Goal: Task Accomplishment & Management: Manage account settings

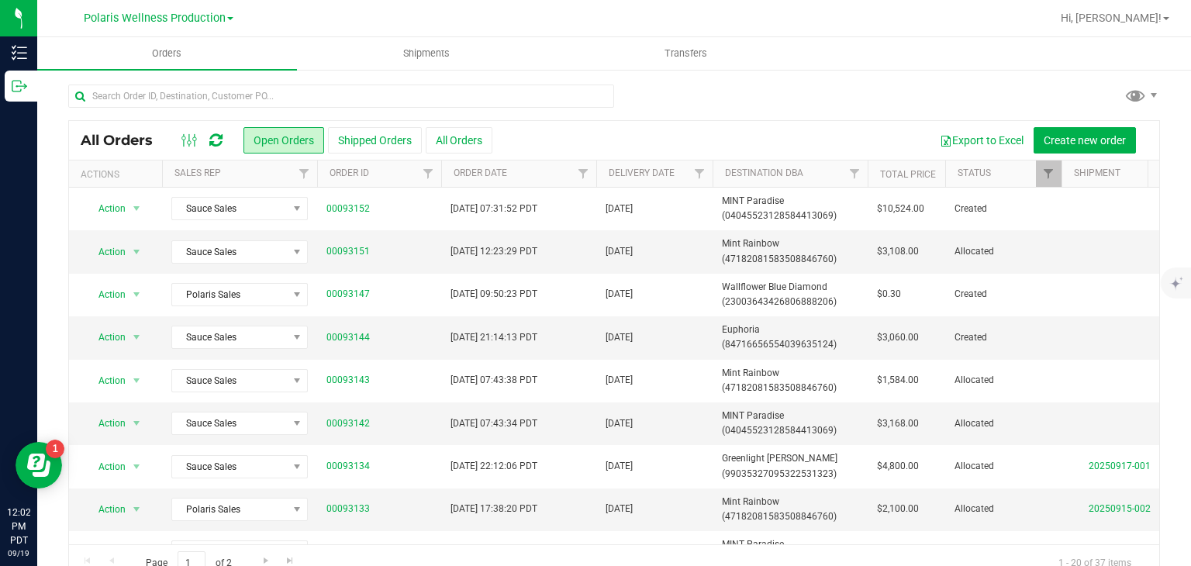
scroll to position [40, 0]
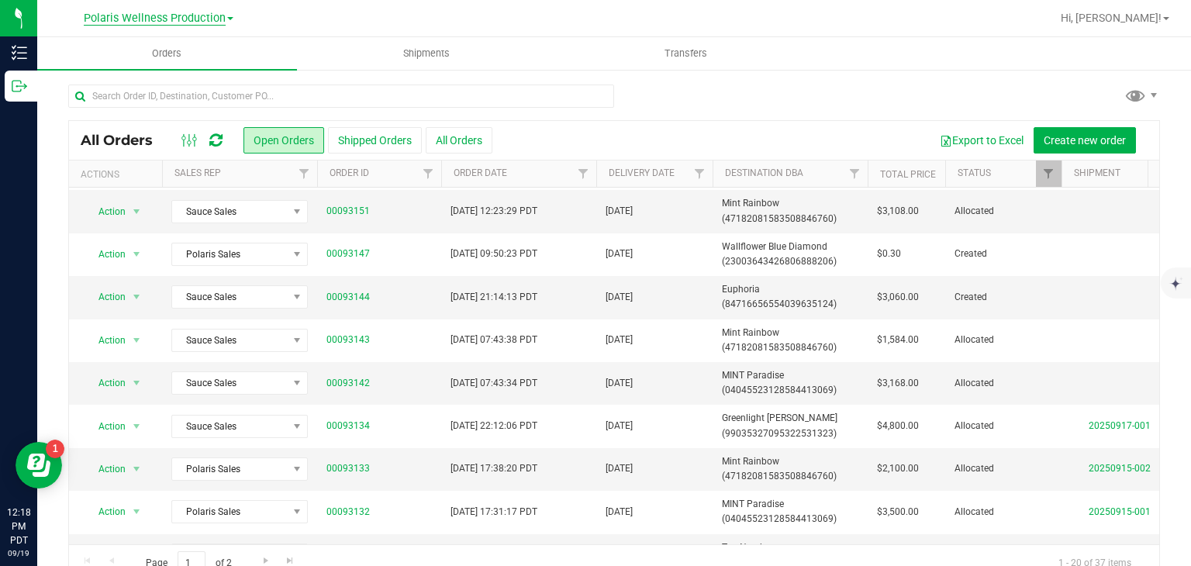
click at [194, 15] on span "Polaris Wellness Production" at bounding box center [155, 19] width 142 height 14
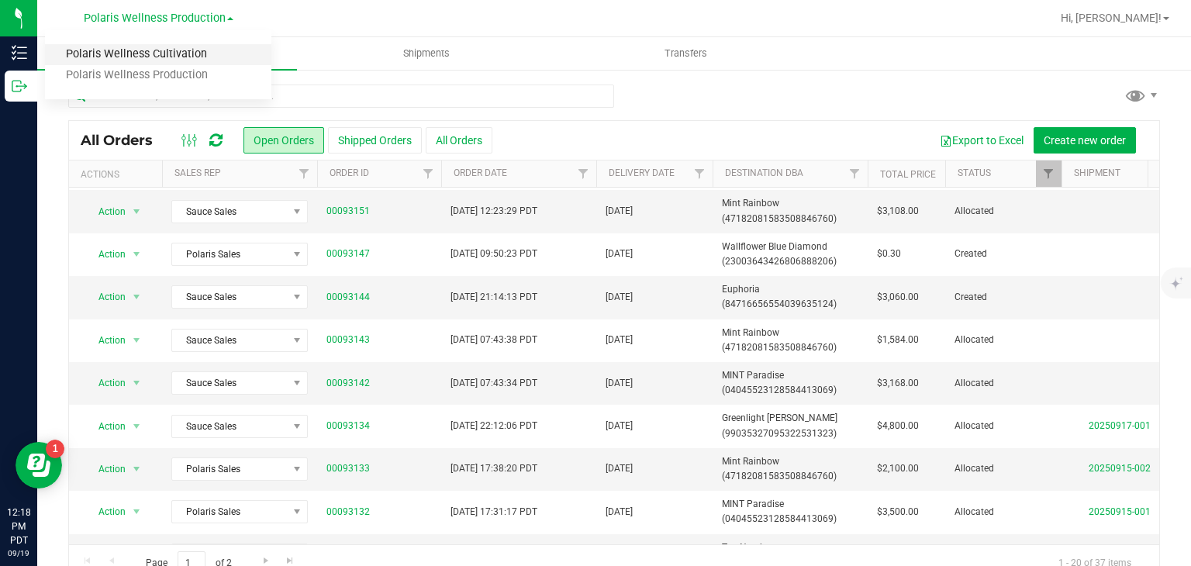
click at [179, 60] on link "Polaris Wellness Cultivation" at bounding box center [158, 54] width 226 height 21
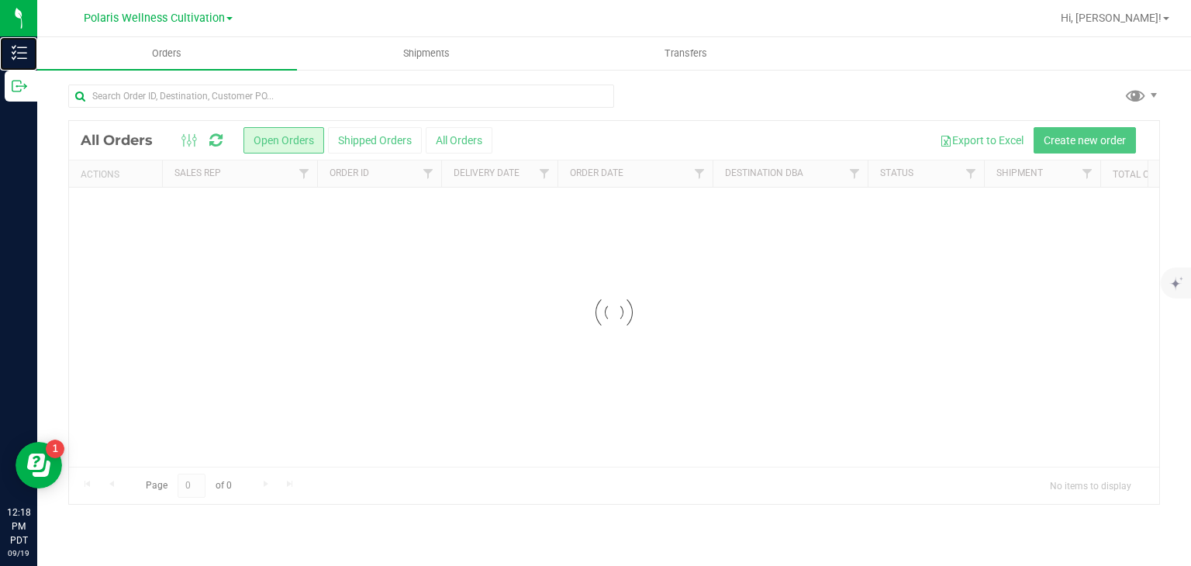
click at [0, 0] on p "Inventory" at bounding box center [0, 0] width 0 height 0
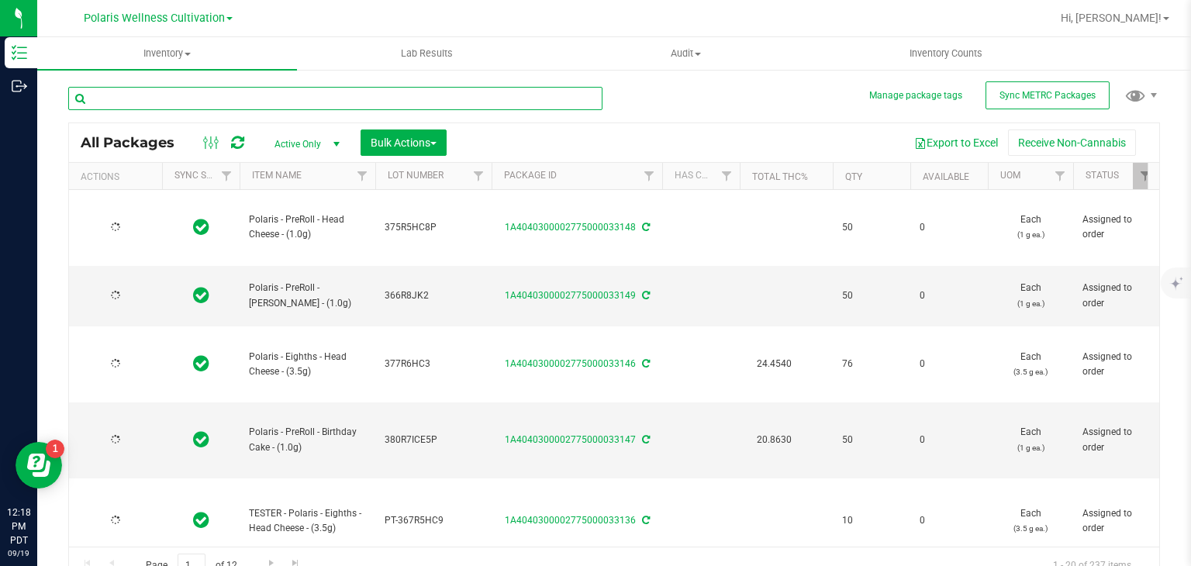
click at [195, 99] on input "text" at bounding box center [335, 98] width 534 height 23
type input "cream cheese"
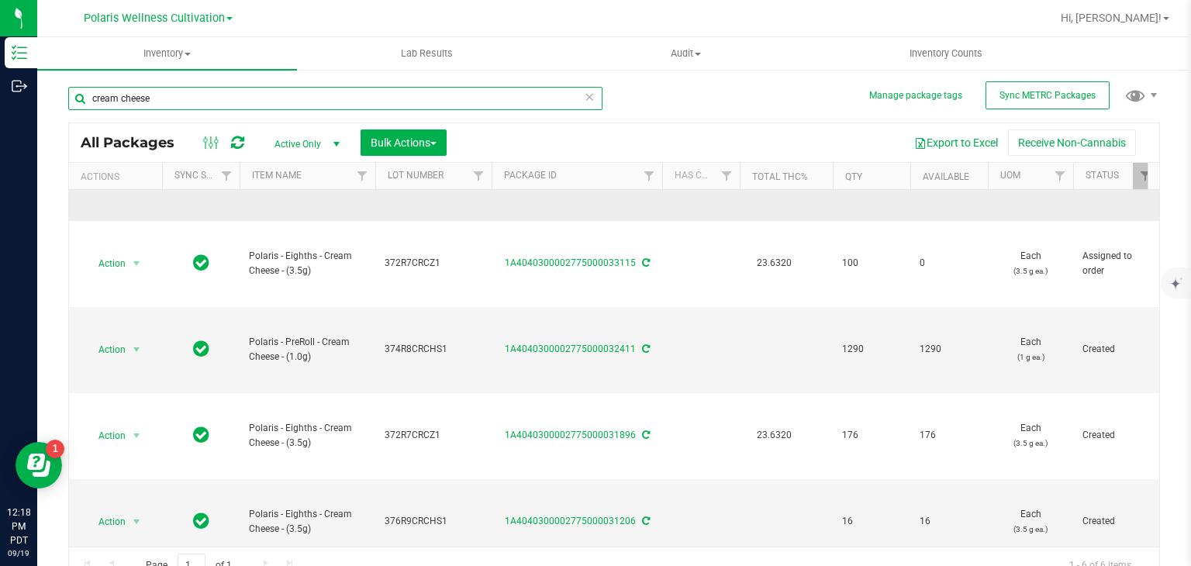
scroll to position [142, 0]
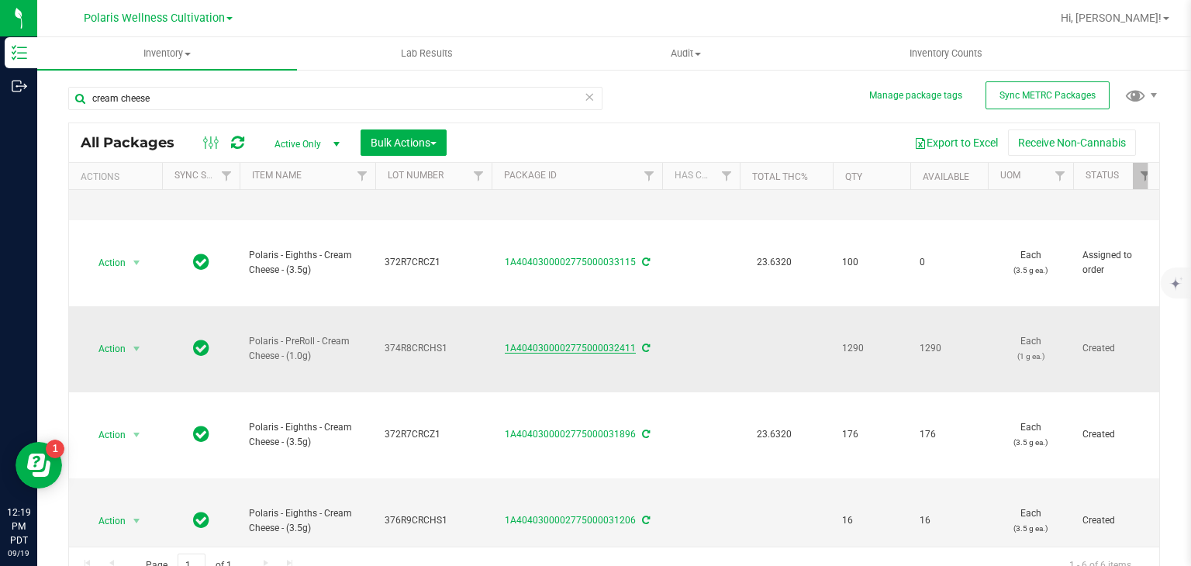
click at [531, 351] on link "1A4040300002775000032411" at bounding box center [570, 348] width 131 height 11
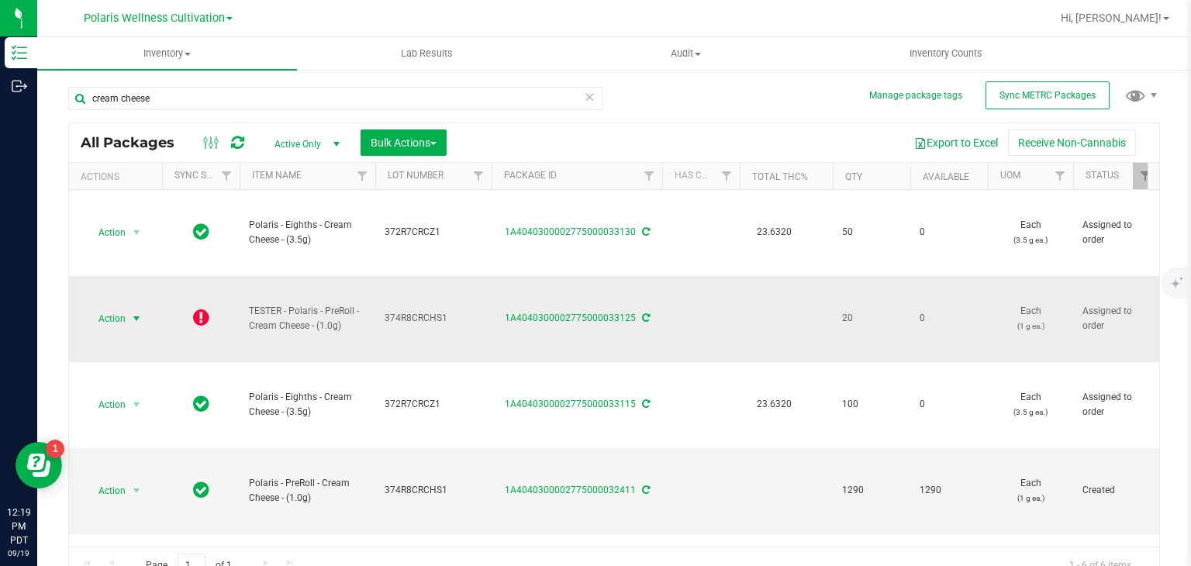
click at [126, 314] on span "Action" at bounding box center [106, 319] width 42 height 22
click at [155, 345] on li "Edit attributes" at bounding box center [134, 343] width 99 height 23
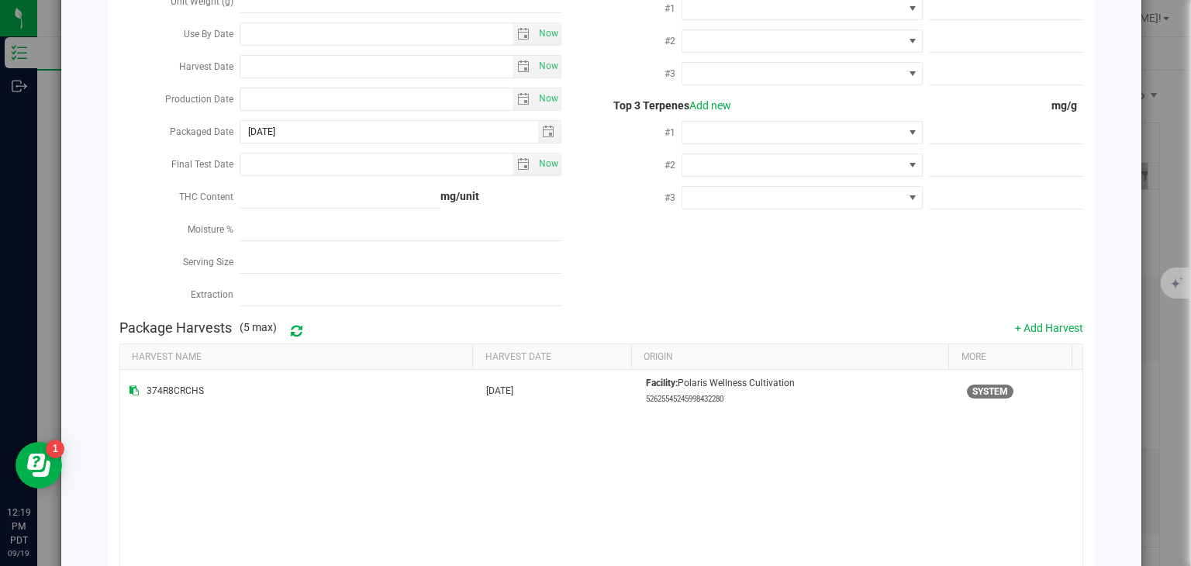
scroll to position [234, 0]
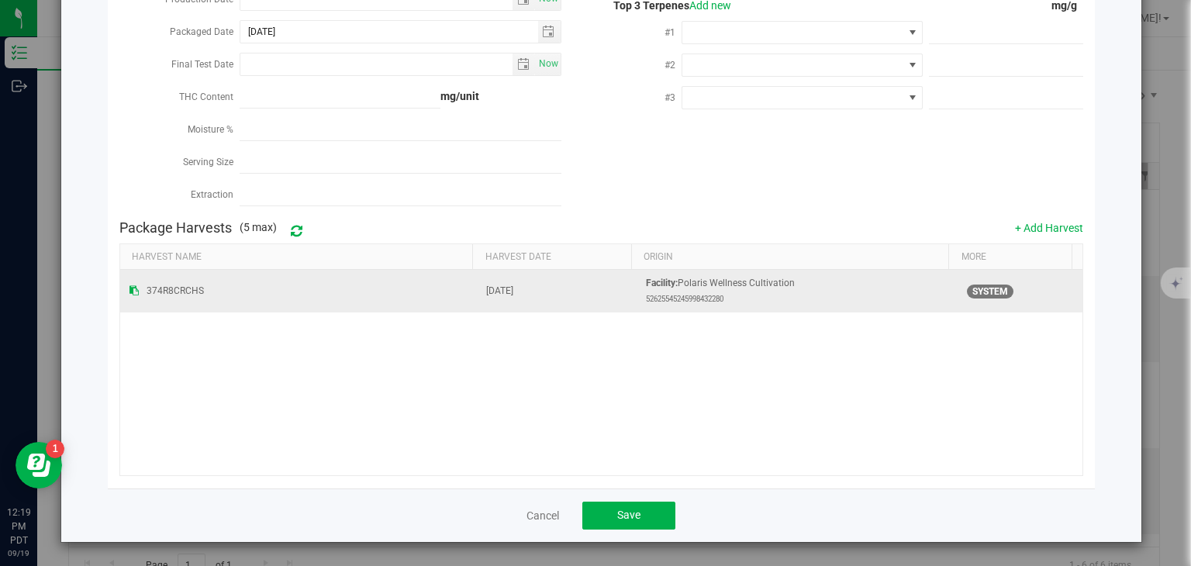
click at [981, 292] on span "SYSTEM" at bounding box center [990, 292] width 47 height 14
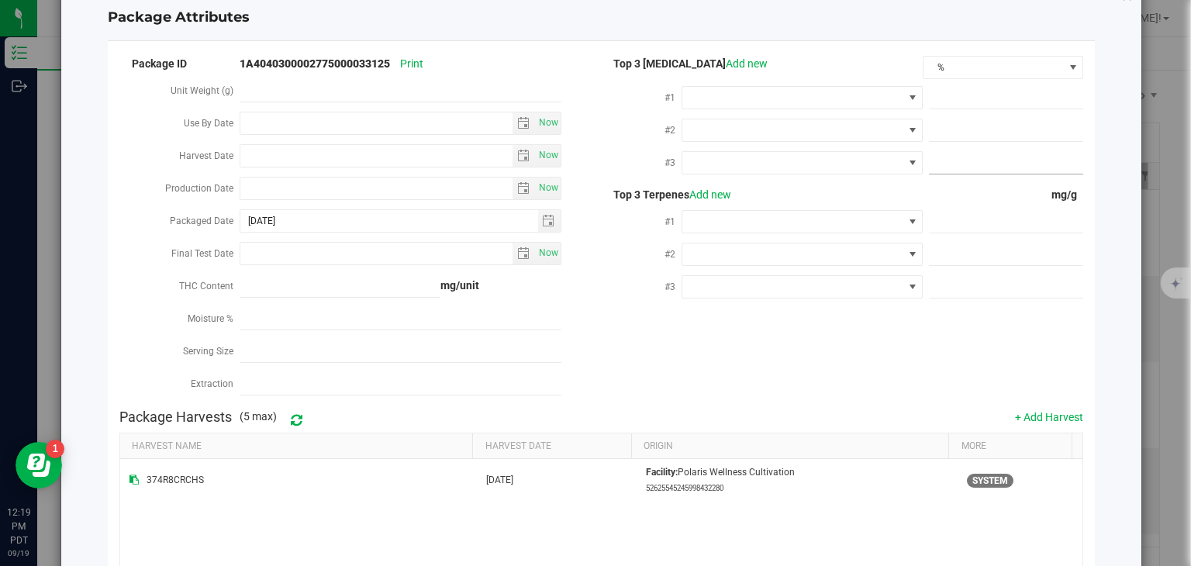
scroll to position [0, 0]
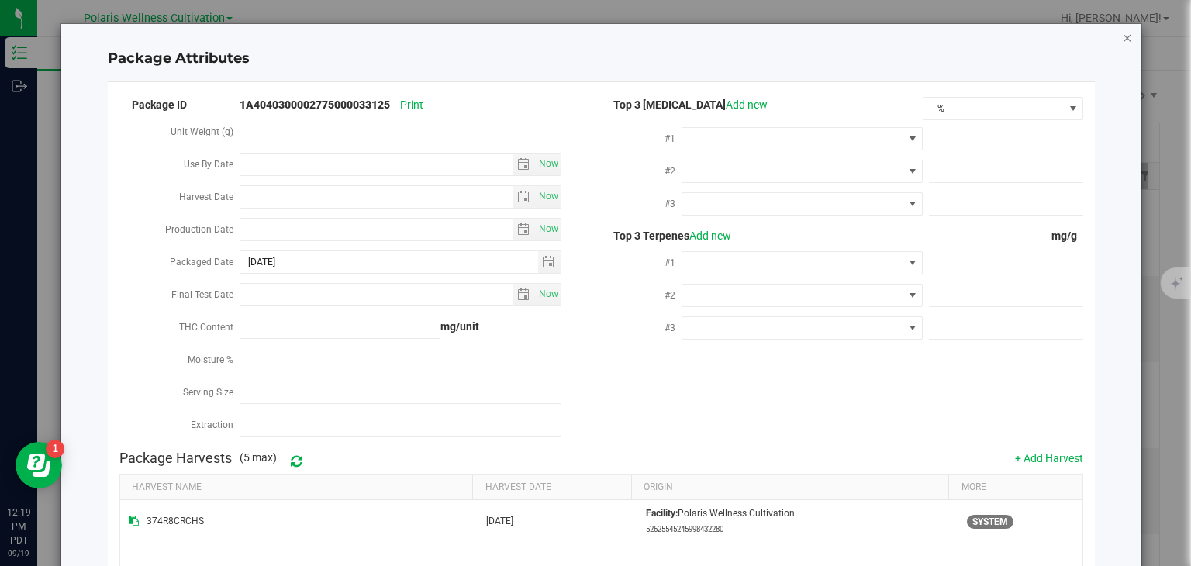
click at [1122, 38] on icon "Close modal" at bounding box center [1127, 37] width 11 height 19
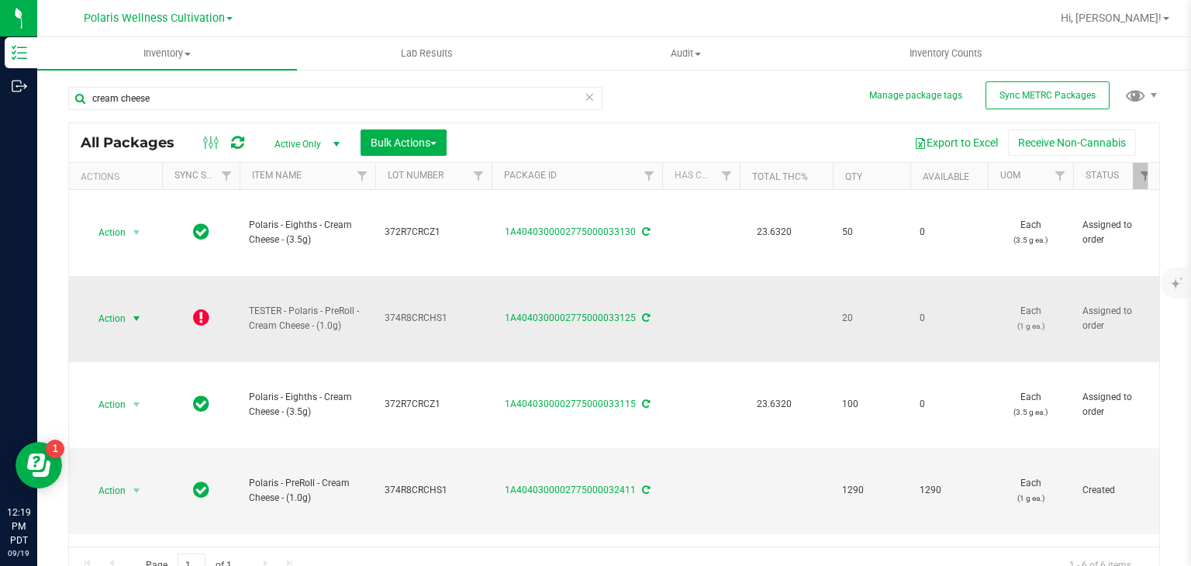
click at [141, 318] on span "select" at bounding box center [136, 318] width 12 height 12
click at [155, 364] on li "Global inventory" at bounding box center [134, 366] width 99 height 23
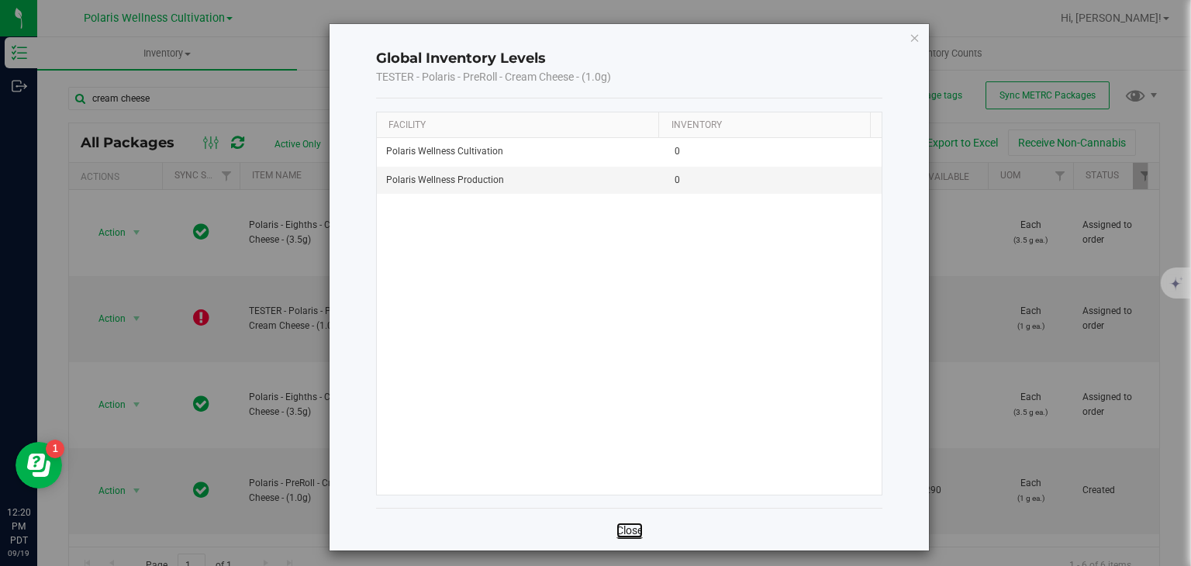
click at [629, 529] on link "Close" at bounding box center [629, 531] width 26 height 16
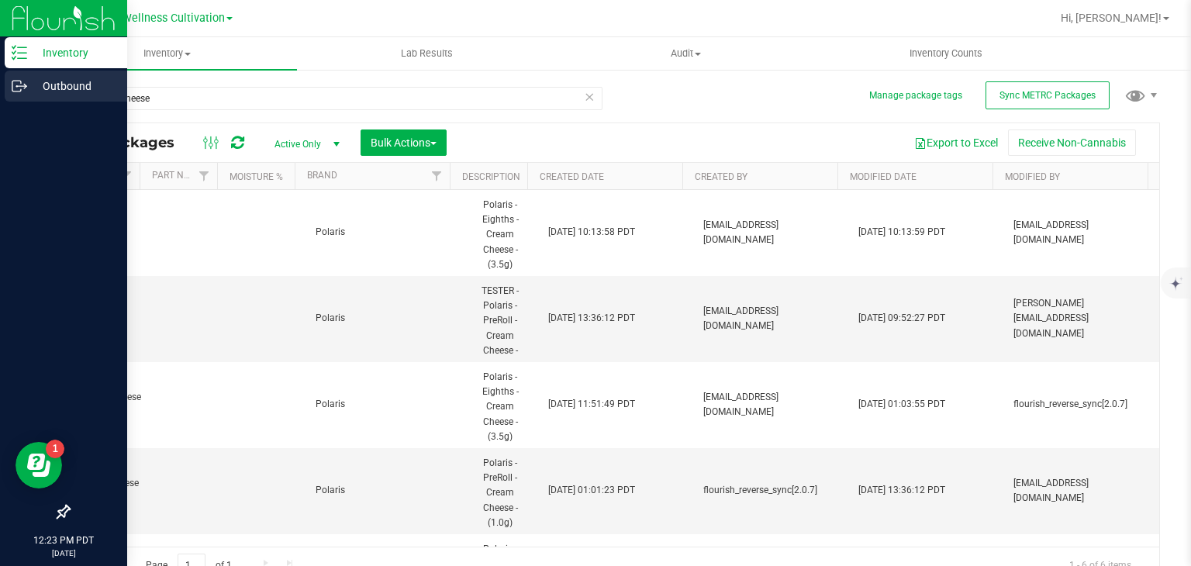
click at [60, 71] on div "Outbound" at bounding box center [66, 86] width 122 height 31
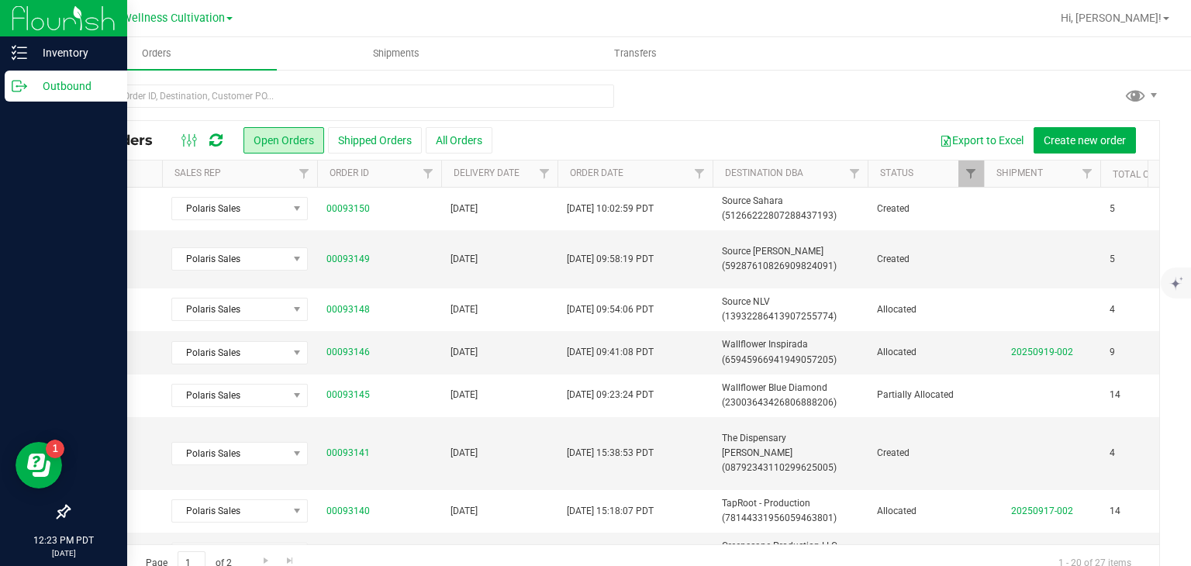
click at [61, 80] on p "Outbound" at bounding box center [73, 86] width 93 height 19
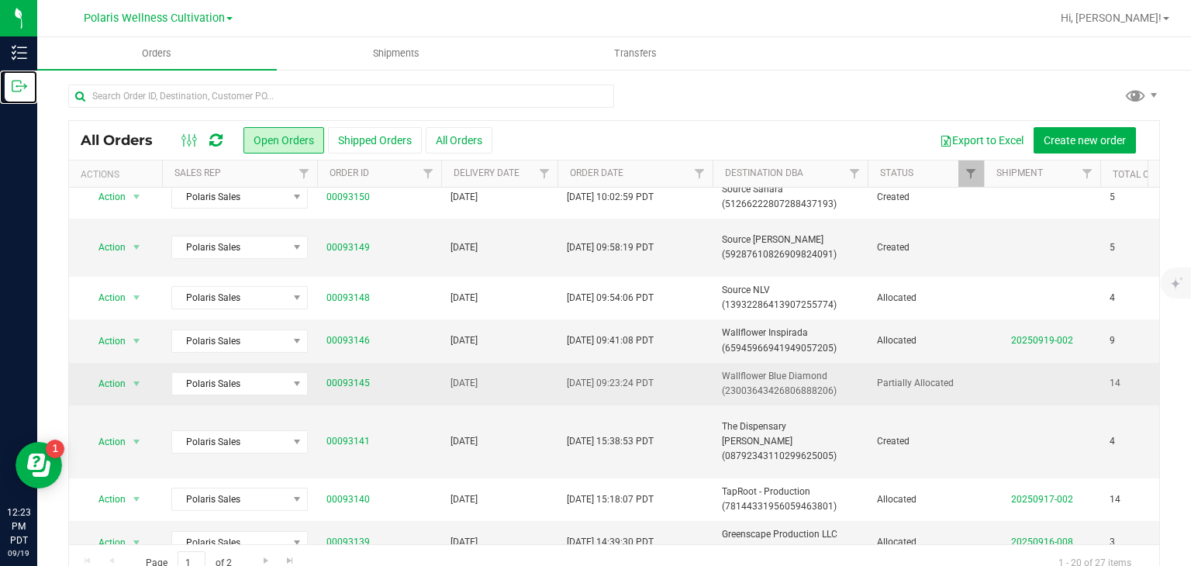
scroll to position [8, 0]
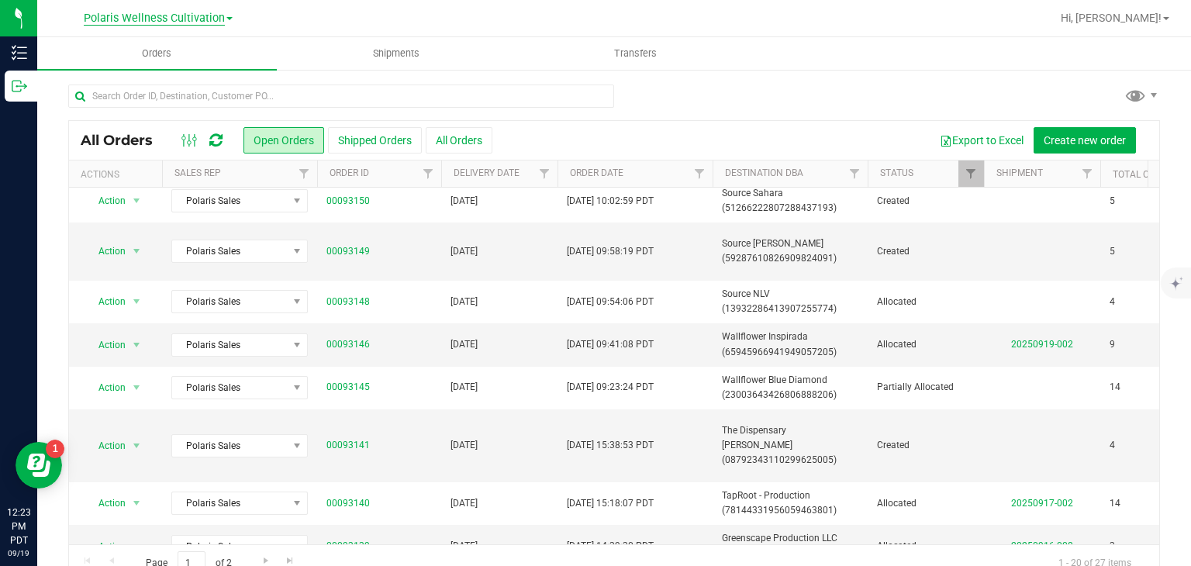
click at [209, 23] on span "Polaris Wellness Cultivation" at bounding box center [154, 19] width 141 height 14
click at [196, 65] on link "Polaris Wellness Production" at bounding box center [158, 75] width 226 height 21
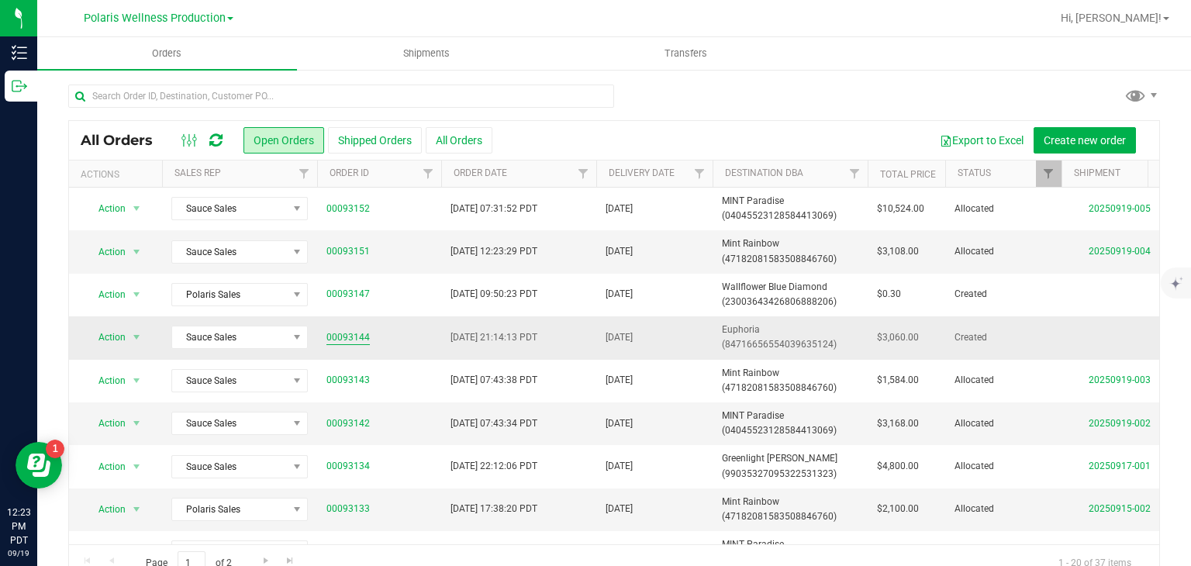
click at [350, 330] on link "00093144" at bounding box center [347, 337] width 43 height 15
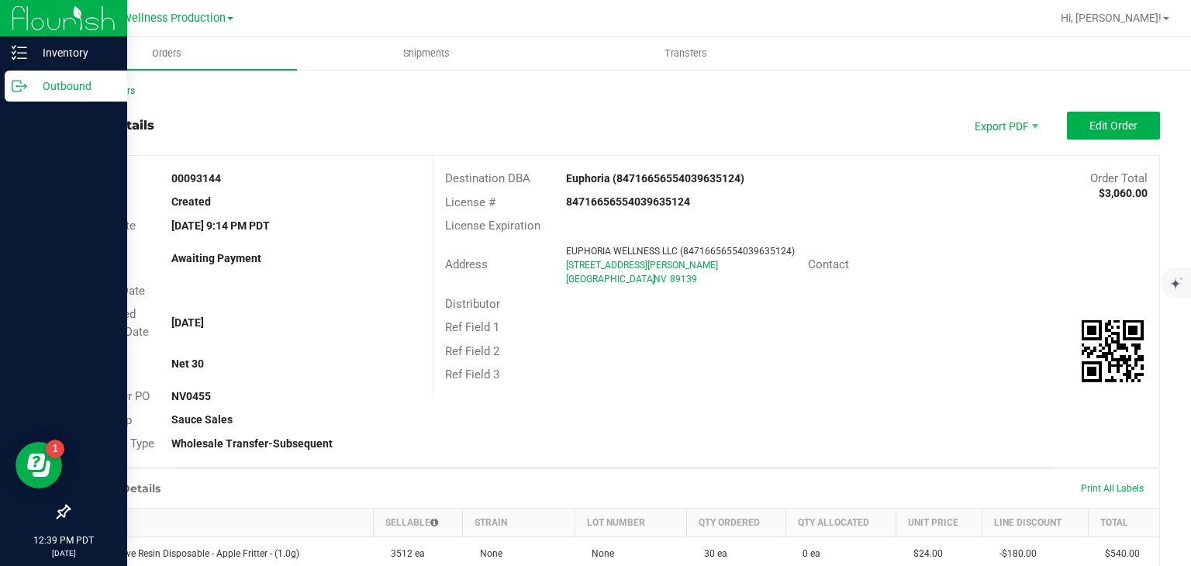
click at [21, 86] on line at bounding box center [22, 86] width 9 height 0
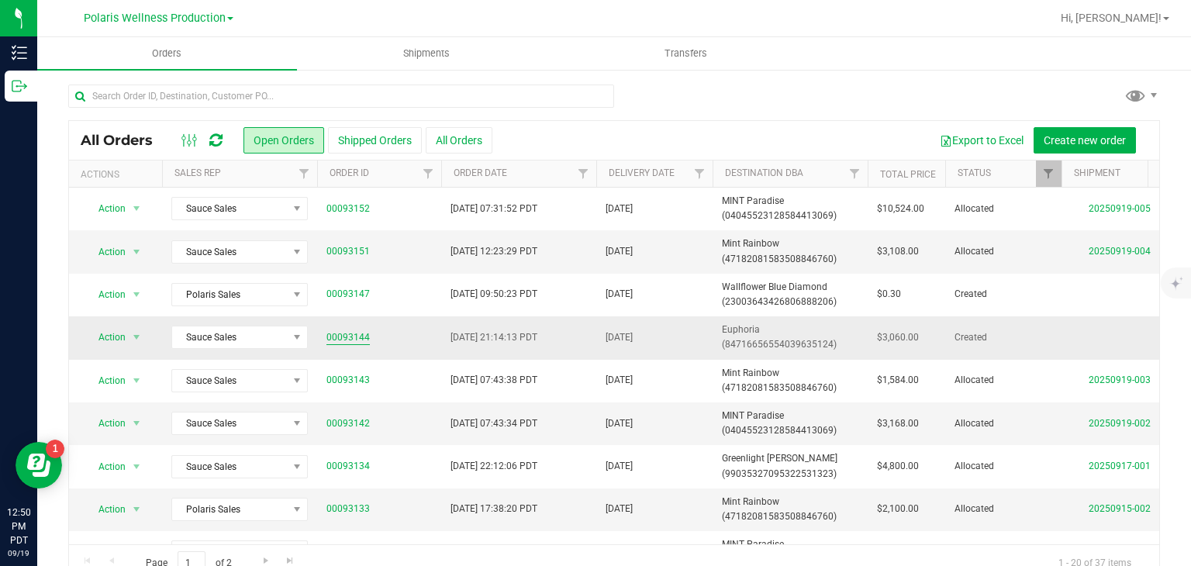
click at [354, 341] on link "00093144" at bounding box center [347, 337] width 43 height 15
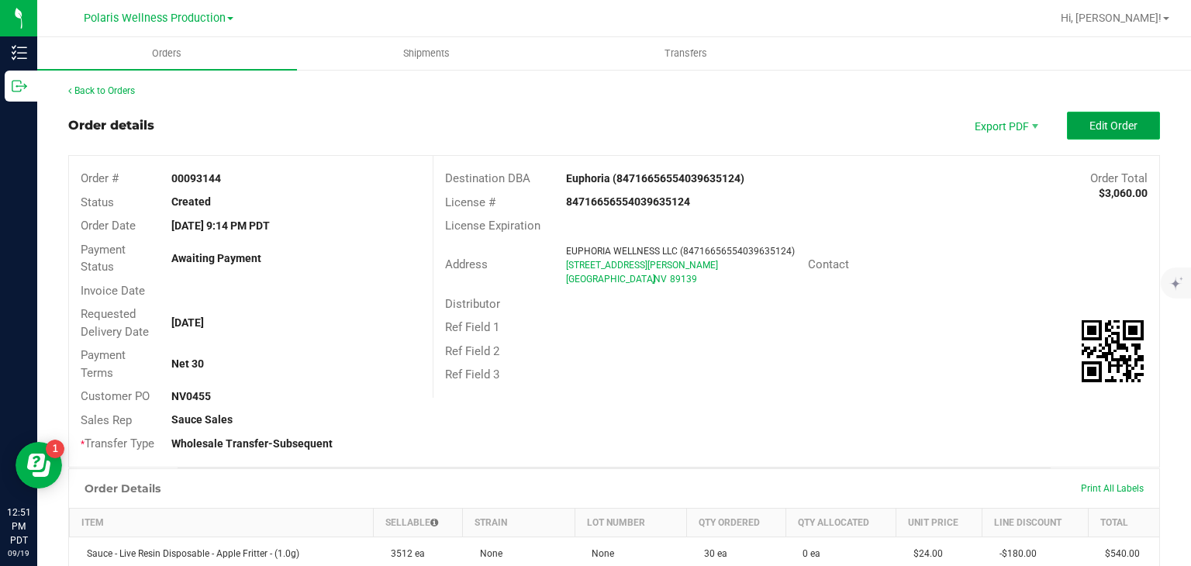
click at [1100, 128] on span "Edit Order" at bounding box center [1113, 125] width 48 height 12
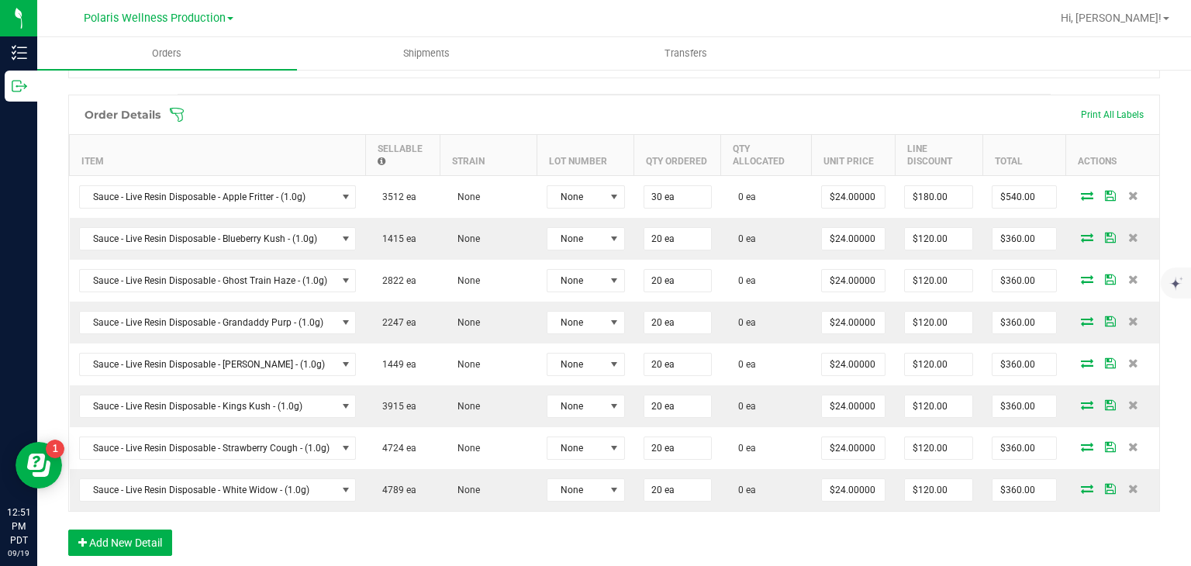
scroll to position [416, 0]
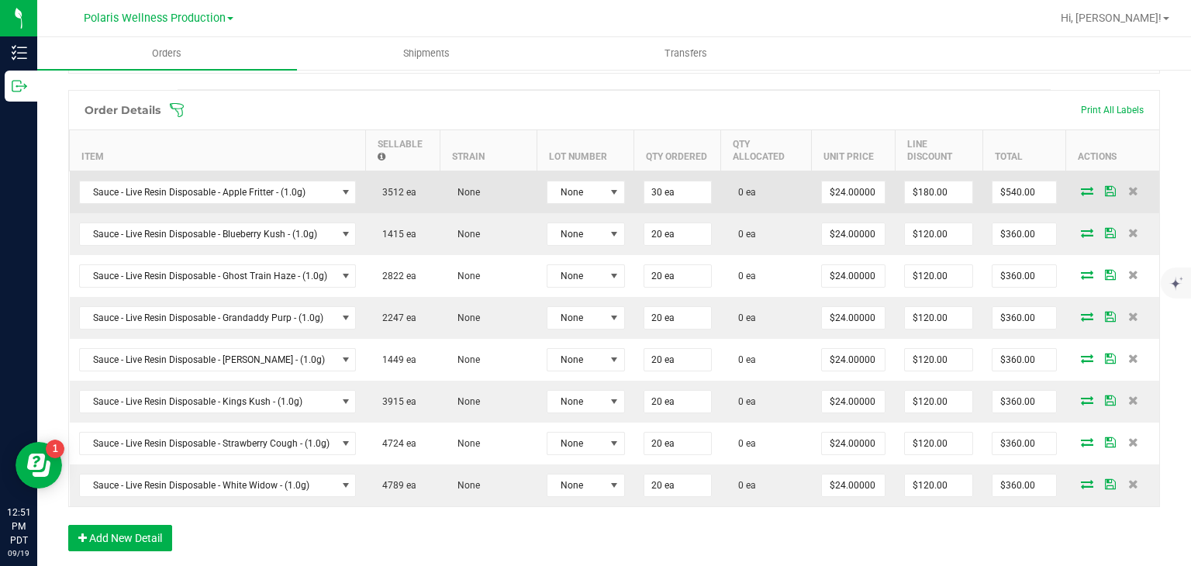
click at [1081, 187] on icon at bounding box center [1087, 190] width 12 height 9
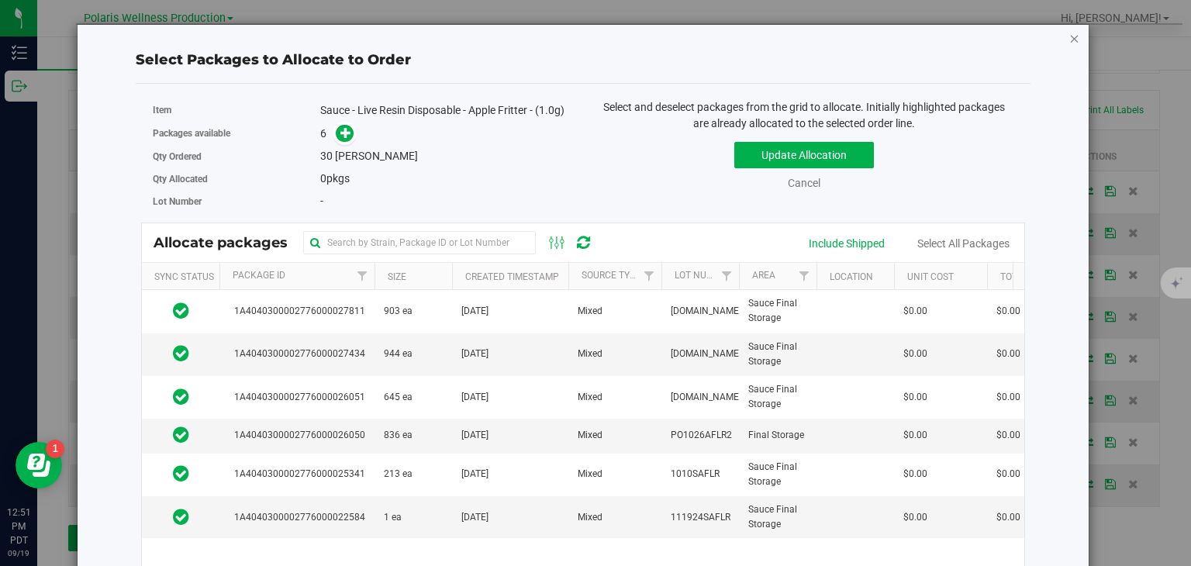
click at [1069, 33] on icon "button" at bounding box center [1074, 38] width 11 height 19
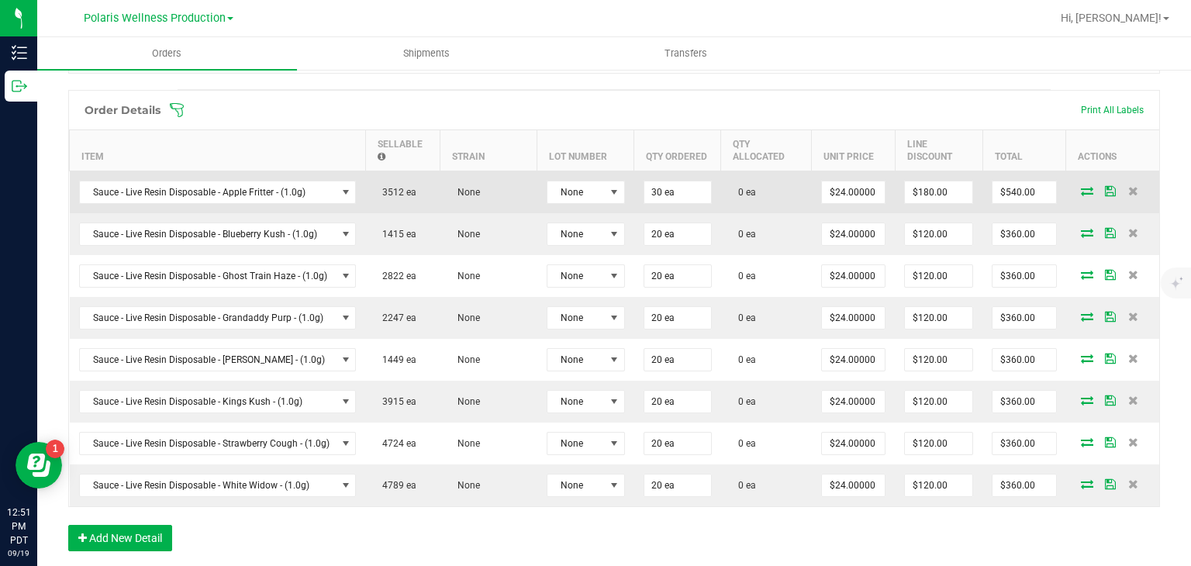
click at [1081, 193] on icon at bounding box center [1087, 190] width 12 height 9
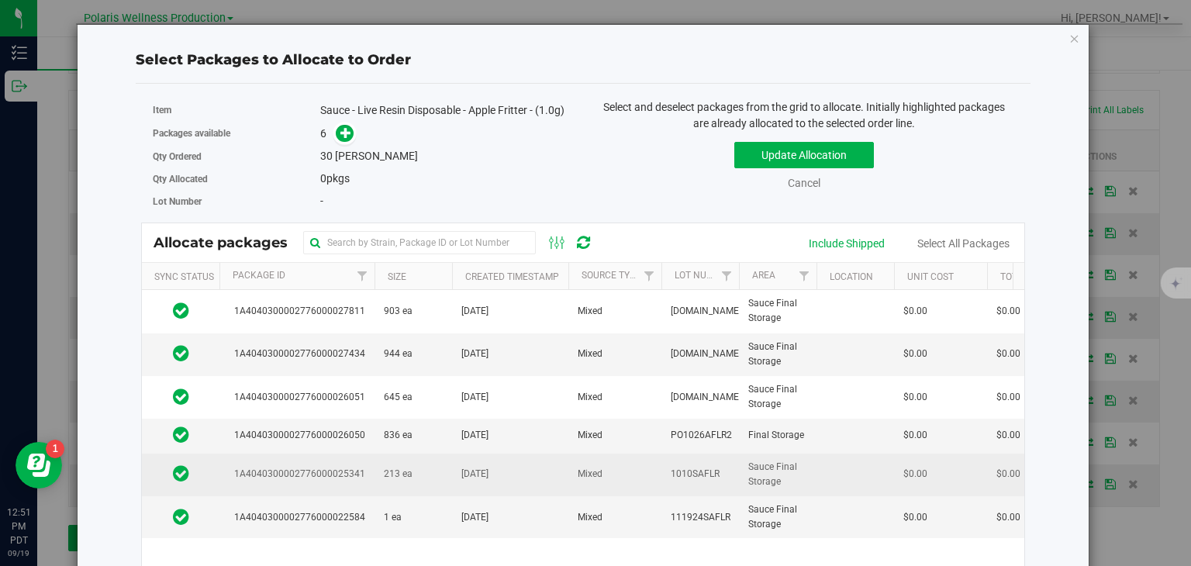
click at [589, 467] on span "Mixed" at bounding box center [590, 474] width 25 height 15
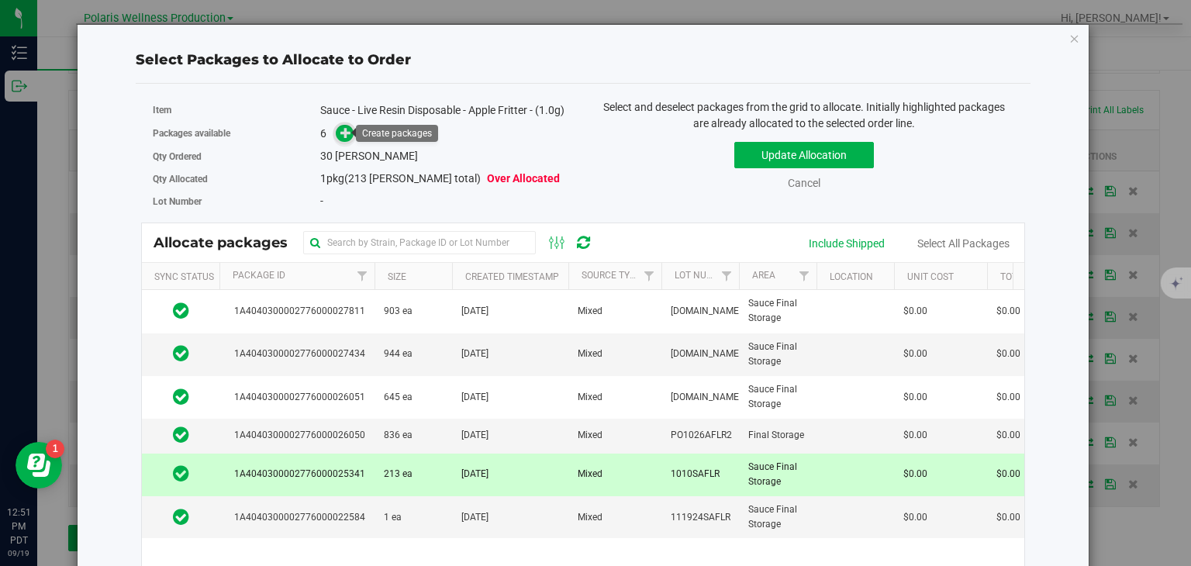
click at [349, 132] on icon at bounding box center [345, 132] width 11 height 11
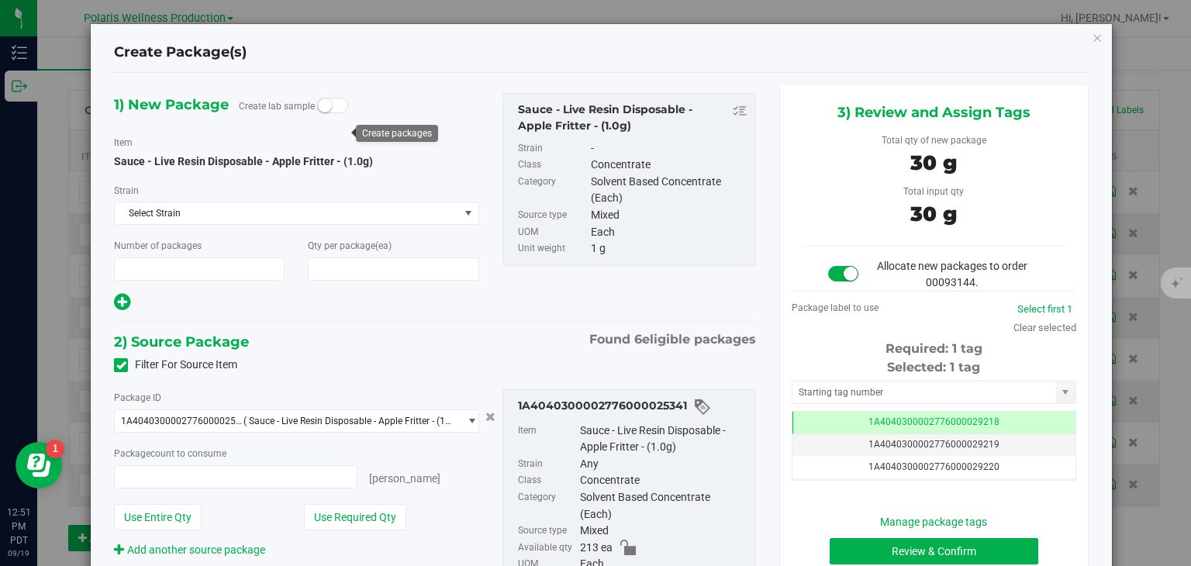
type input "1"
type input "30"
type input "30 ea"
click at [924, 381] on input "text" at bounding box center [924, 392] width 264 height 22
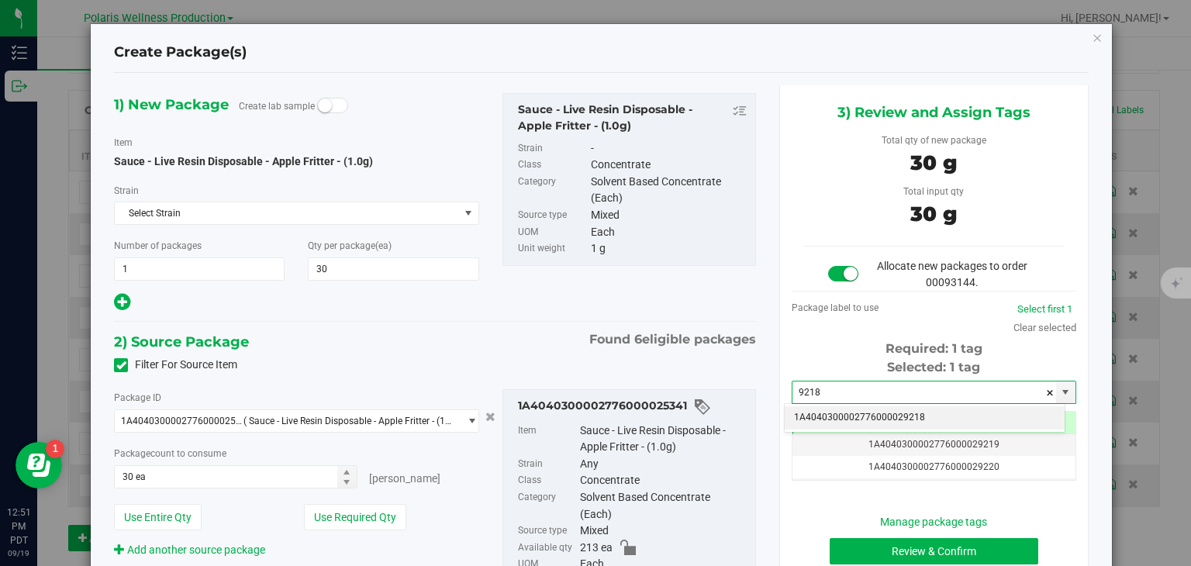
click at [905, 408] on li "1A4040300002776000029218" at bounding box center [925, 417] width 280 height 23
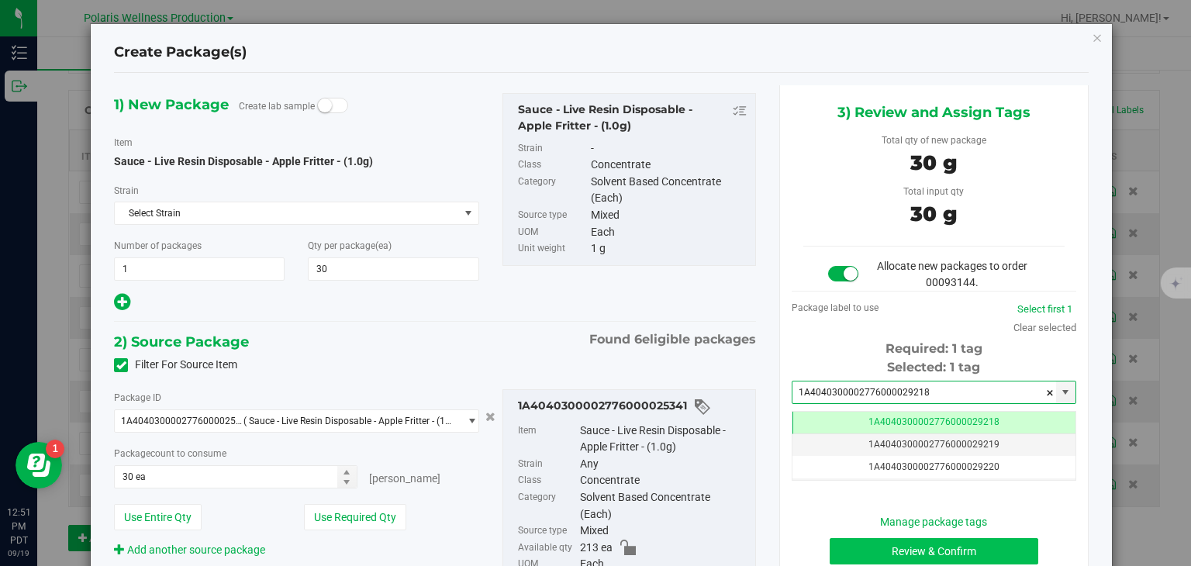
type input "1A4040300002776000029218"
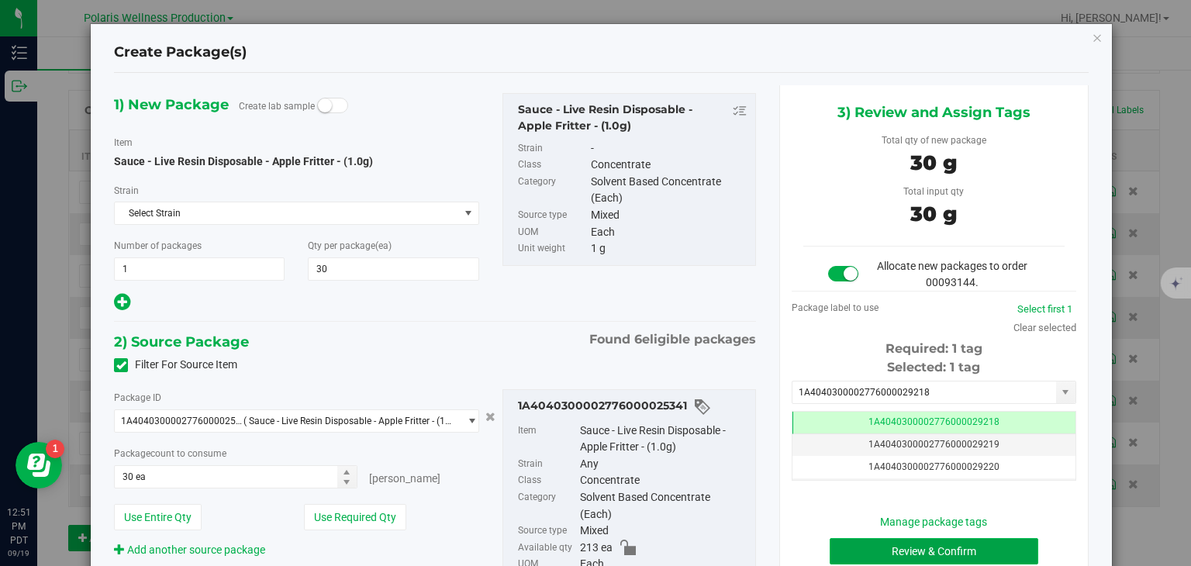
click at [933, 546] on button "Review & Confirm" at bounding box center [933, 551] width 209 height 26
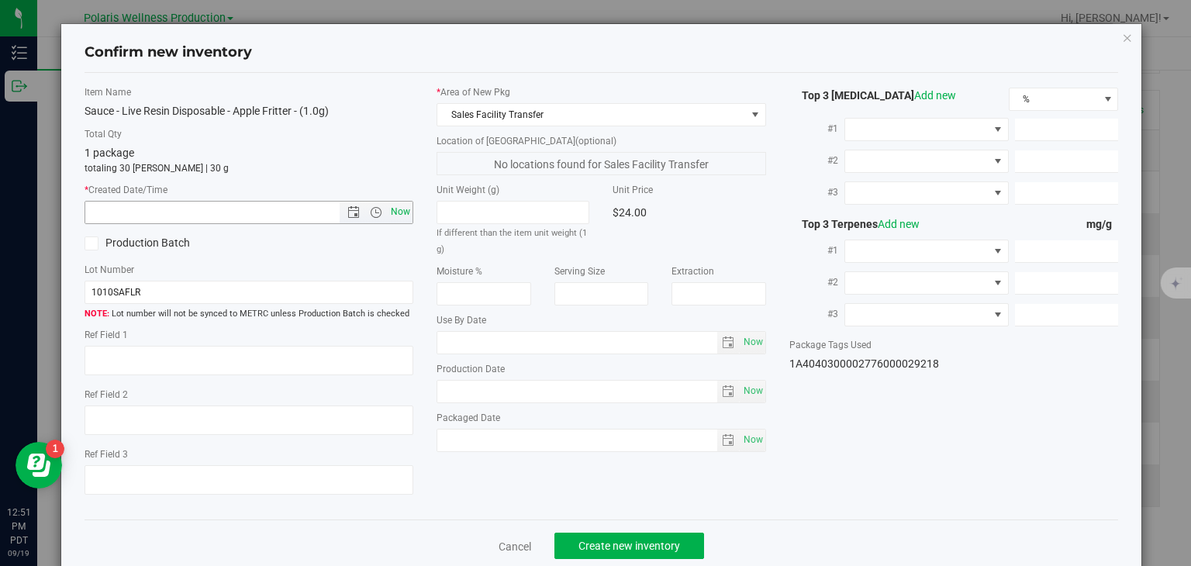
click at [401, 210] on span "Now" at bounding box center [401, 212] width 26 height 22
type input "9/19/2025 12:51 PM"
click at [614, 547] on span "Create new inventory" at bounding box center [629, 546] width 102 height 12
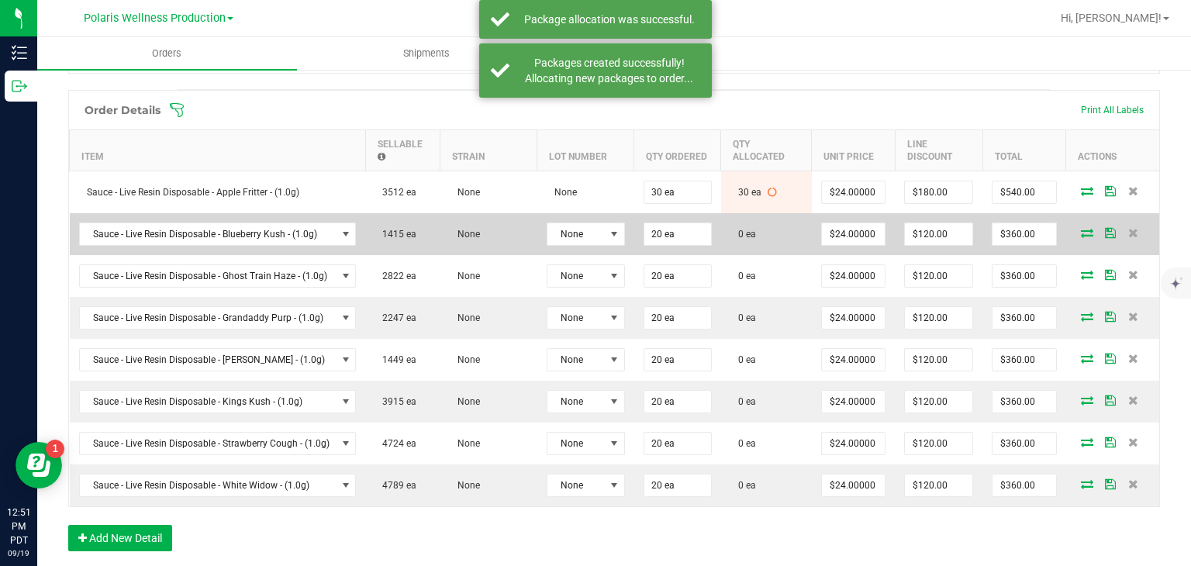
click at [1081, 231] on icon at bounding box center [1087, 232] width 12 height 9
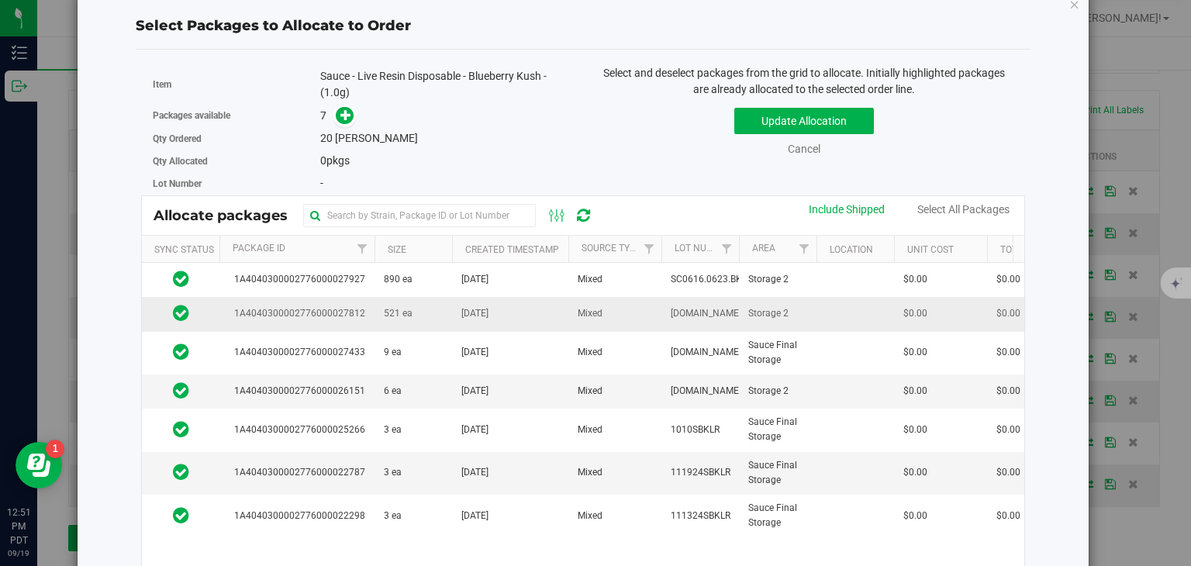
click at [518, 310] on td "Jun 26, 2025" at bounding box center [510, 314] width 116 height 34
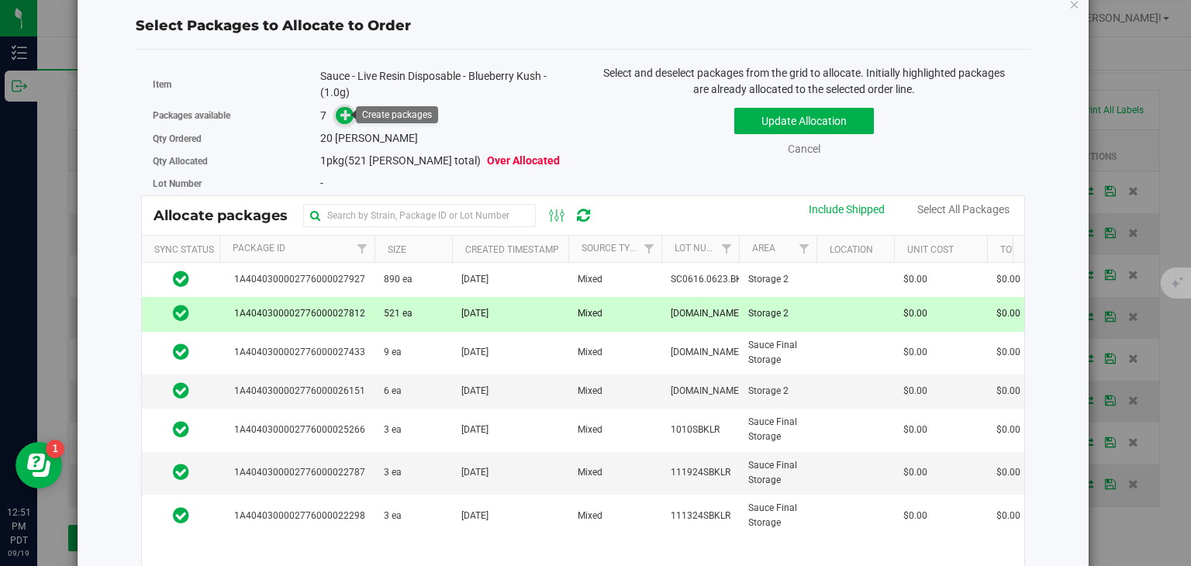
click at [348, 117] on icon at bounding box center [345, 114] width 11 height 11
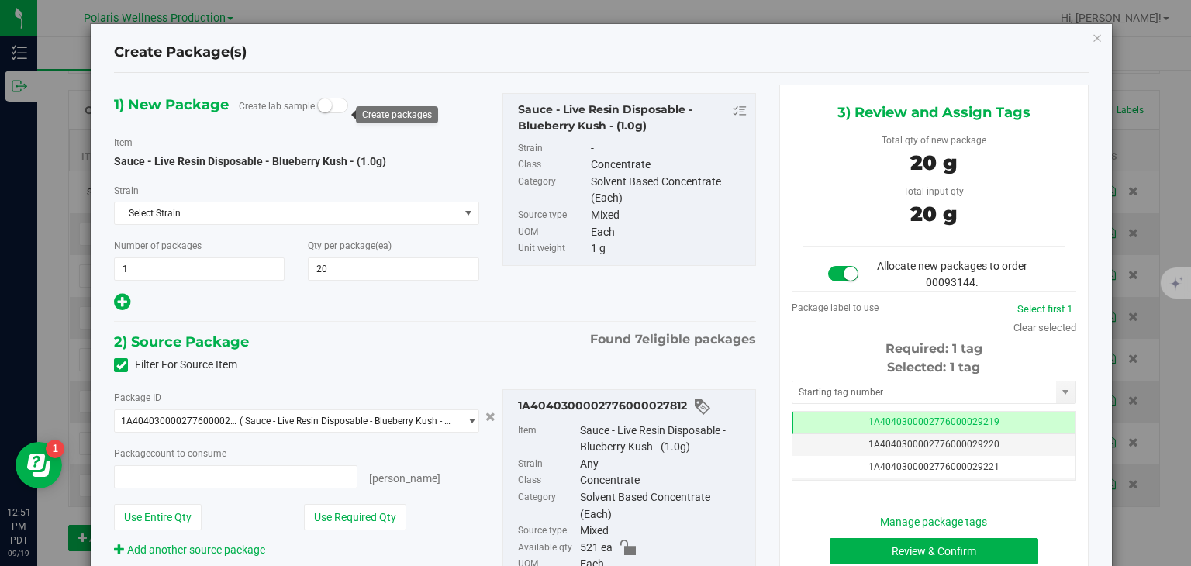
type input "20 ea"
click at [974, 398] on input "text" at bounding box center [924, 392] width 264 height 22
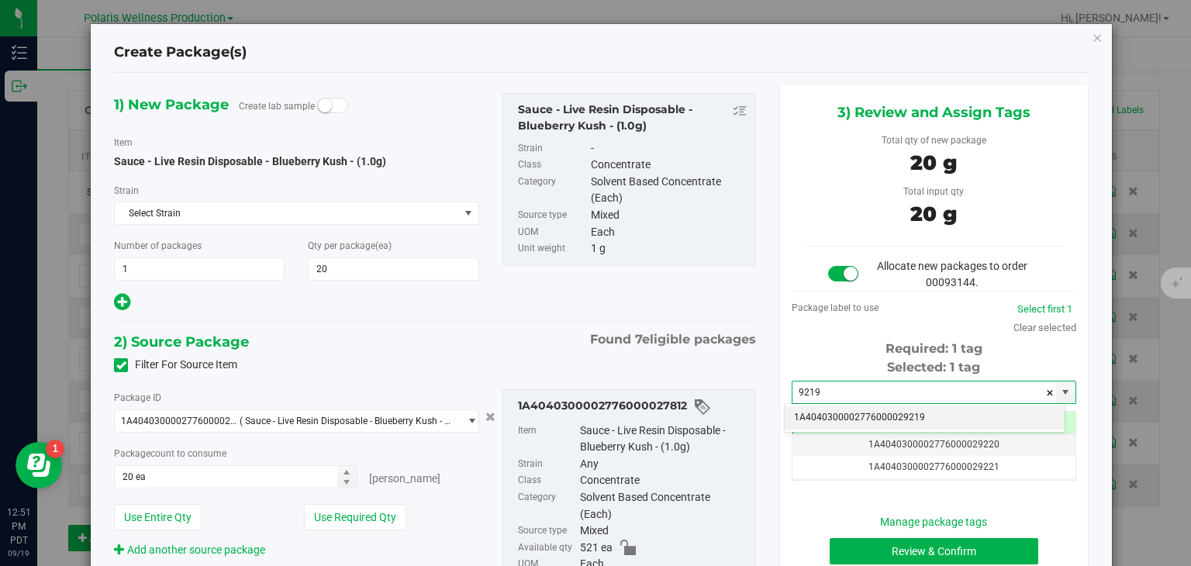
click at [942, 414] on li "1A4040300002776000029219" at bounding box center [925, 417] width 280 height 23
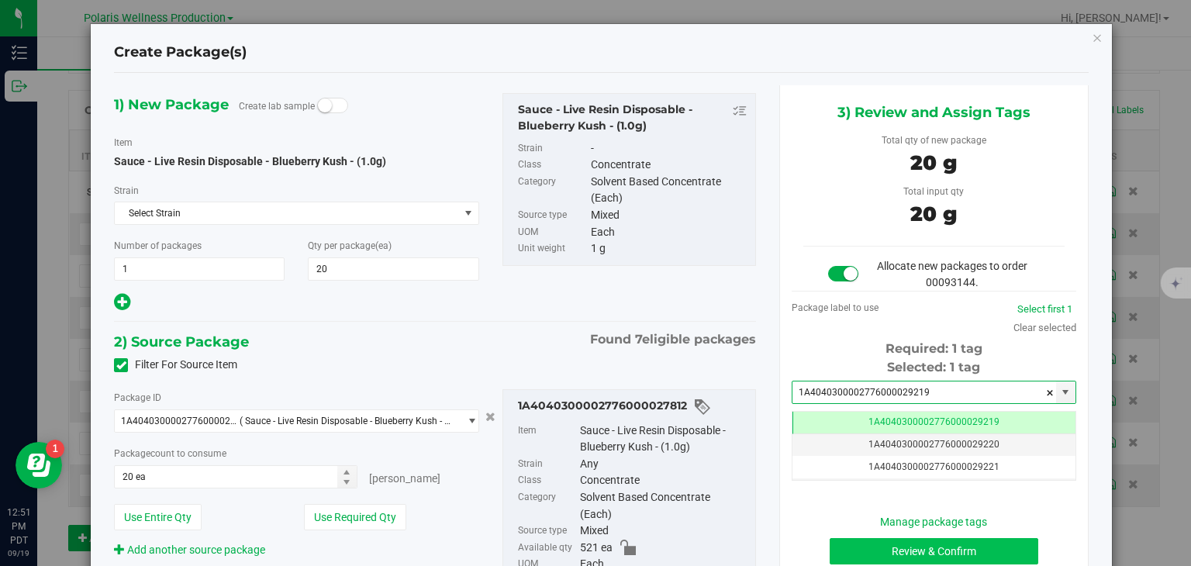
type input "1A4040300002776000029219"
click at [910, 547] on button "Review & Confirm" at bounding box center [933, 551] width 209 height 26
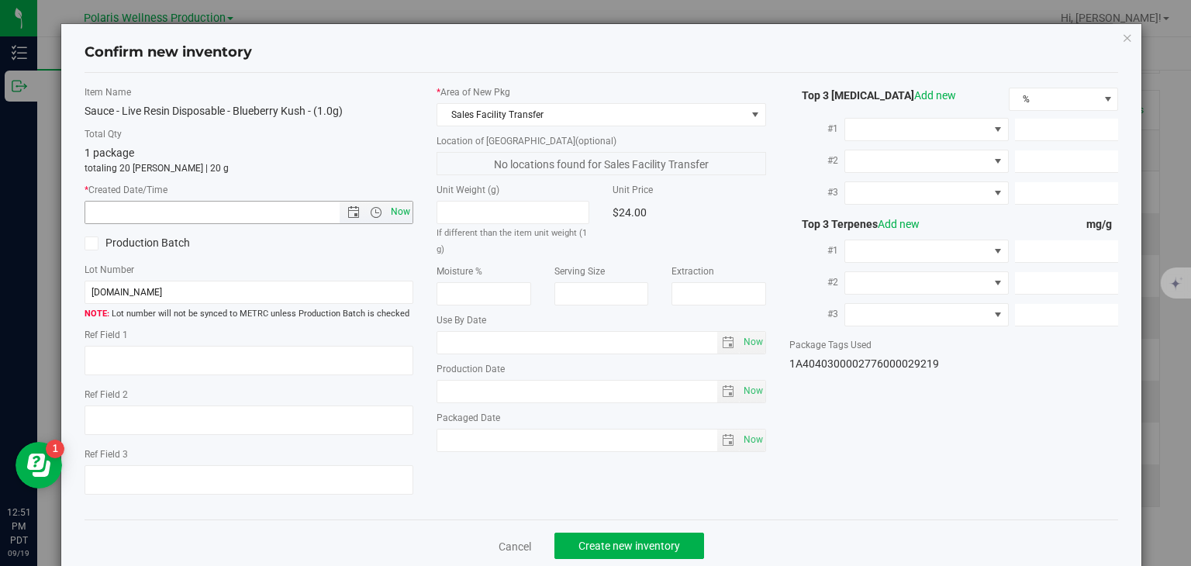
click at [393, 213] on span "Now" at bounding box center [401, 212] width 26 height 22
type input "9/19/2025 12:51 PM"
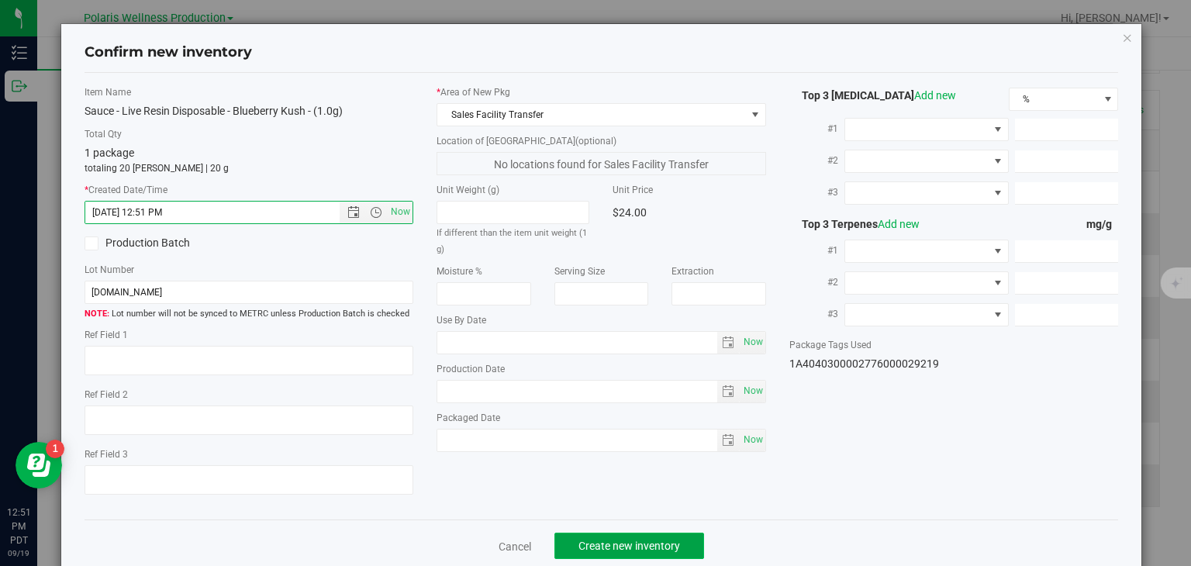
click at [629, 546] on span "Create new inventory" at bounding box center [629, 546] width 102 height 12
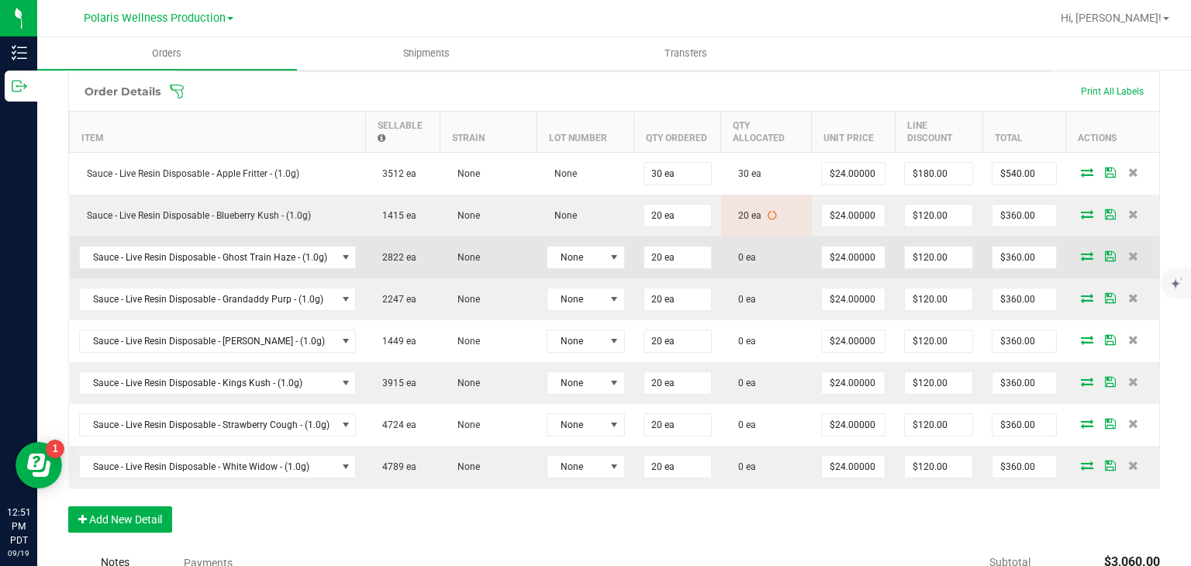
click at [1081, 257] on icon at bounding box center [1087, 255] width 12 height 9
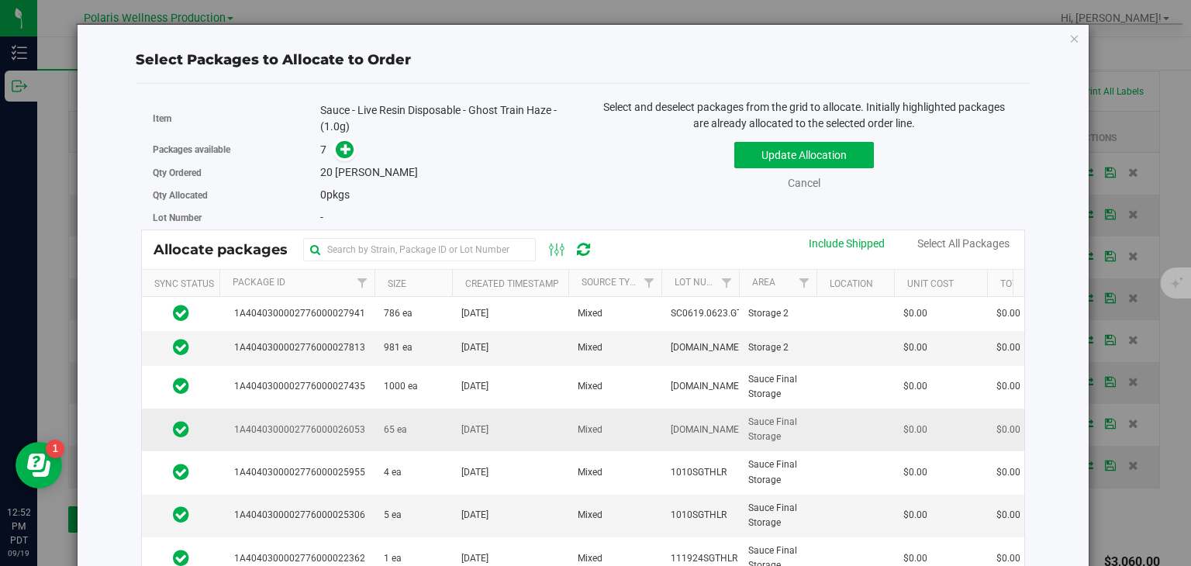
click at [452, 435] on td "Apr 29, 2025" at bounding box center [510, 430] width 116 height 43
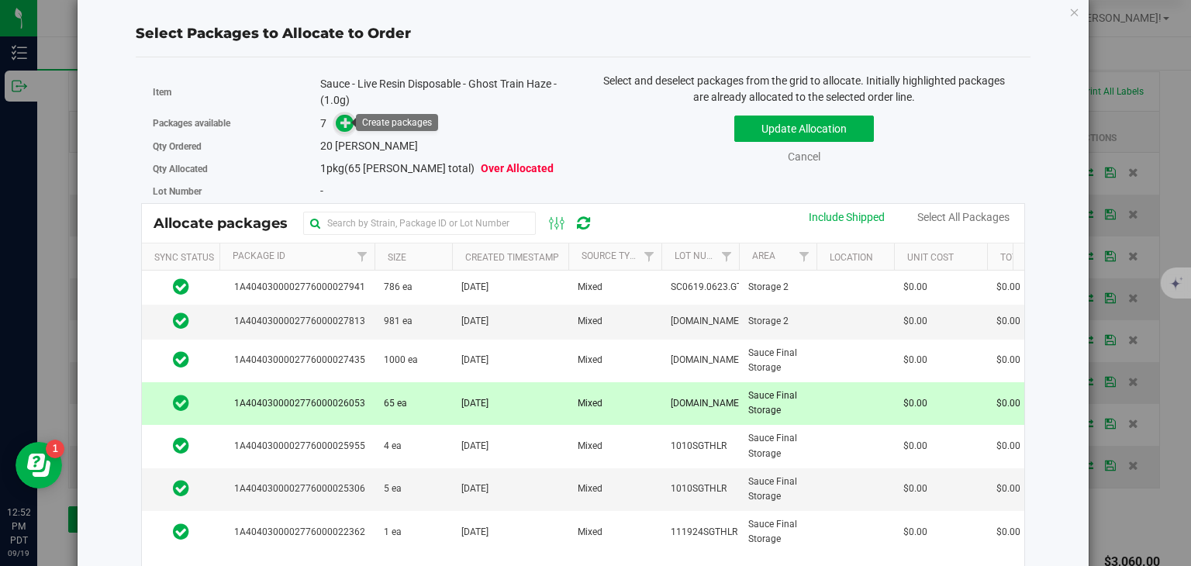
click at [349, 118] on span at bounding box center [345, 124] width 18 height 18
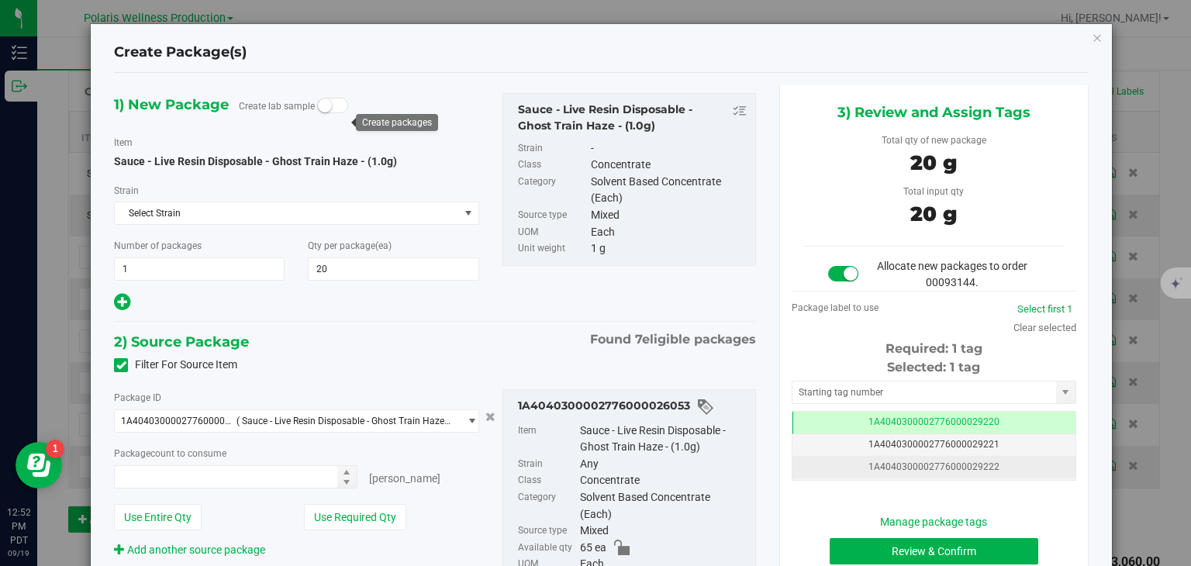
type input "20 ea"
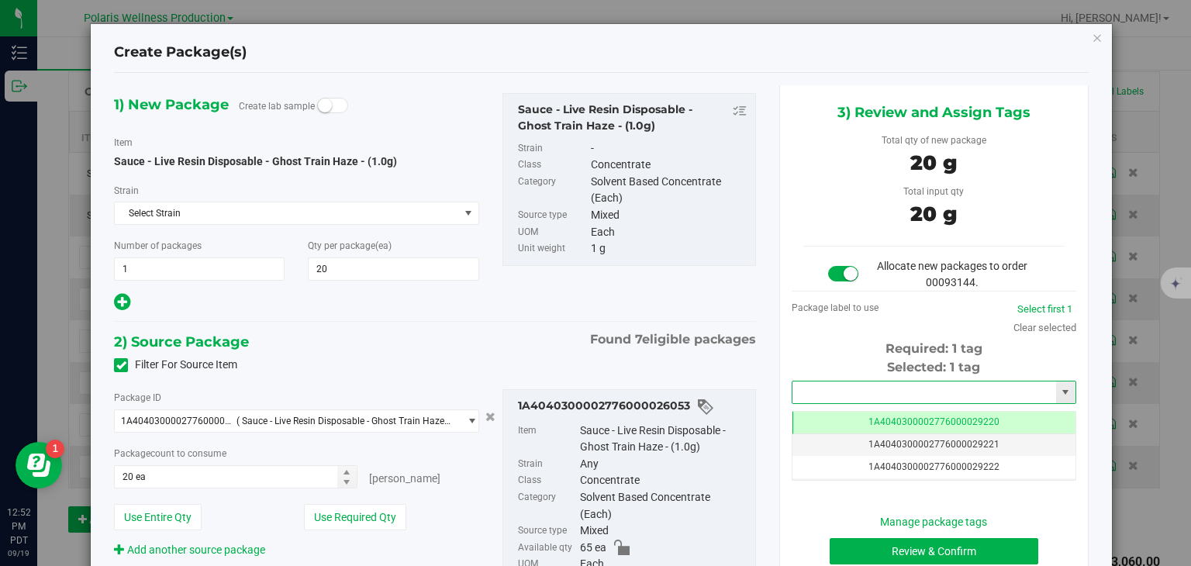
click at [876, 402] on input "text" at bounding box center [924, 392] width 264 height 22
click at [878, 417] on li "1A4040300002776000029220" at bounding box center [925, 417] width 280 height 23
type input "1A4040300002776000029220"
click at [866, 547] on button "Review & Confirm" at bounding box center [933, 551] width 209 height 26
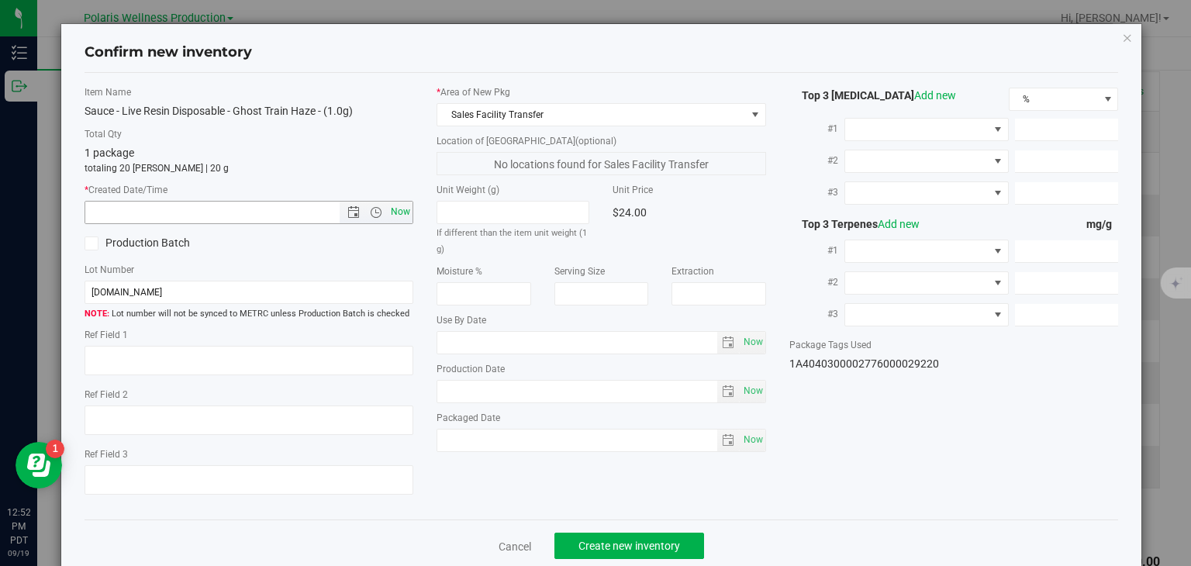
click at [397, 213] on span "Now" at bounding box center [401, 212] width 26 height 22
type input "9/19/2025 12:52 PM"
click at [586, 534] on button "Create new inventory" at bounding box center [629, 546] width 150 height 26
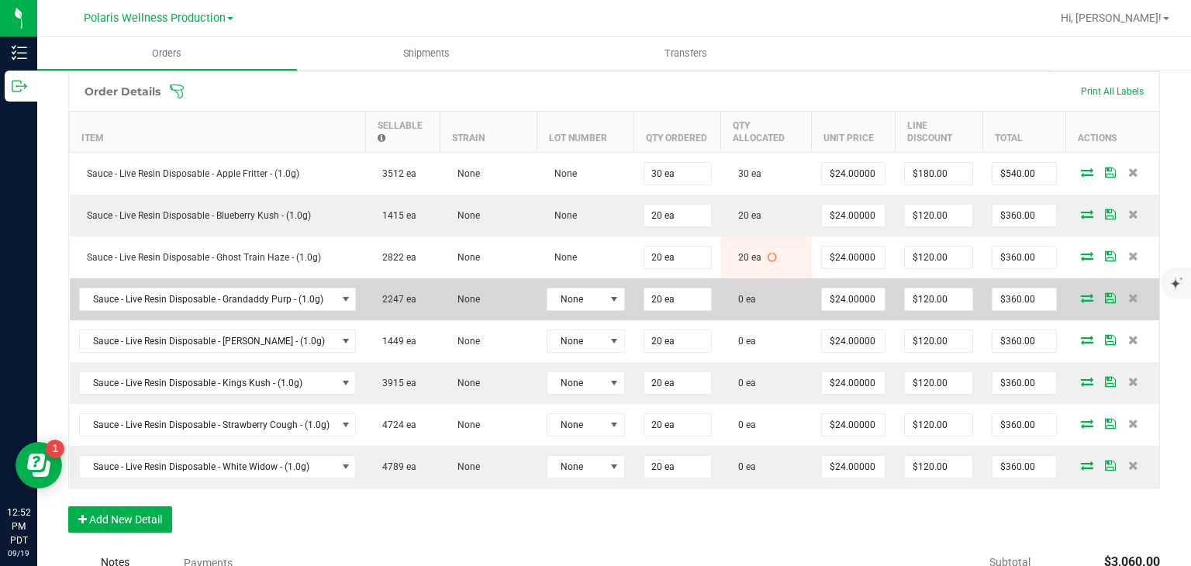
click at [1081, 293] on icon at bounding box center [1087, 297] width 12 height 9
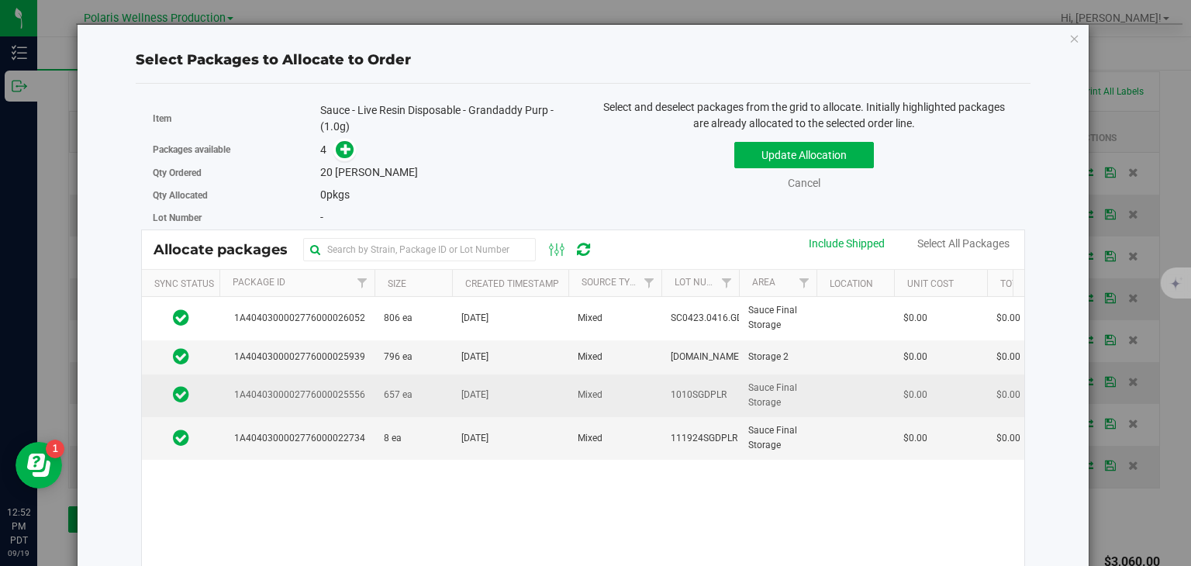
click at [535, 403] on td "Apr 9, 2025" at bounding box center [510, 395] width 116 height 43
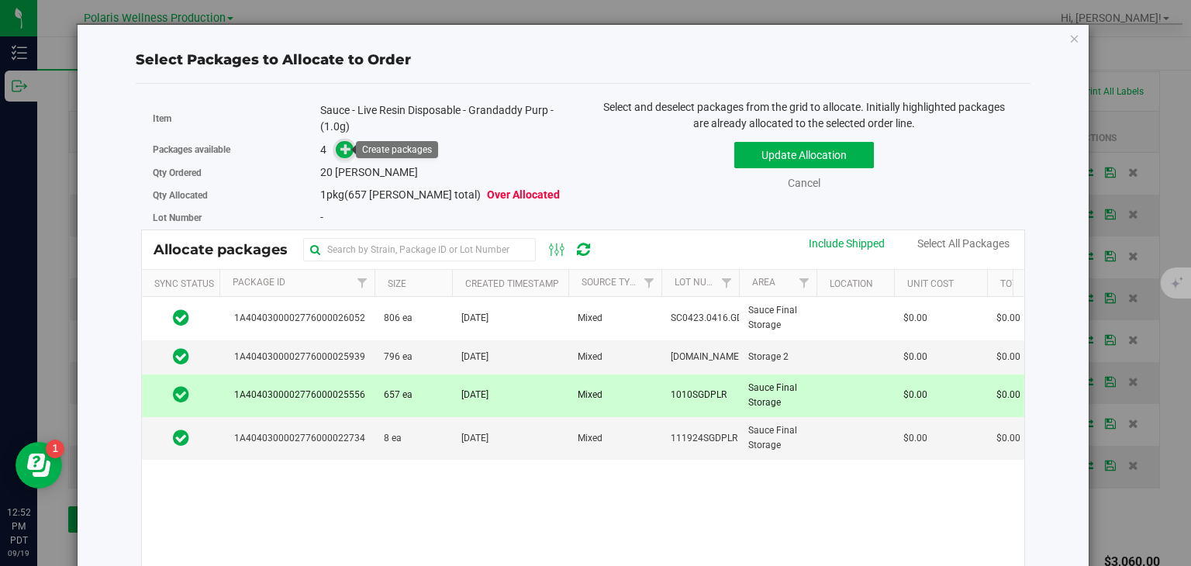
click at [346, 144] on icon at bounding box center [345, 148] width 11 height 11
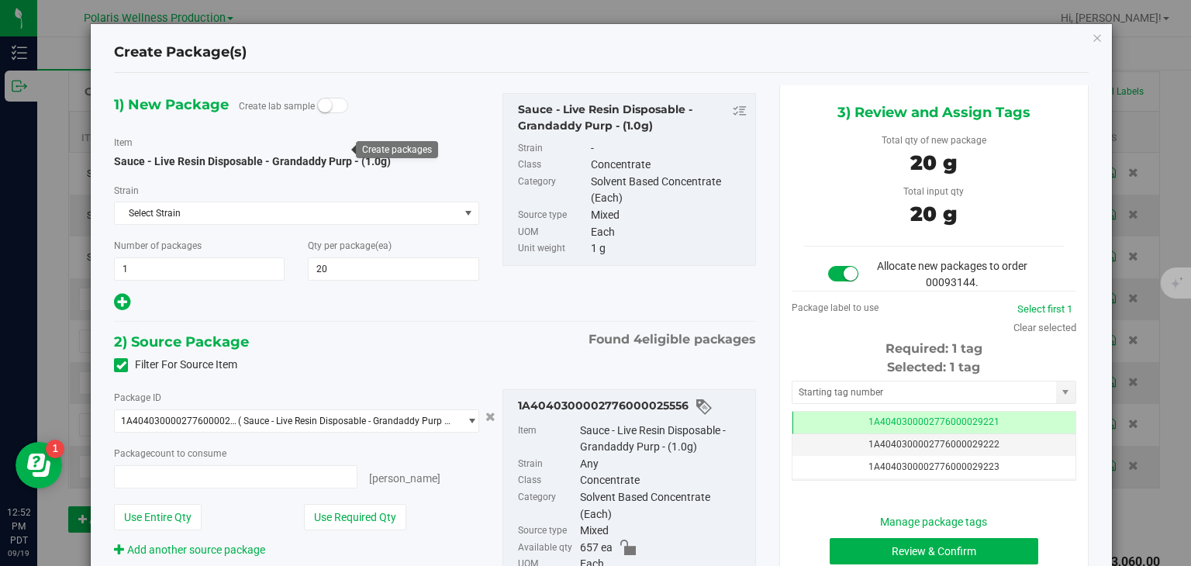
type input "20 ea"
click at [843, 395] on input "text" at bounding box center [924, 392] width 264 height 22
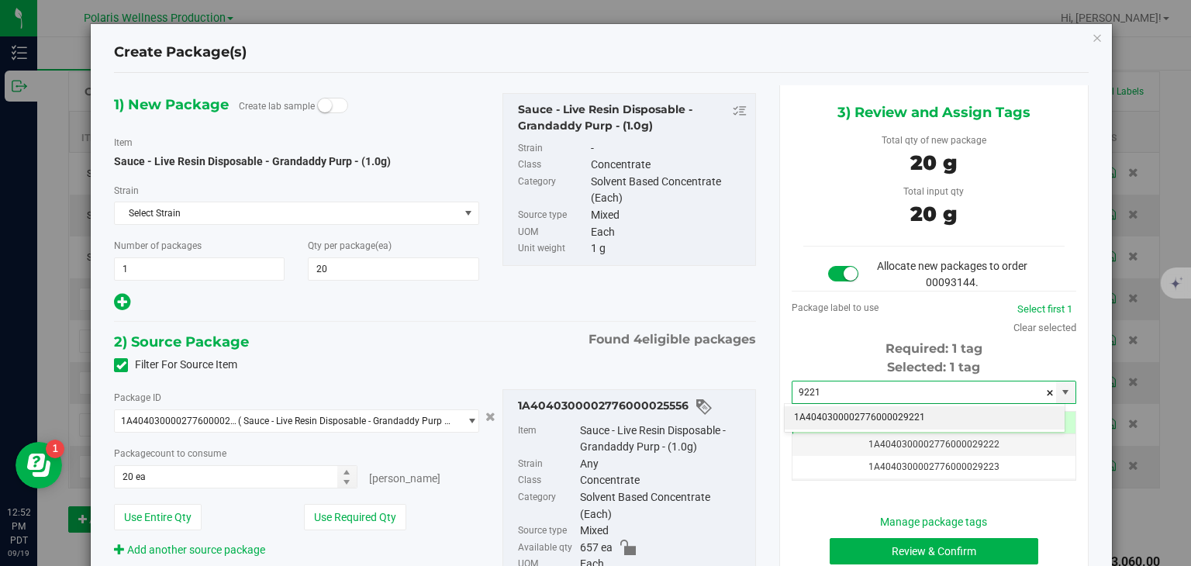
click at [853, 419] on li "1A4040300002776000029221" at bounding box center [925, 417] width 280 height 23
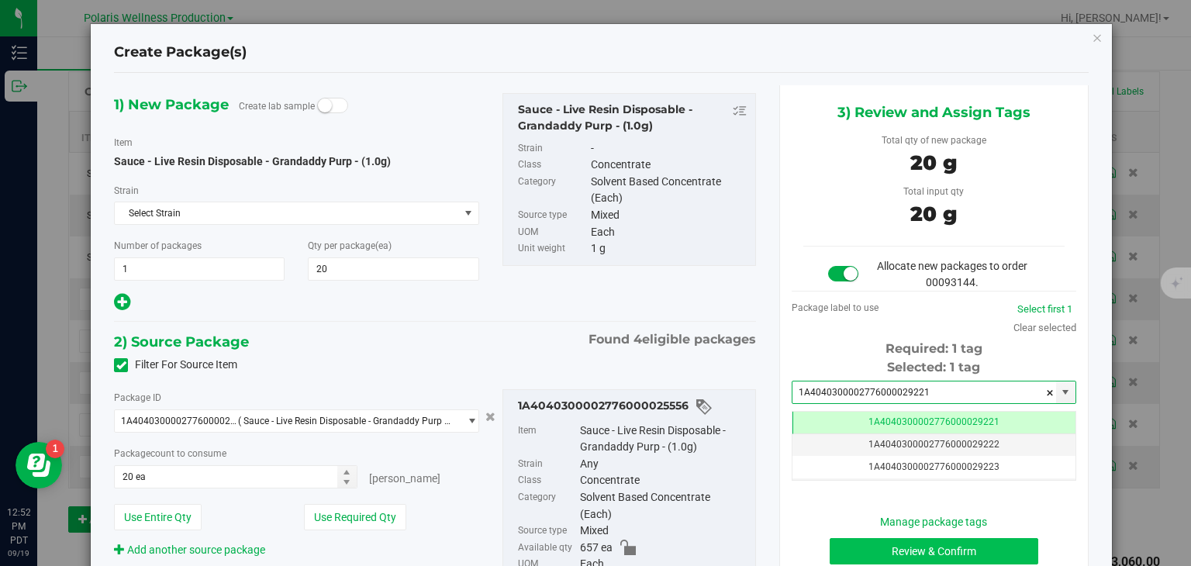
type input "1A4040300002776000029221"
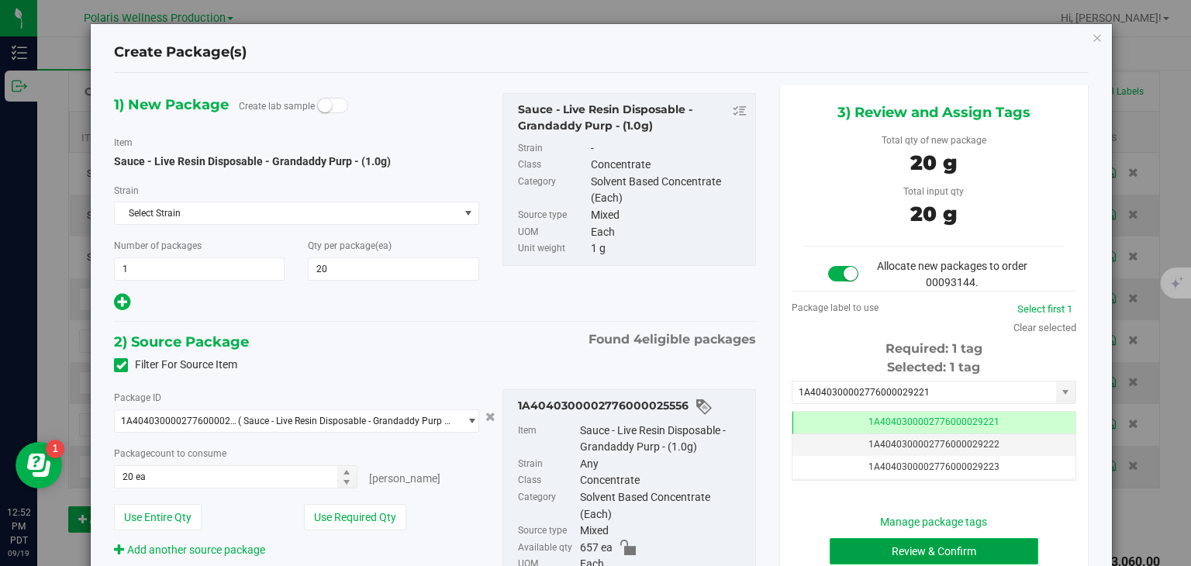
click at [880, 550] on button "Review & Confirm" at bounding box center [933, 551] width 209 height 26
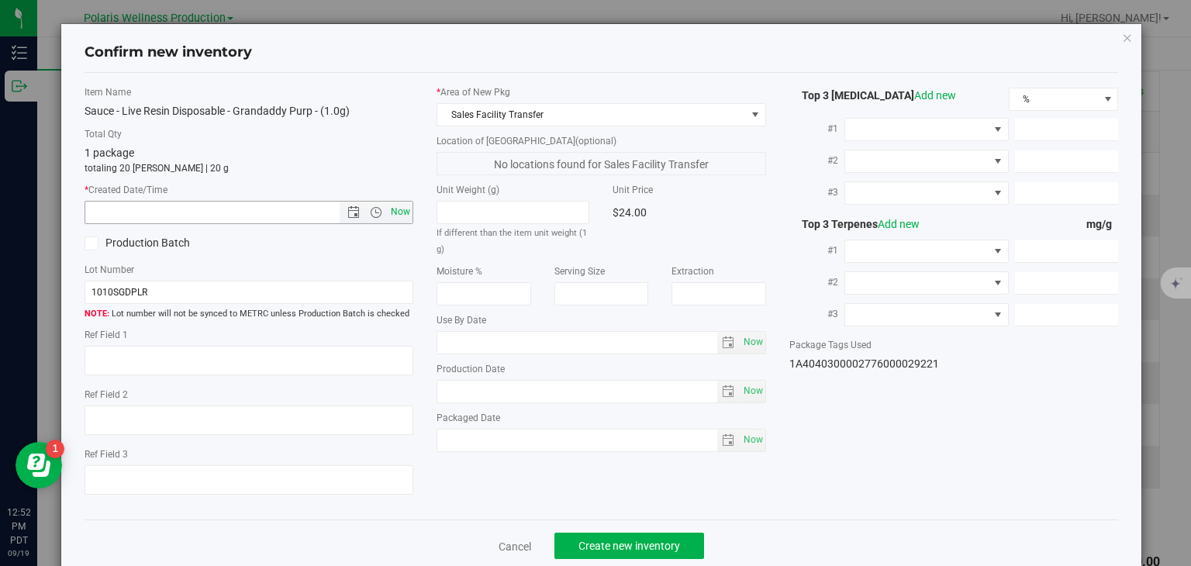
click at [402, 216] on span "Now" at bounding box center [401, 212] width 26 height 22
type input "9/19/2025 12:52 PM"
click at [654, 554] on button "Create new inventory" at bounding box center [629, 546] width 150 height 26
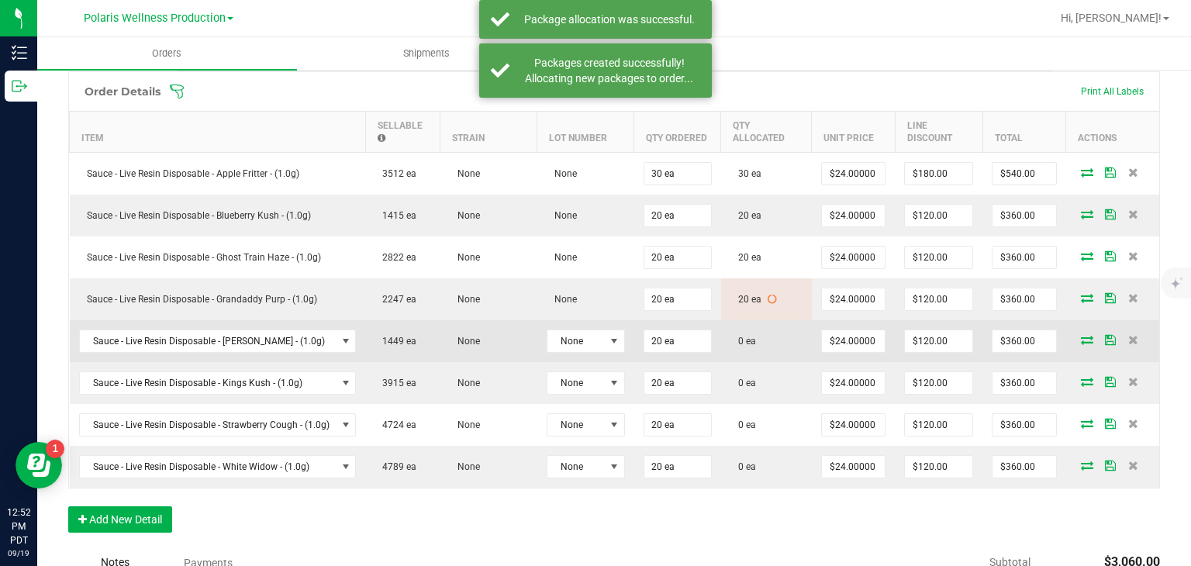
click at [1081, 336] on icon at bounding box center [1087, 339] width 12 height 9
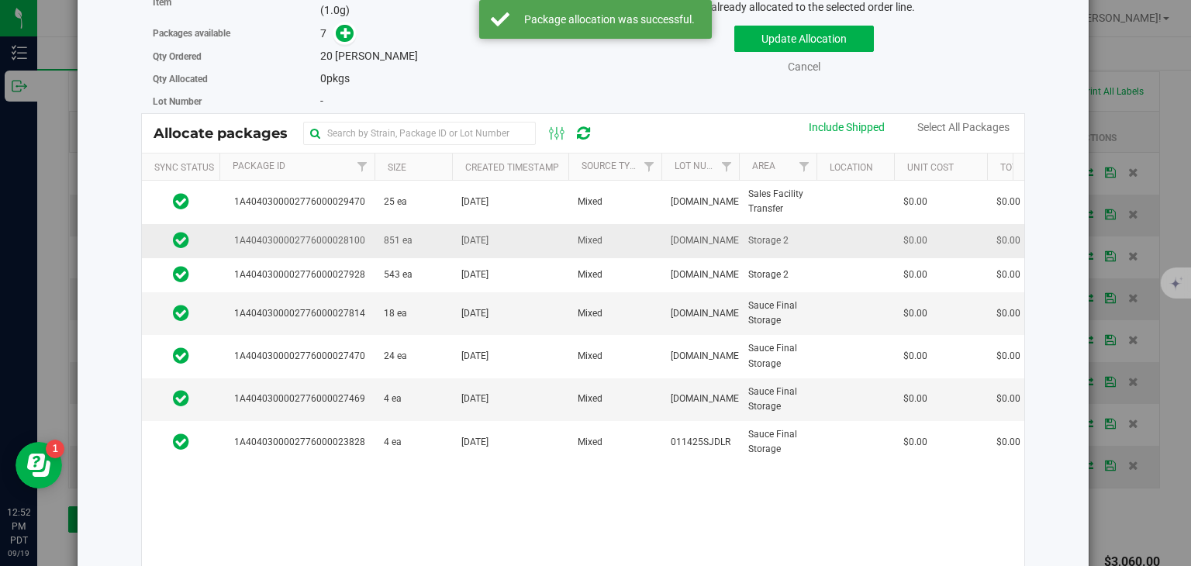
click at [560, 353] on td "Jun 11, 2025" at bounding box center [510, 356] width 116 height 43
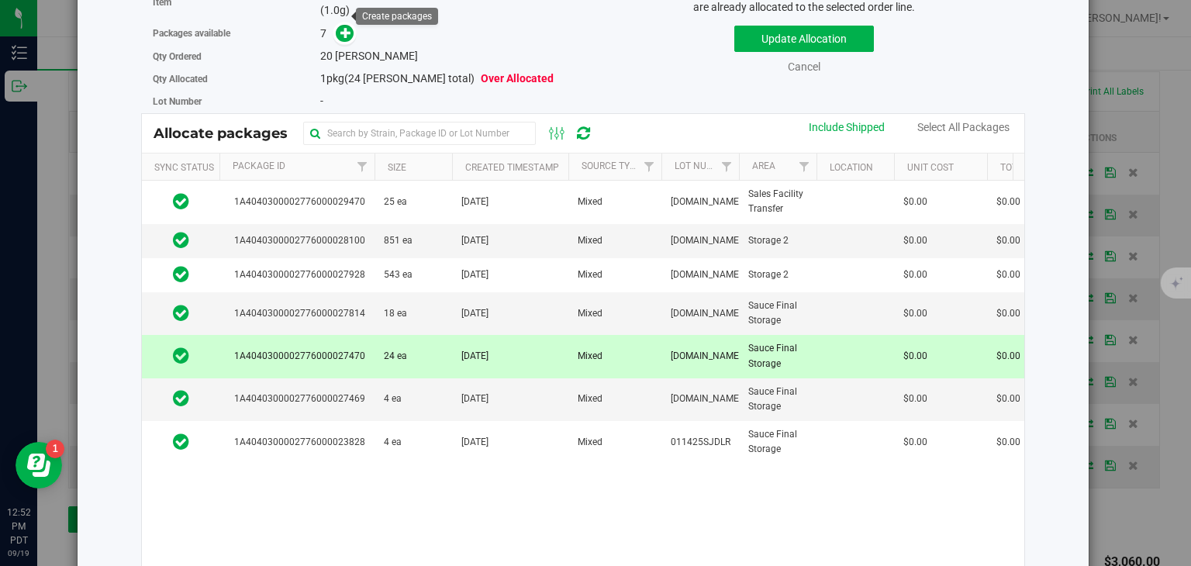
click at [348, 27] on icon at bounding box center [345, 32] width 11 height 11
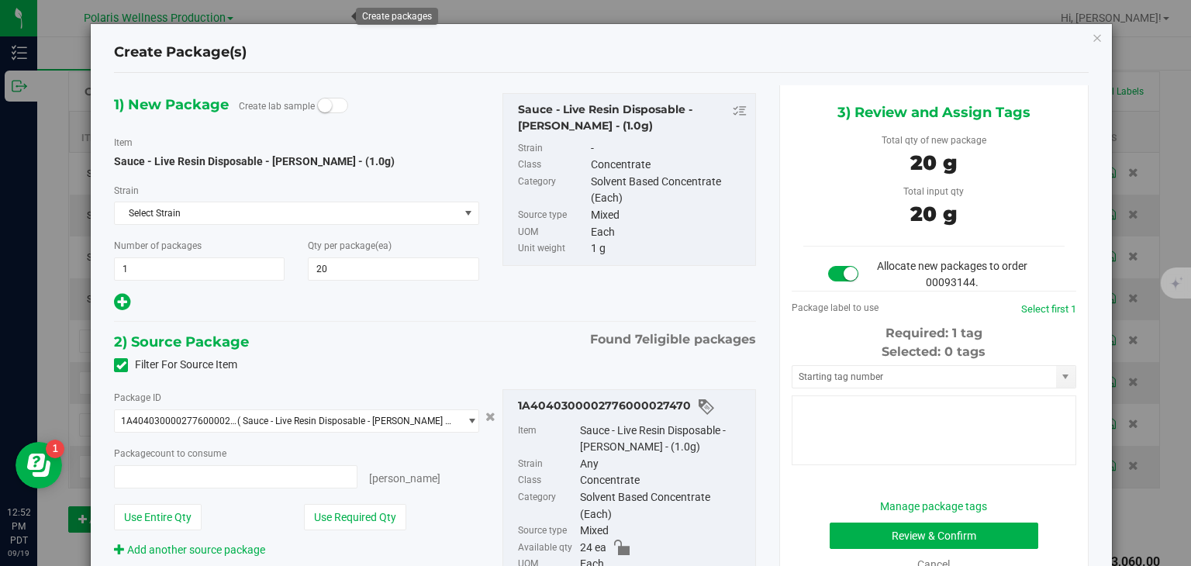
type input "20 ea"
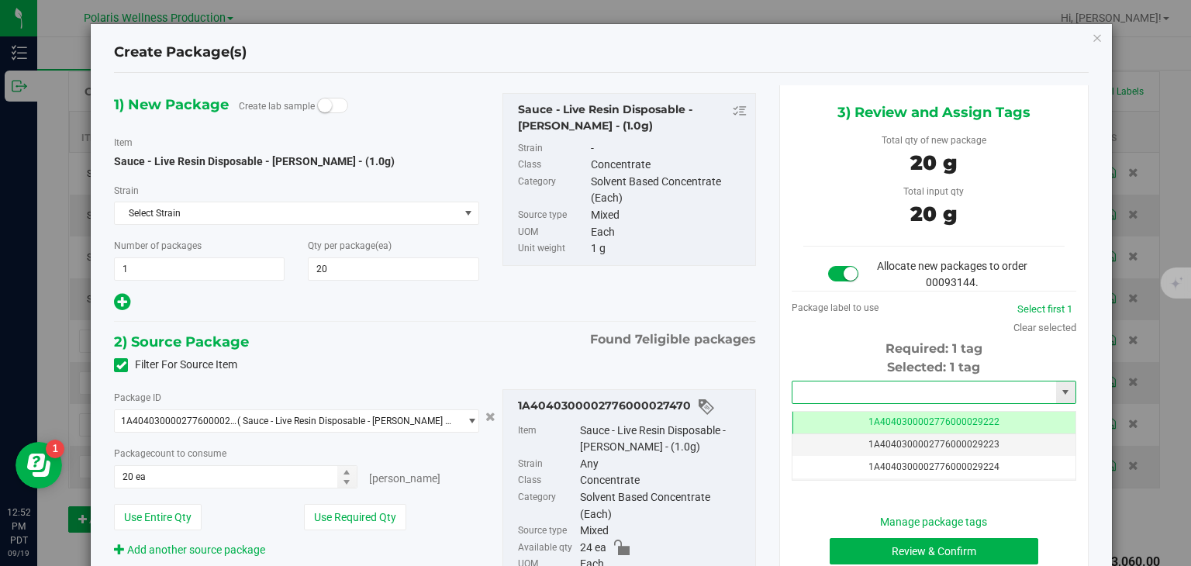
click at [823, 402] on input "text" at bounding box center [924, 392] width 264 height 22
click at [854, 419] on li "1A4040300002776000029222" at bounding box center [925, 417] width 280 height 23
type input "1A4040300002776000029222"
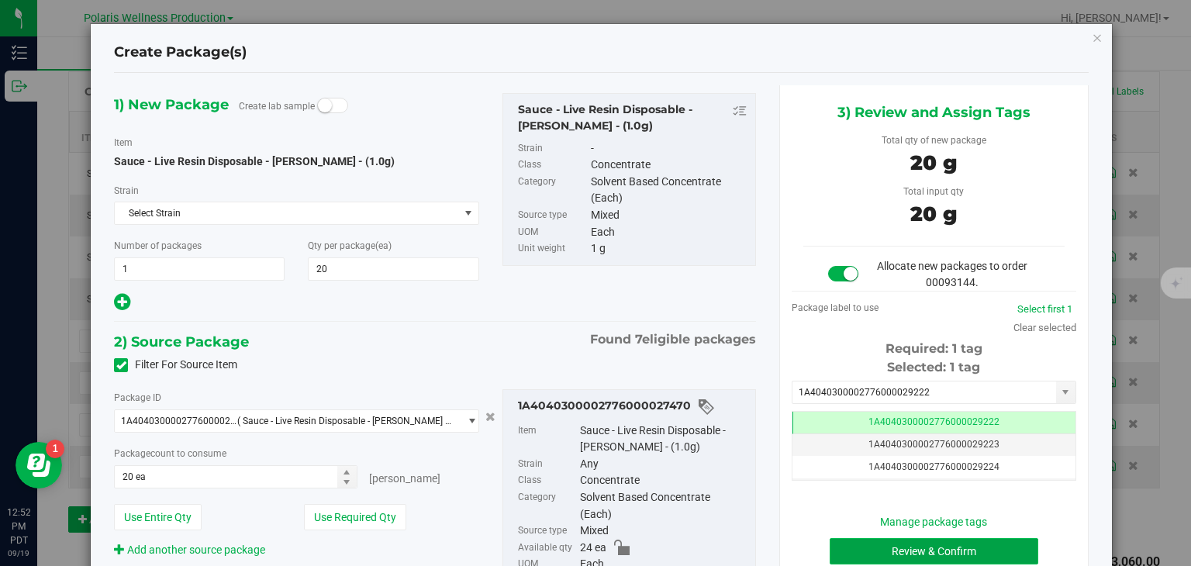
click at [909, 540] on button "Review & Confirm" at bounding box center [933, 551] width 209 height 26
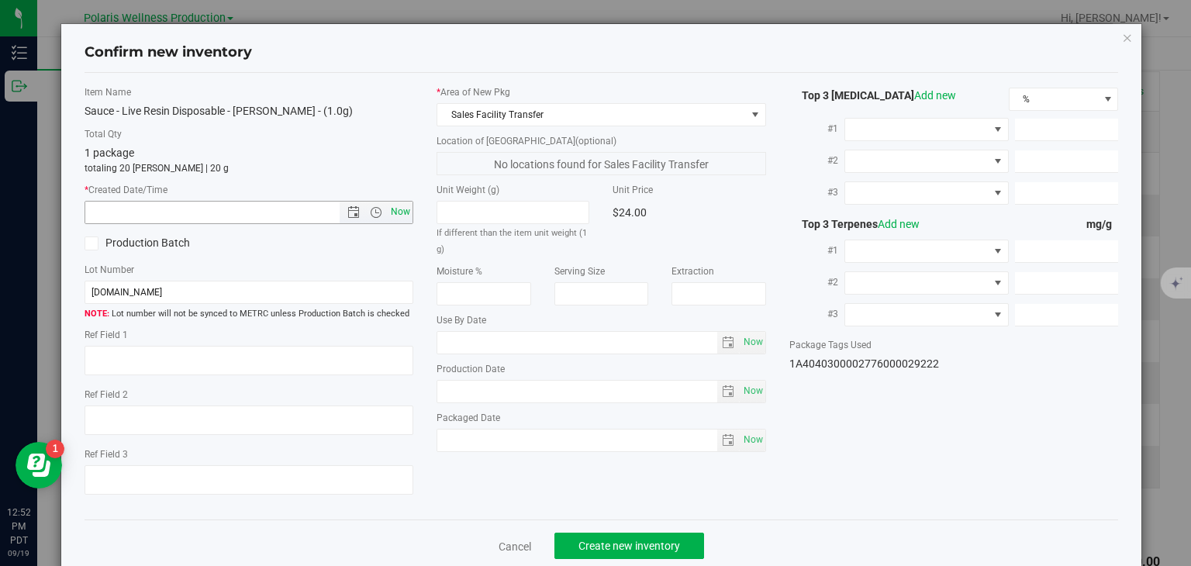
click at [388, 202] on span "Now" at bounding box center [401, 212] width 26 height 22
type input "9/19/2025 12:52 PM"
click at [583, 533] on button "Create new inventory" at bounding box center [629, 546] width 150 height 26
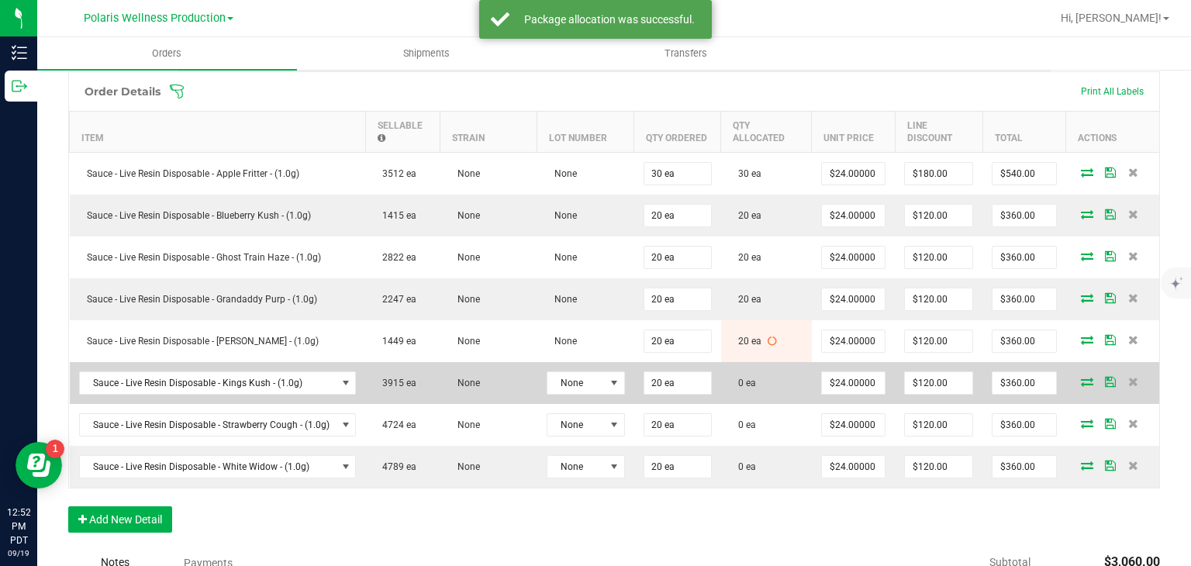
click at [1081, 377] on icon at bounding box center [1087, 381] width 12 height 9
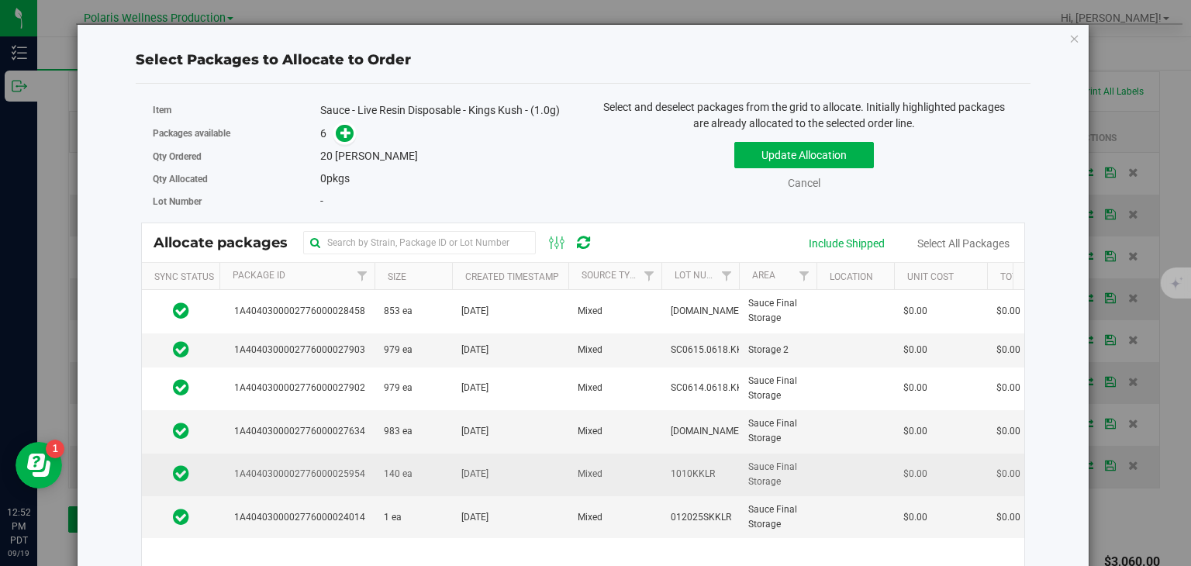
click at [613, 466] on td "Mixed" at bounding box center [614, 475] width 93 height 43
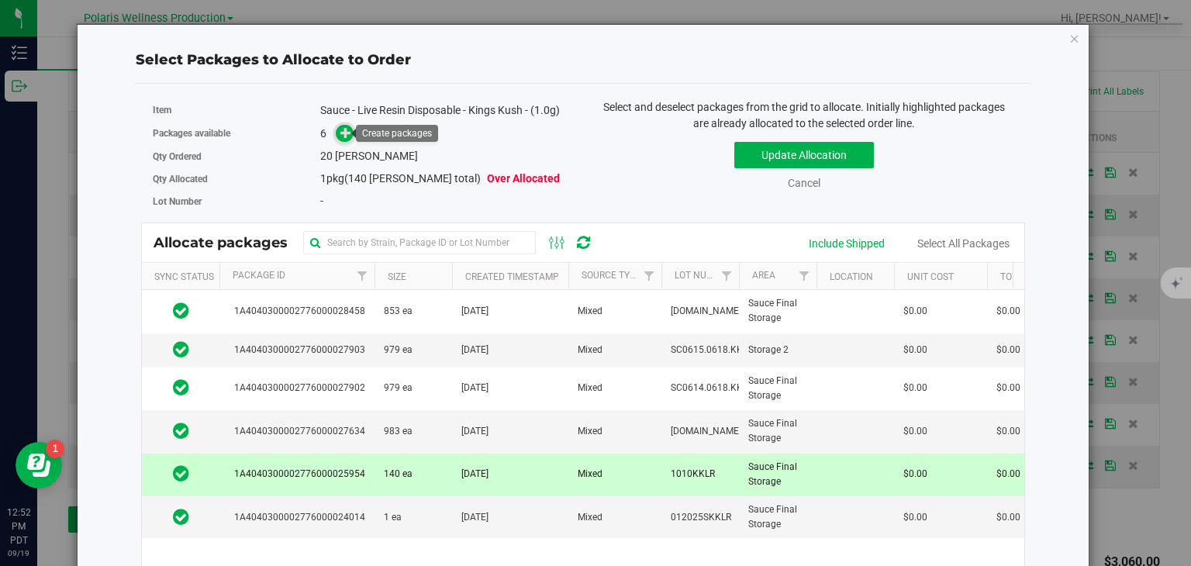
click at [340, 133] on icon at bounding box center [345, 132] width 11 height 11
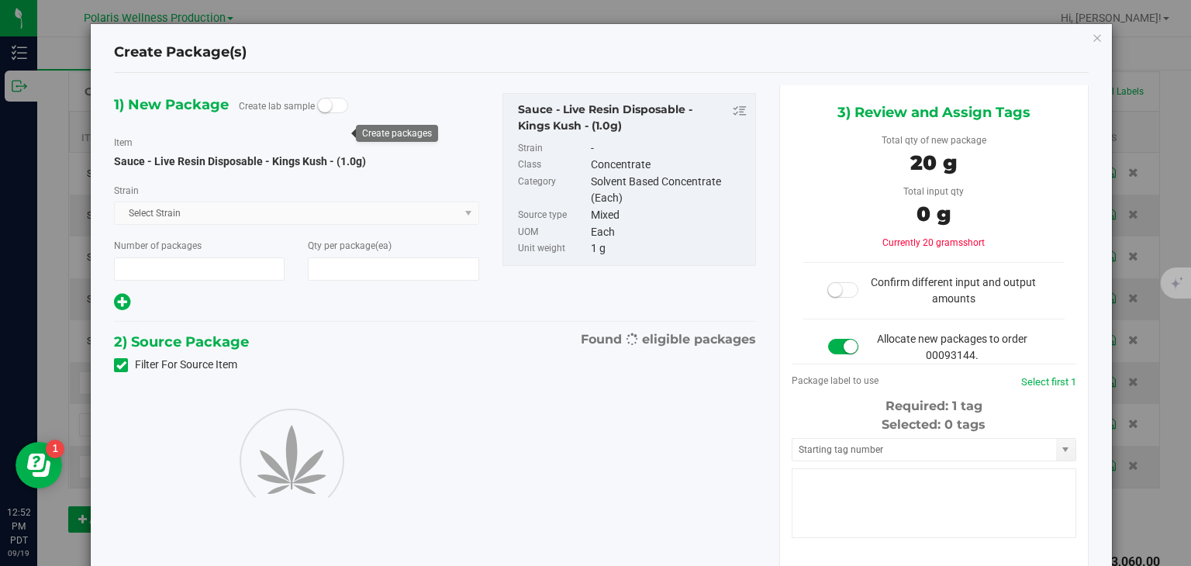
type input "1"
type input "20"
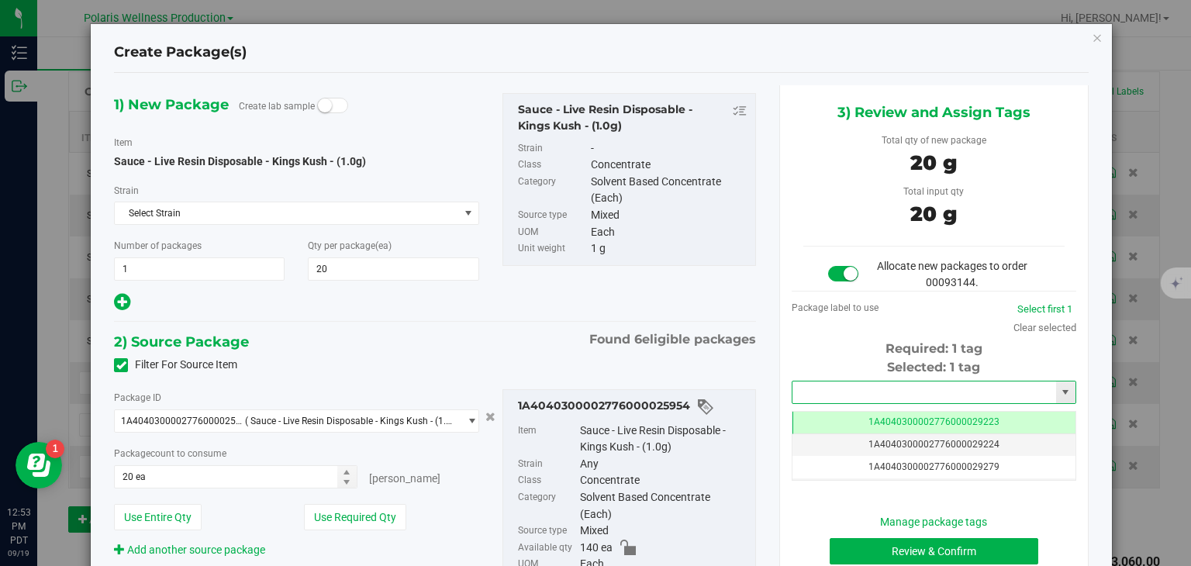
click at [899, 391] on input "text" at bounding box center [924, 392] width 264 height 22
click at [890, 412] on li "1A4040300002776000029223" at bounding box center [925, 417] width 280 height 23
type input "1A4040300002776000029223"
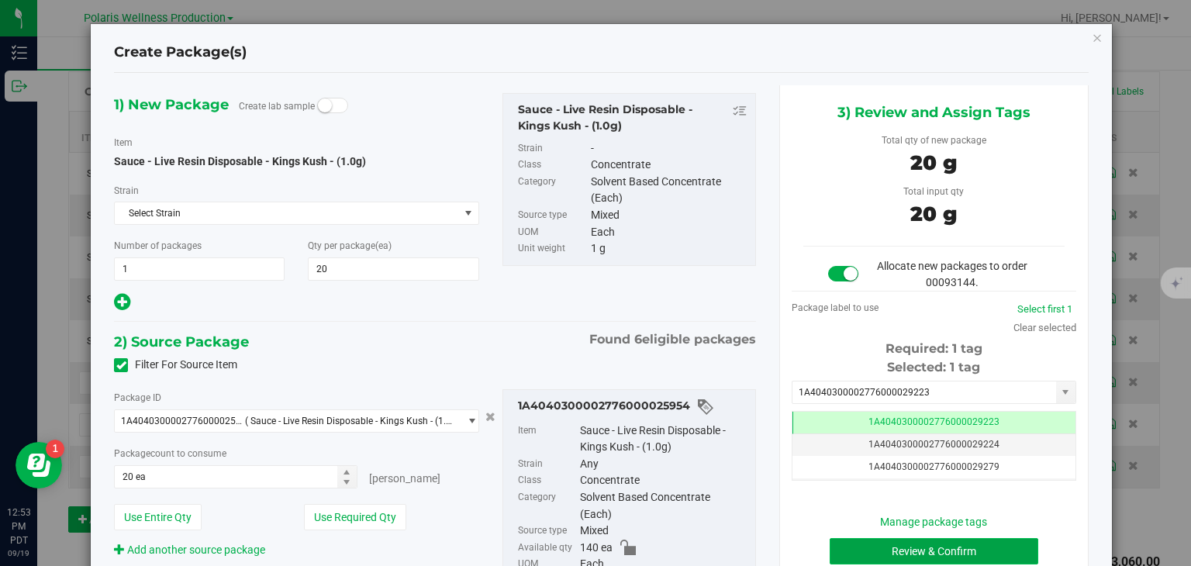
click at [908, 540] on button "Review & Confirm" at bounding box center [933, 551] width 209 height 26
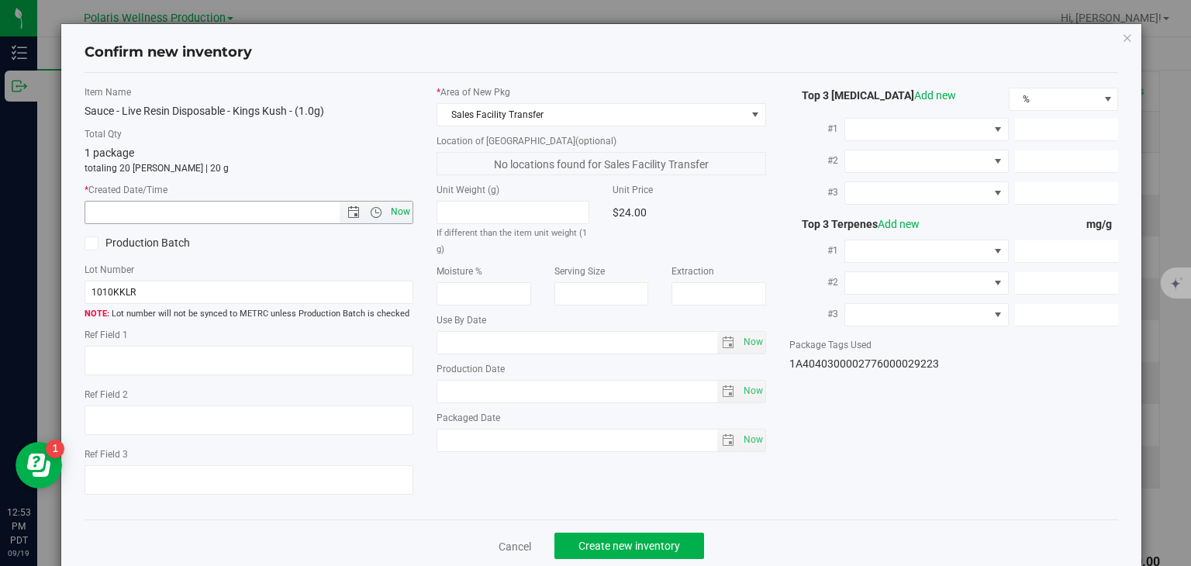
click at [397, 204] on span "Now" at bounding box center [401, 212] width 26 height 22
type input "9/19/2025 12:53 PM"
click at [605, 529] on div "Cancel Create new inventory" at bounding box center [602, 545] width 1034 height 52
click at [605, 543] on span "Create new inventory" at bounding box center [629, 546] width 102 height 12
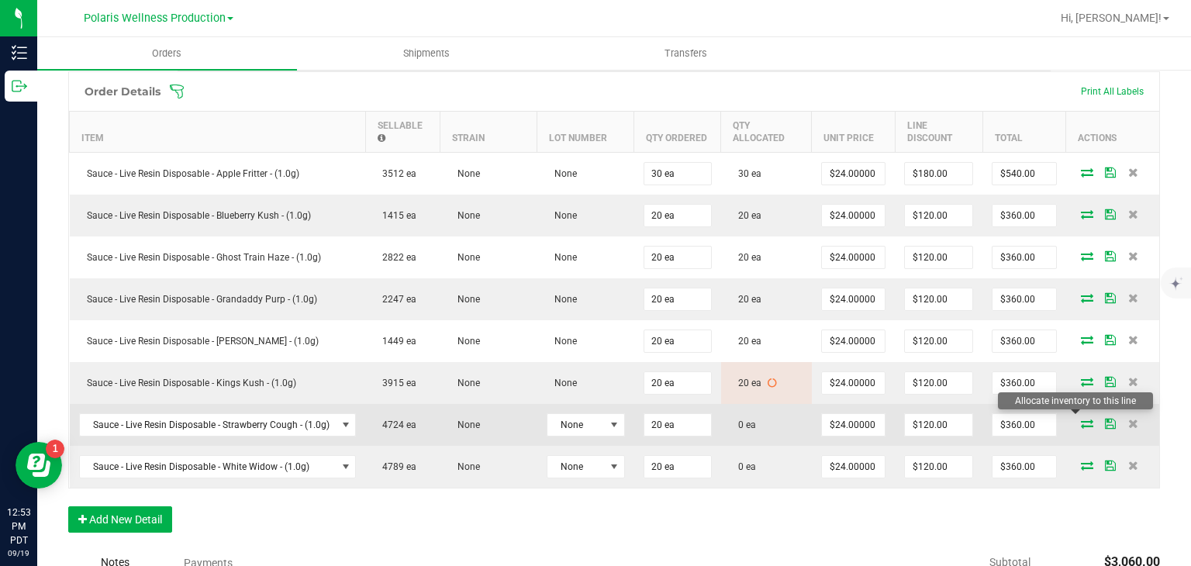
click at [1081, 419] on icon at bounding box center [1087, 423] width 12 height 9
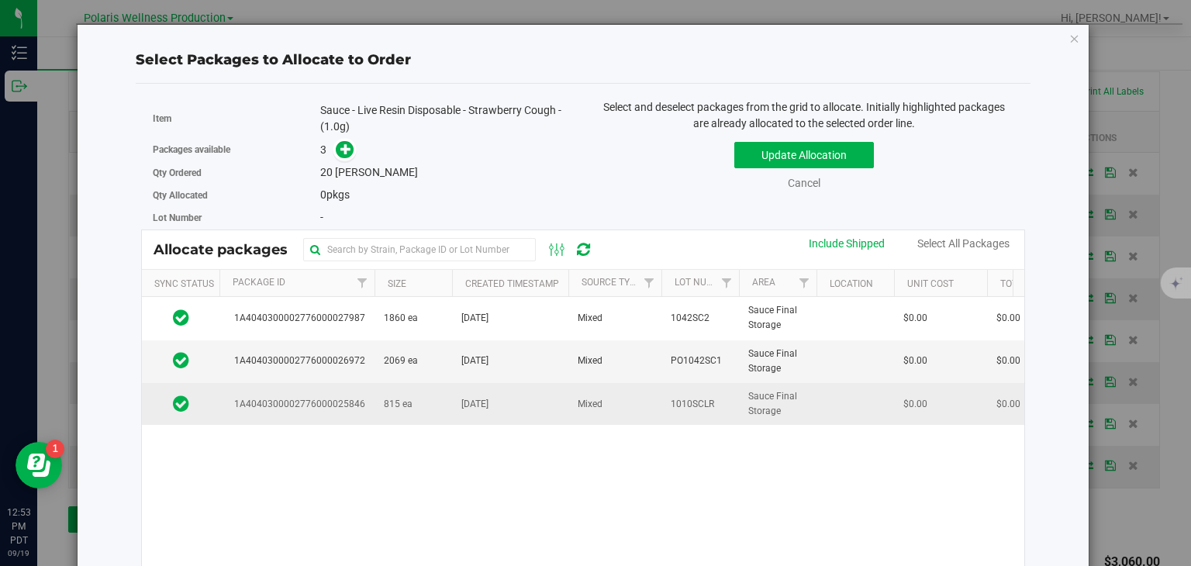
click at [555, 398] on td "Apr 16, 2025" at bounding box center [510, 404] width 116 height 42
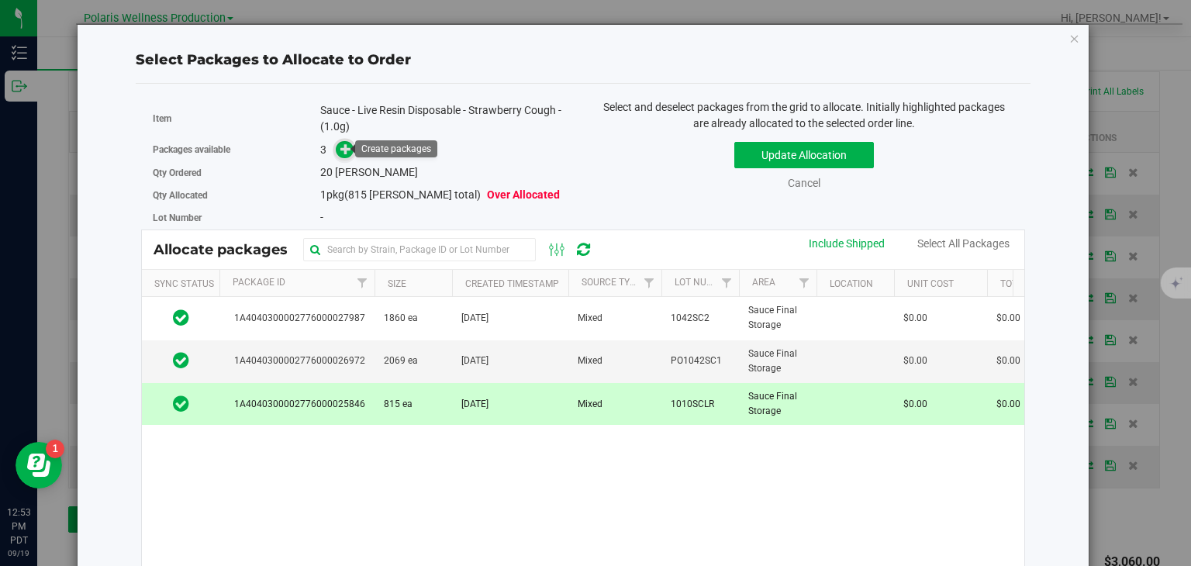
click at [346, 145] on icon at bounding box center [345, 148] width 11 height 11
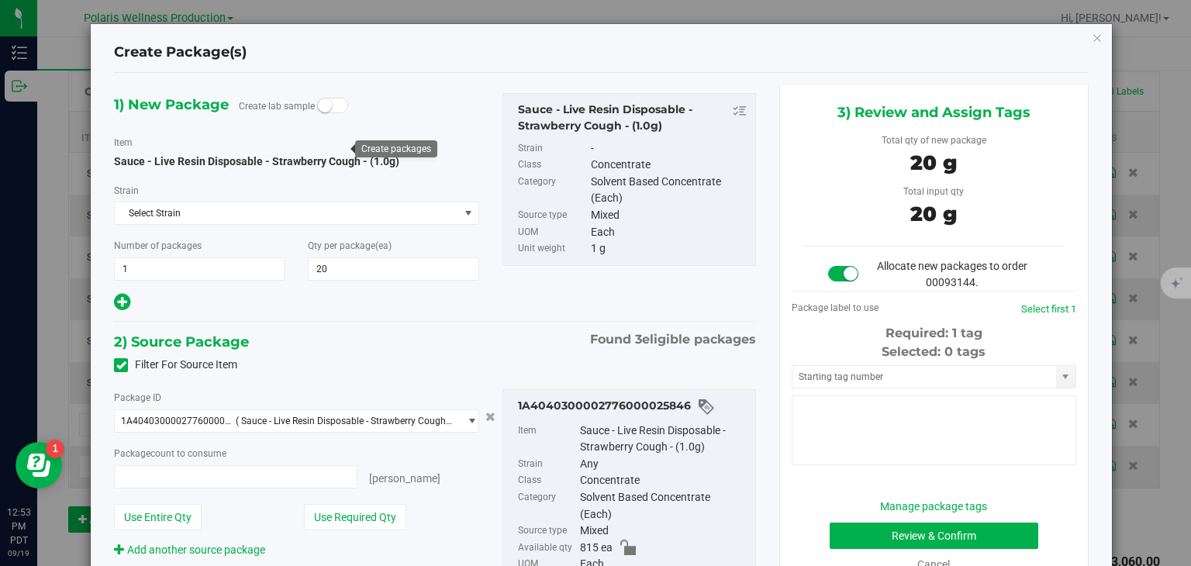
type input "20 ea"
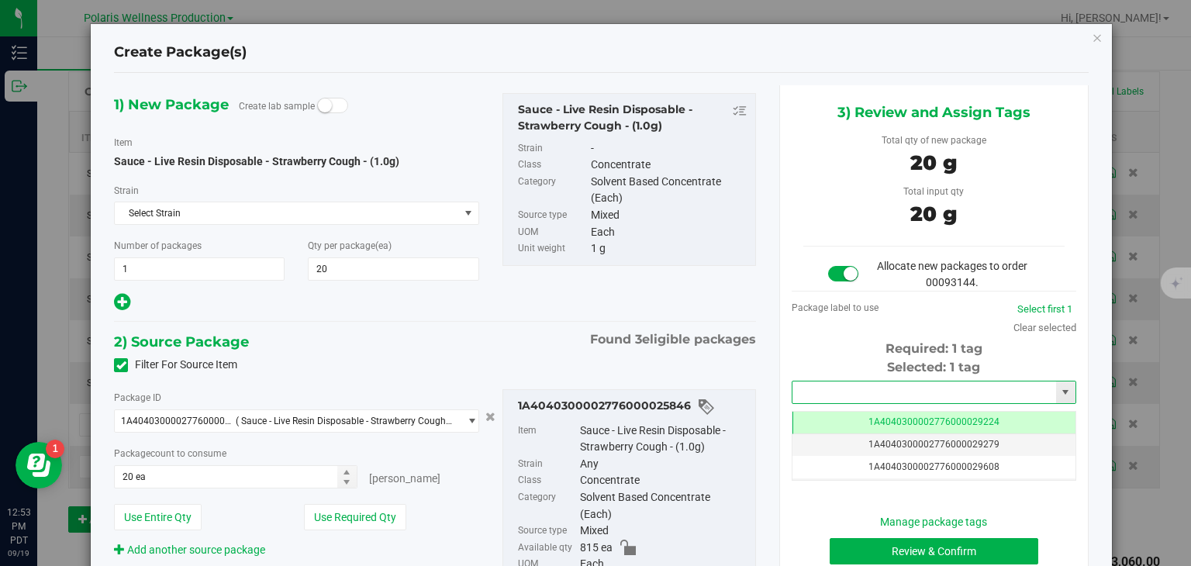
click at [933, 396] on input "text" at bounding box center [924, 392] width 264 height 22
click at [908, 409] on li "1A4040300002776000029224" at bounding box center [925, 417] width 280 height 23
type input "1A4040300002776000029224"
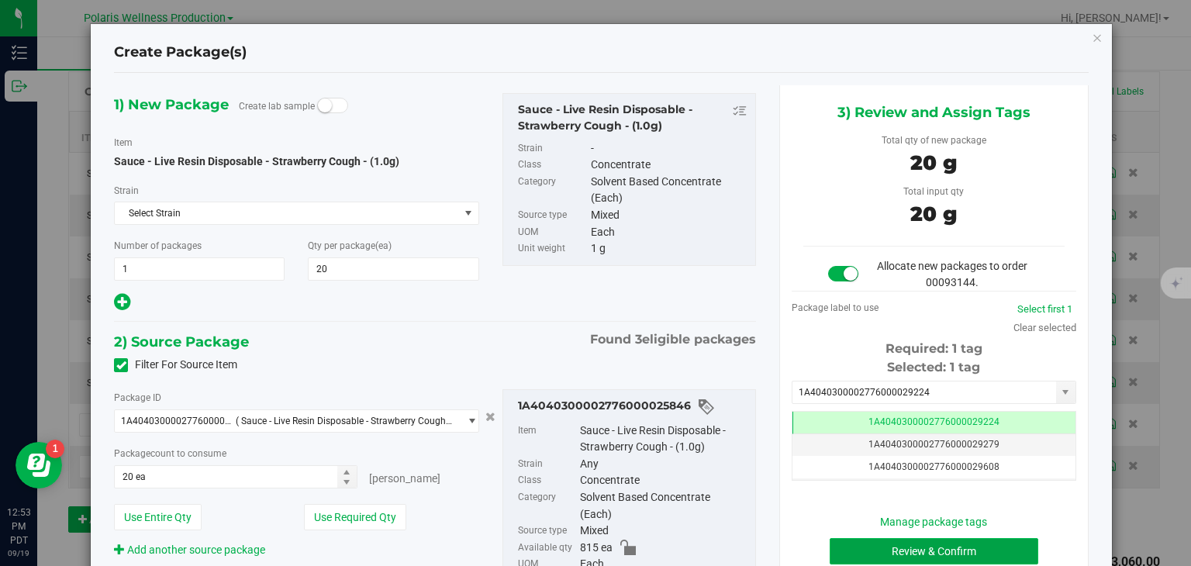
click at [918, 543] on button "Review & Confirm" at bounding box center [933, 551] width 209 height 26
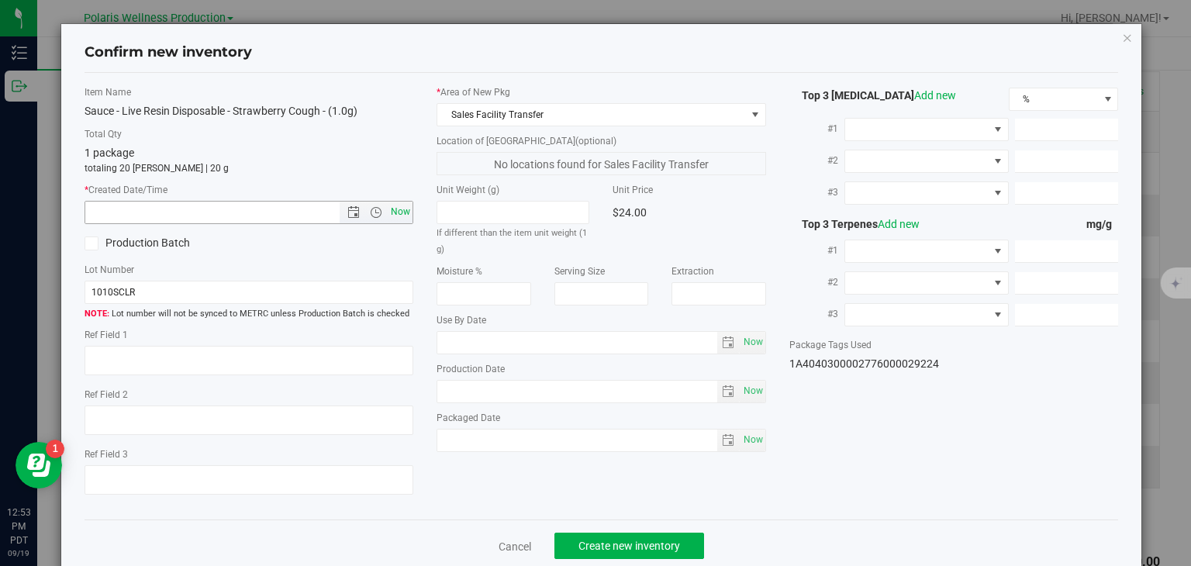
click at [399, 216] on span "Now" at bounding box center [401, 212] width 26 height 22
type input "9/19/2025 12:53 PM"
click at [604, 545] on span "Create new inventory" at bounding box center [629, 546] width 102 height 12
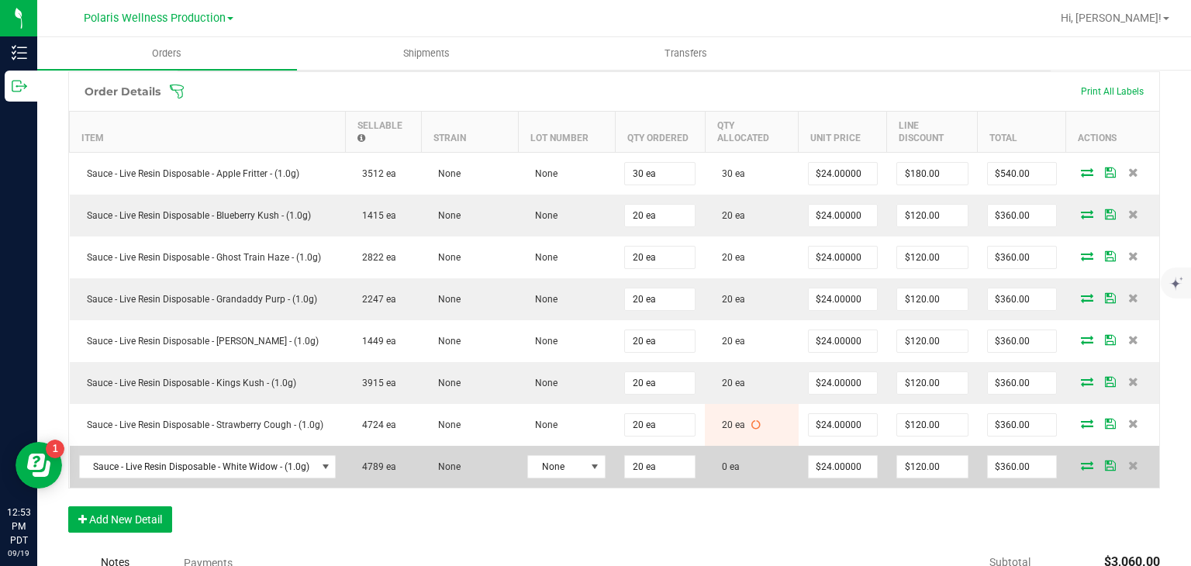
click at [1081, 460] on icon at bounding box center [1087, 464] width 12 height 9
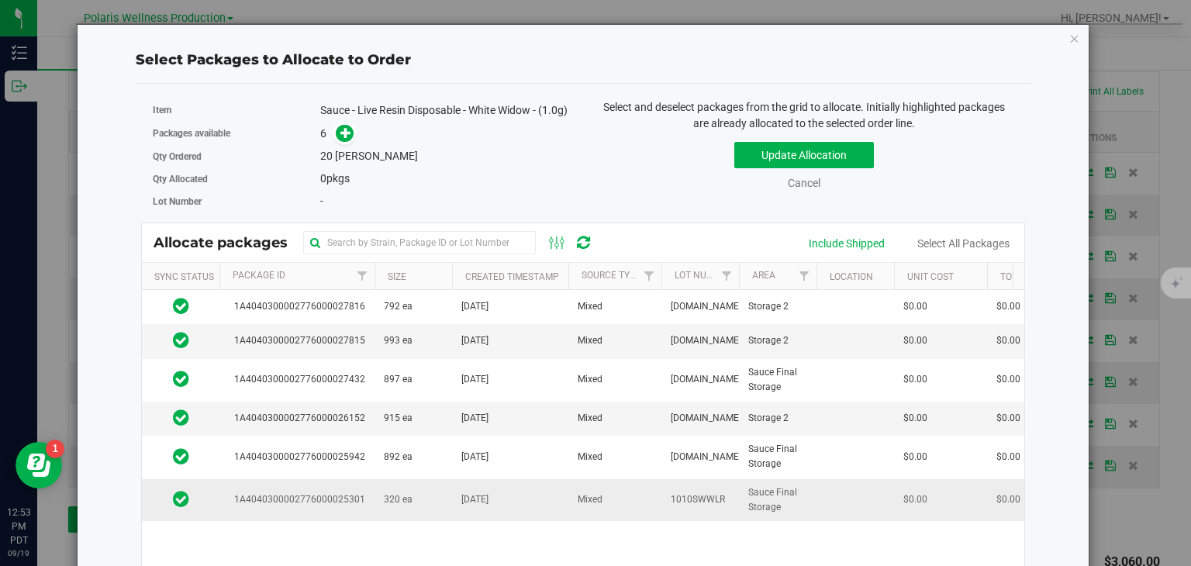
click at [455, 514] on td "Mar 29, 2025" at bounding box center [510, 500] width 116 height 42
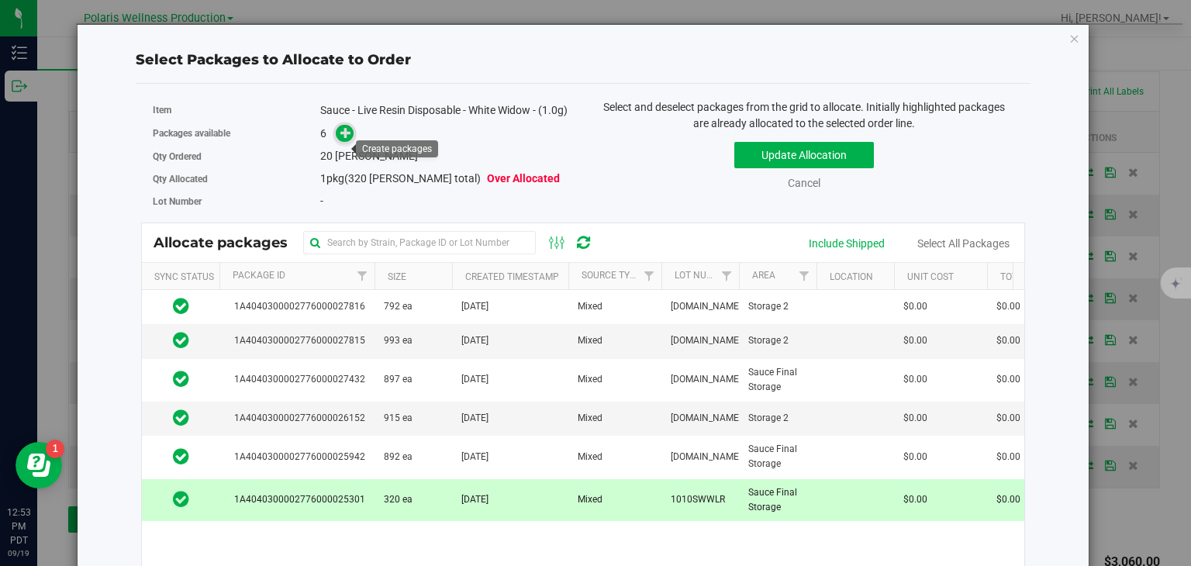
click at [340, 143] on span at bounding box center [345, 134] width 18 height 18
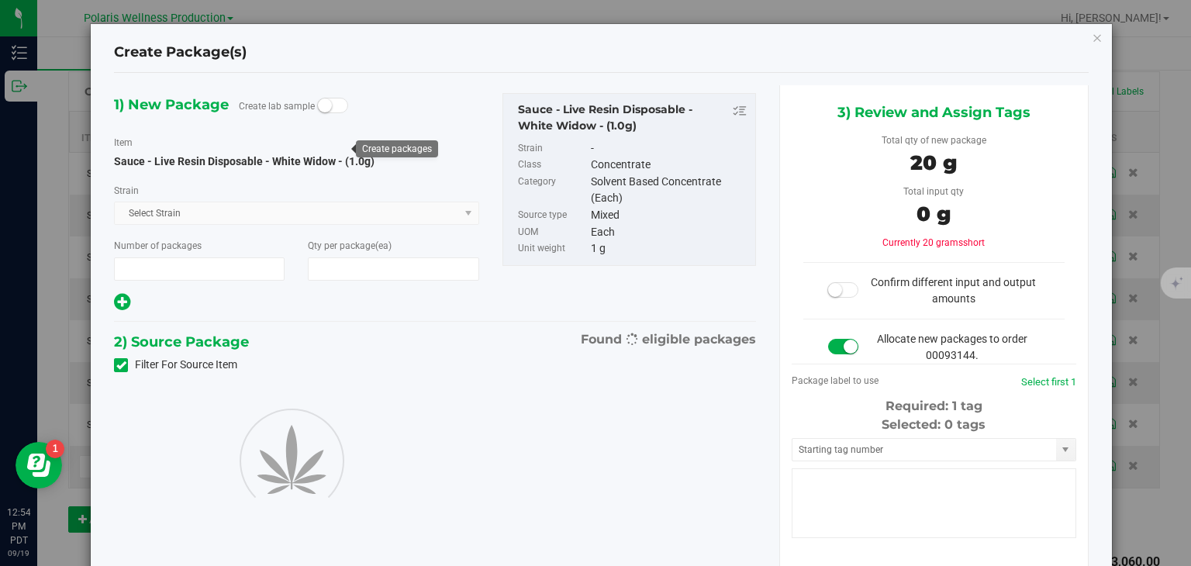
type input "1"
type input "20"
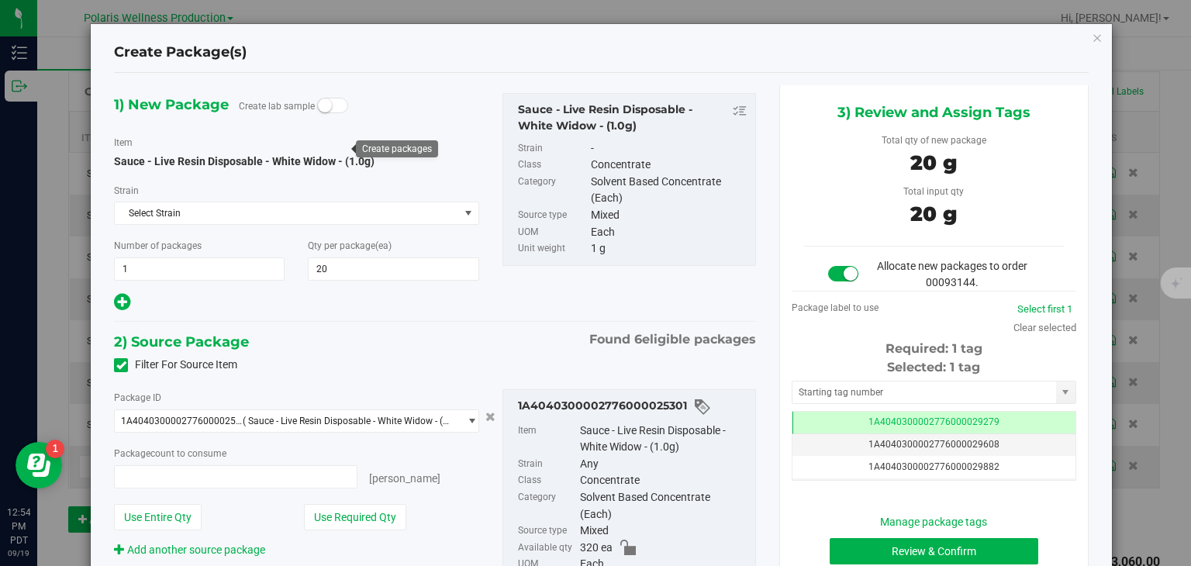
type input "20 ea"
click at [825, 400] on input "text" at bounding box center [924, 392] width 264 height 22
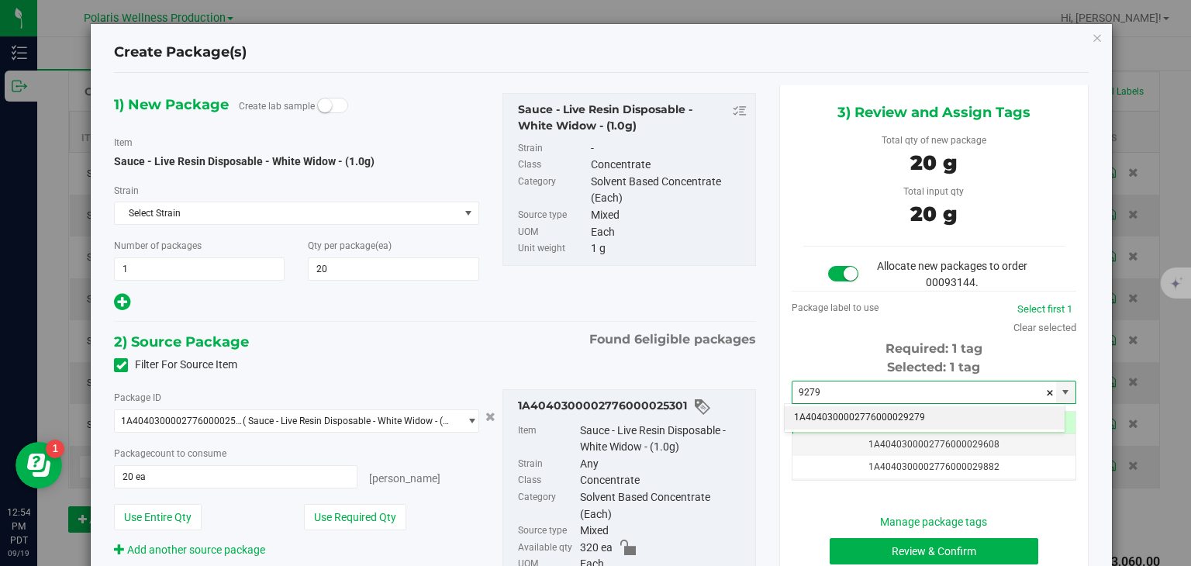
click at [847, 412] on li "1A4040300002776000029279" at bounding box center [925, 417] width 280 height 23
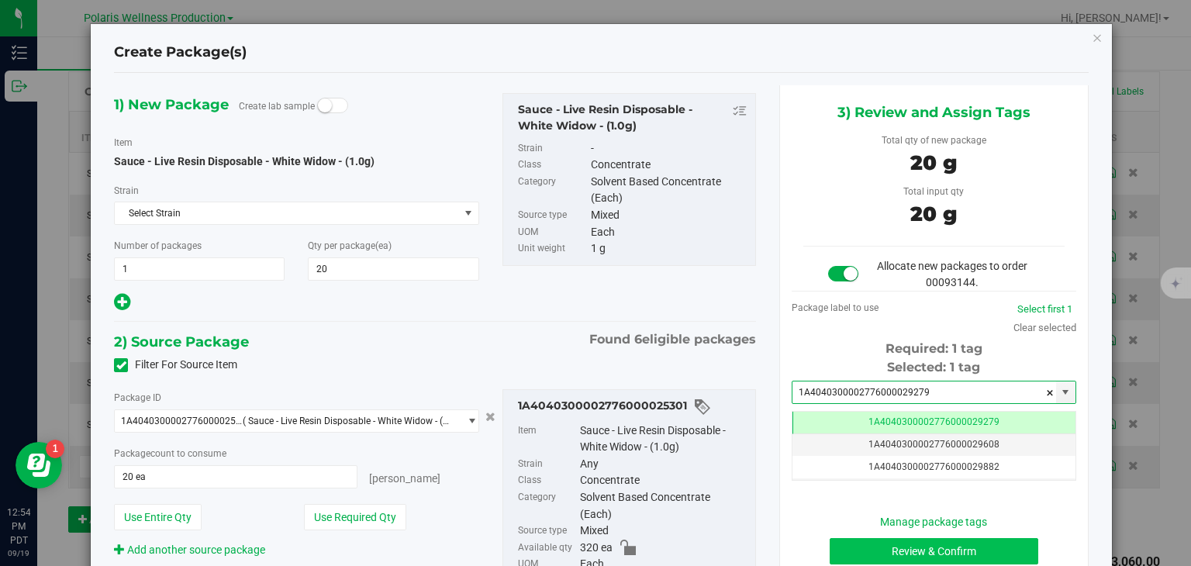
type input "1A4040300002776000029279"
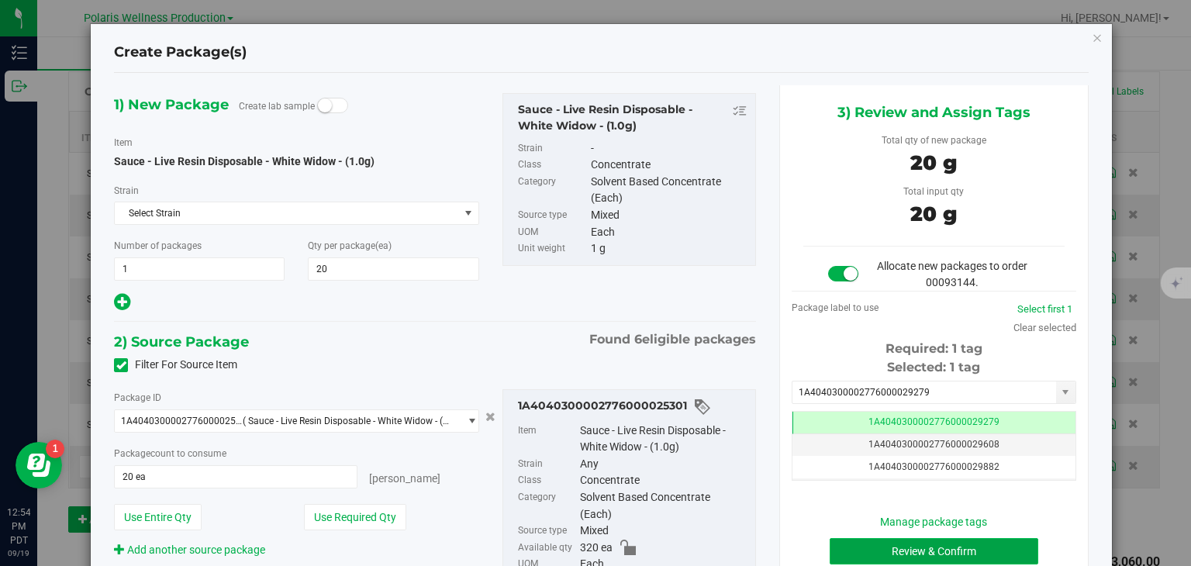
click at [895, 557] on button "Review & Confirm" at bounding box center [933, 551] width 209 height 26
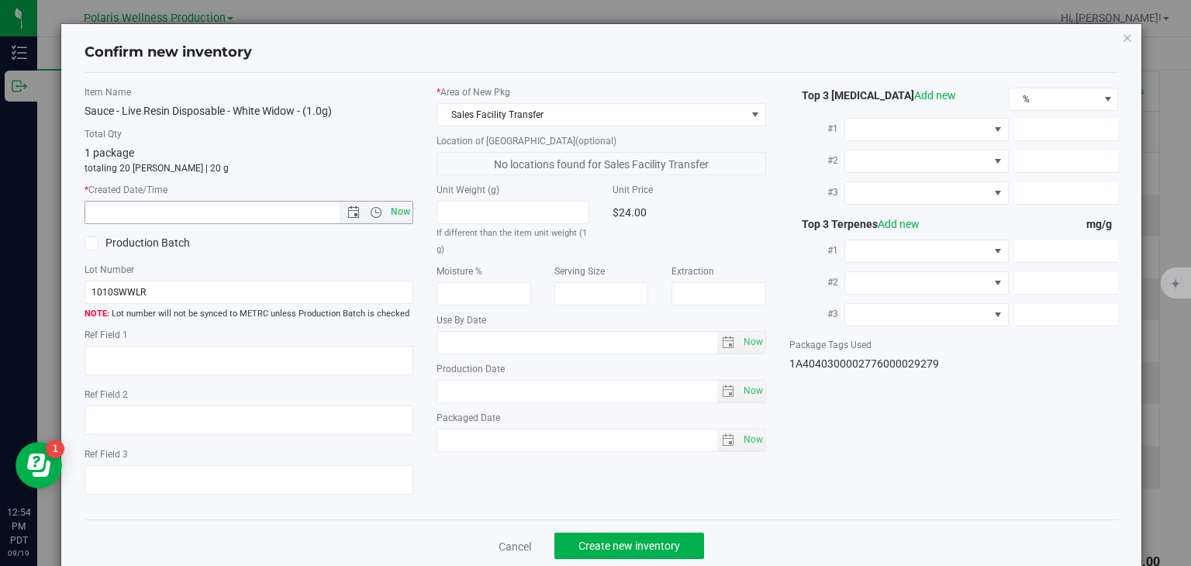
click at [403, 205] on span "Now" at bounding box center [401, 212] width 26 height 22
type input "9/19/2025 12:54 PM"
click at [597, 556] on button "Create new inventory" at bounding box center [629, 546] width 150 height 26
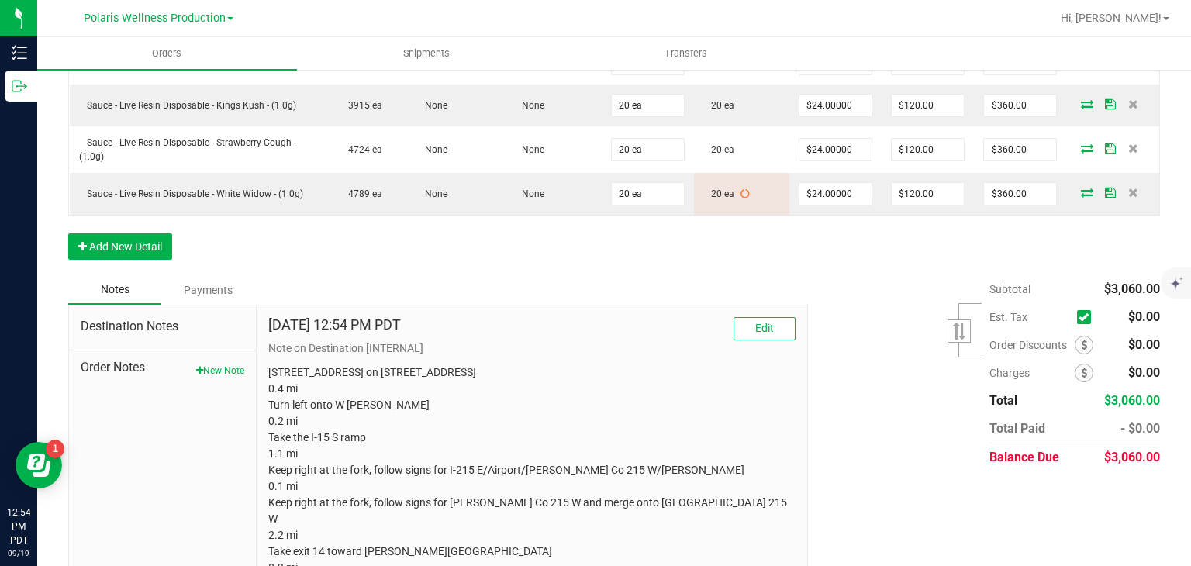
click at [276, 376] on p "5385 Polaris Ave Head south on Polaris Ave 0.4 mi Turn left onto W Russell Rd 0…" at bounding box center [531, 567] width 527 height 407
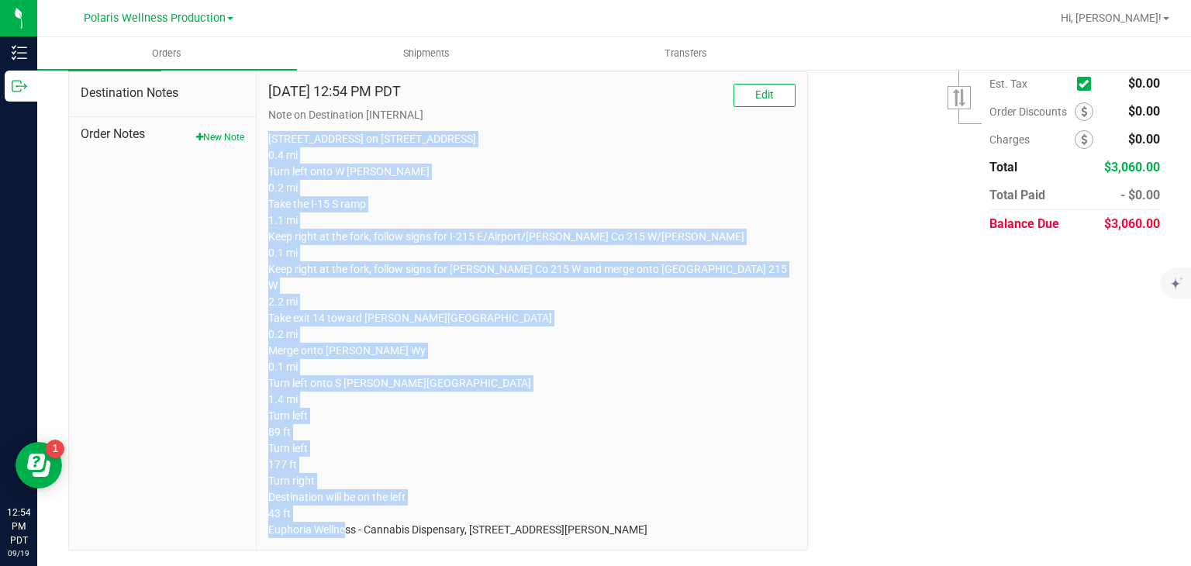
drag, startPoint x: 266, startPoint y: 373, endPoint x: 686, endPoint y: 590, distance: 472.9
click at [686, 565] on html "Inventory Outbound 12:54 PM PDT 09/19/2025 09/19 Polaris Wellness Production Po…" at bounding box center [595, 283] width 1191 height 566
click at [692, 495] on p "5385 Polaris Ave Head south on Polaris Ave 0.4 mi Turn left onto W Russell Rd 0…" at bounding box center [531, 334] width 527 height 407
drag, startPoint x: 718, startPoint y: 533, endPoint x: 261, endPoint y: 137, distance: 604.0
click at [261, 137] on div "Sep 19, 2025 12:54 PM PDT Edit Note on Destination [INTERNAL] 5385 Polaris Ave …" at bounding box center [532, 311] width 550 height 478
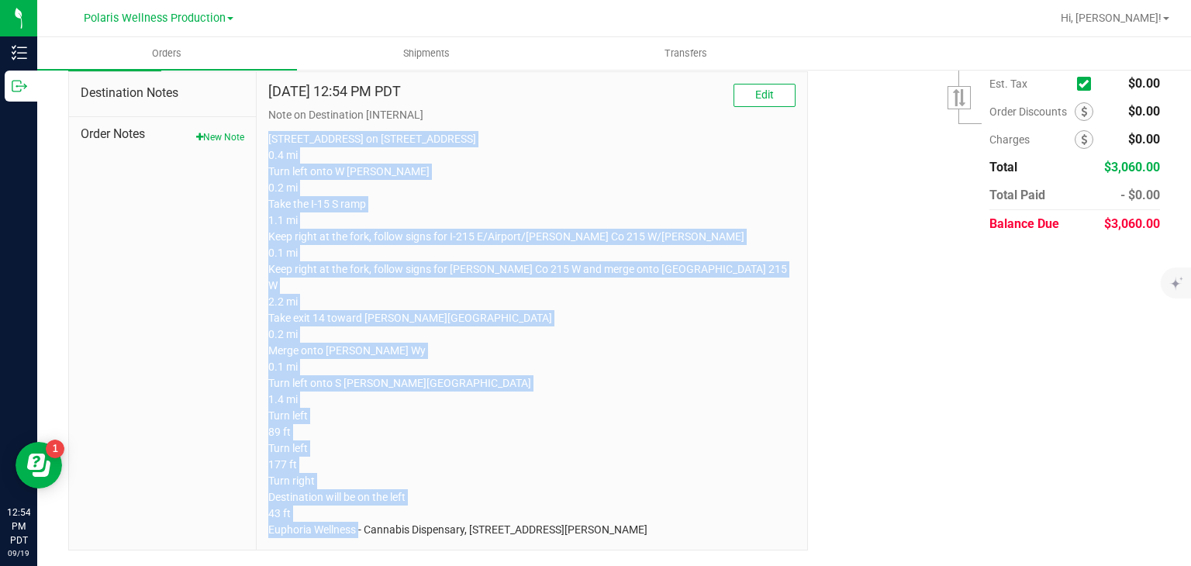
copy p "5385 Polaris Ave Head south on Polaris Ave 0.4 mi Turn left onto W Russell Rd 0…"
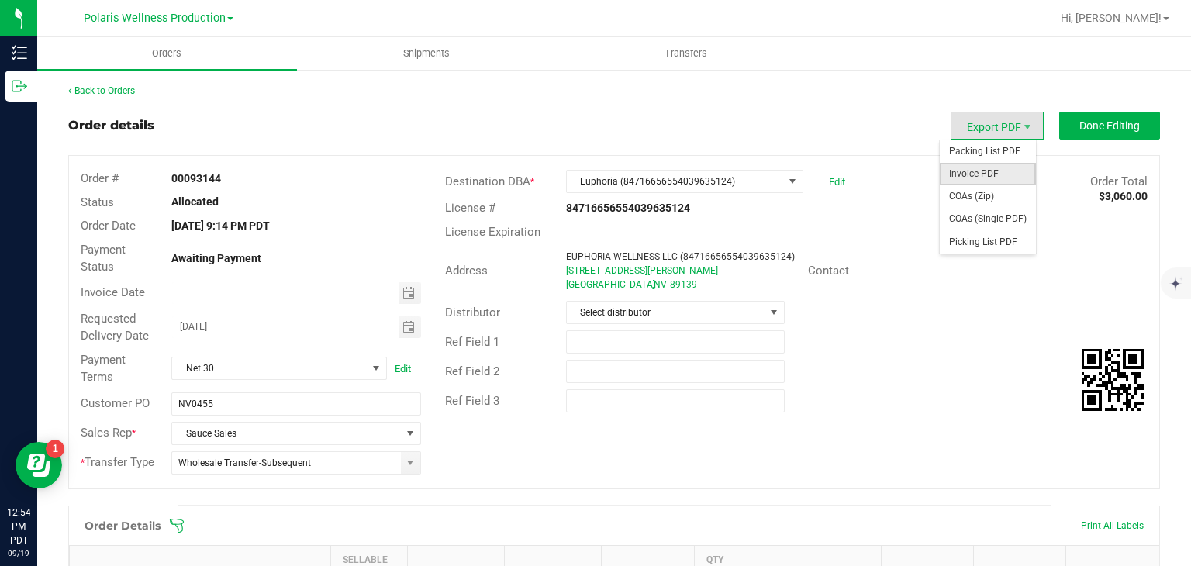
click at [966, 171] on span "Invoice PDF" at bounding box center [988, 174] width 96 height 22
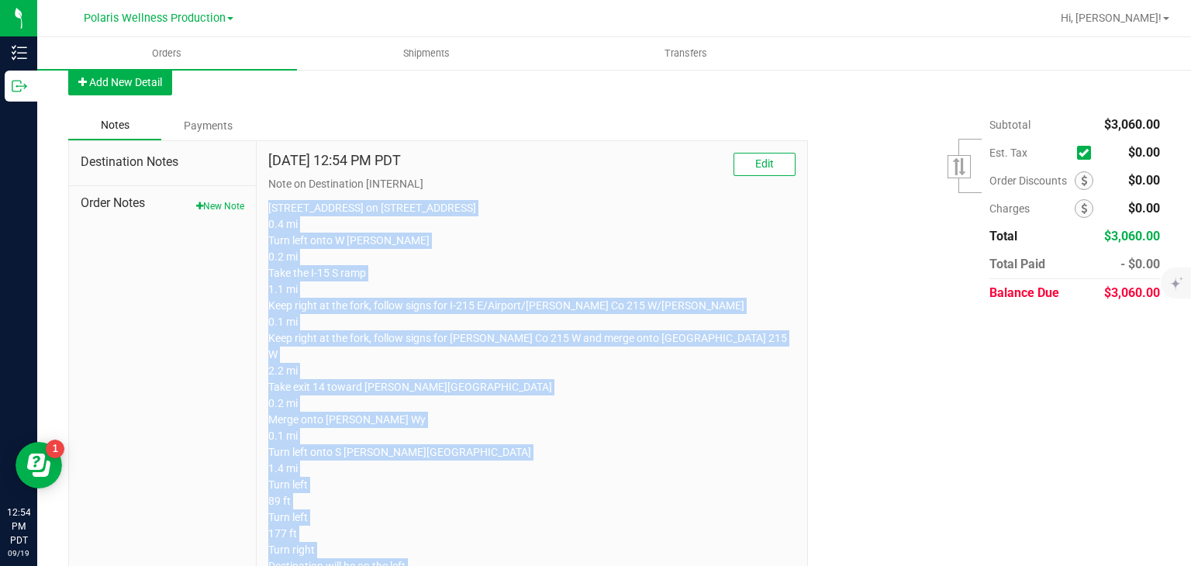
copy p "5385 Polaris Ave Head south on Polaris Ave 0.4 mi Turn left onto W Russell Rd 0…"
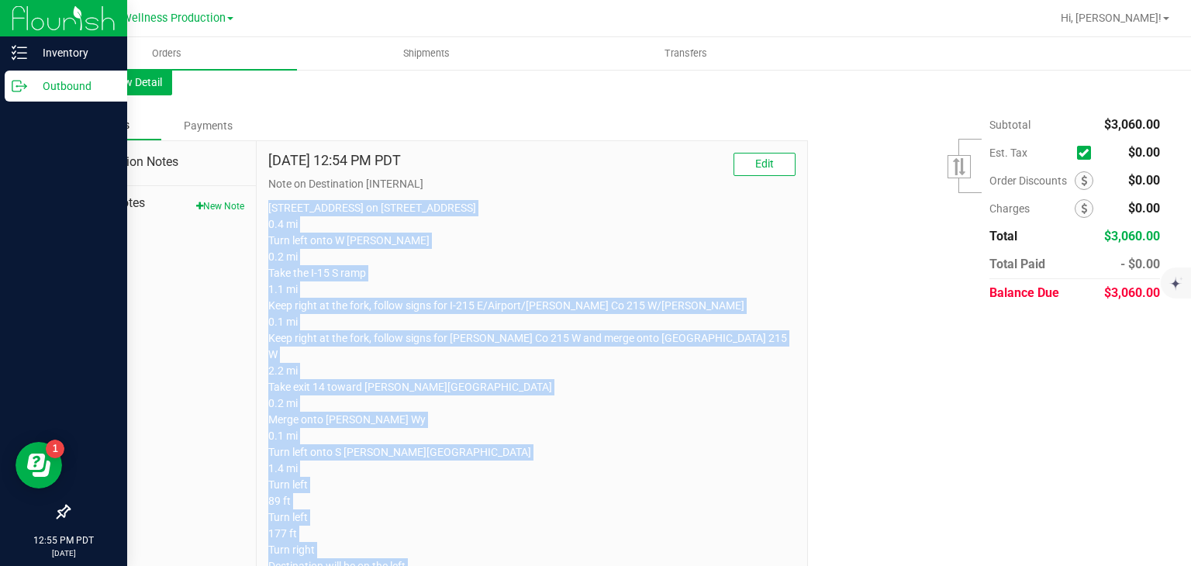
click at [22, 91] on icon at bounding box center [20, 86] width 16 height 16
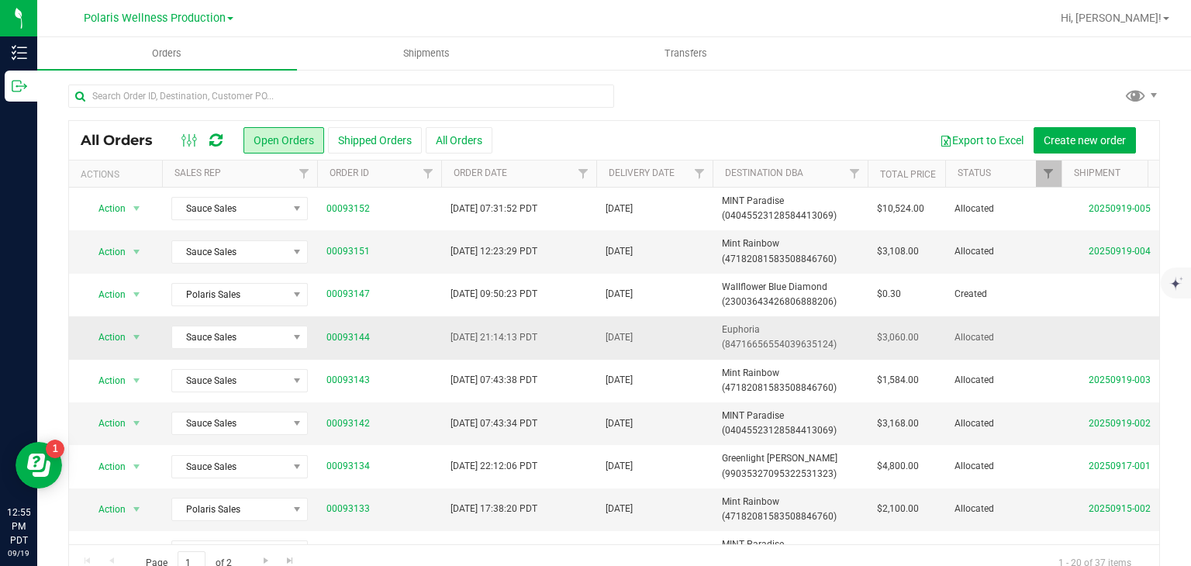
click at [858, 336] on td "Euphoria (84716656554039635124)" at bounding box center [789, 337] width 155 height 43
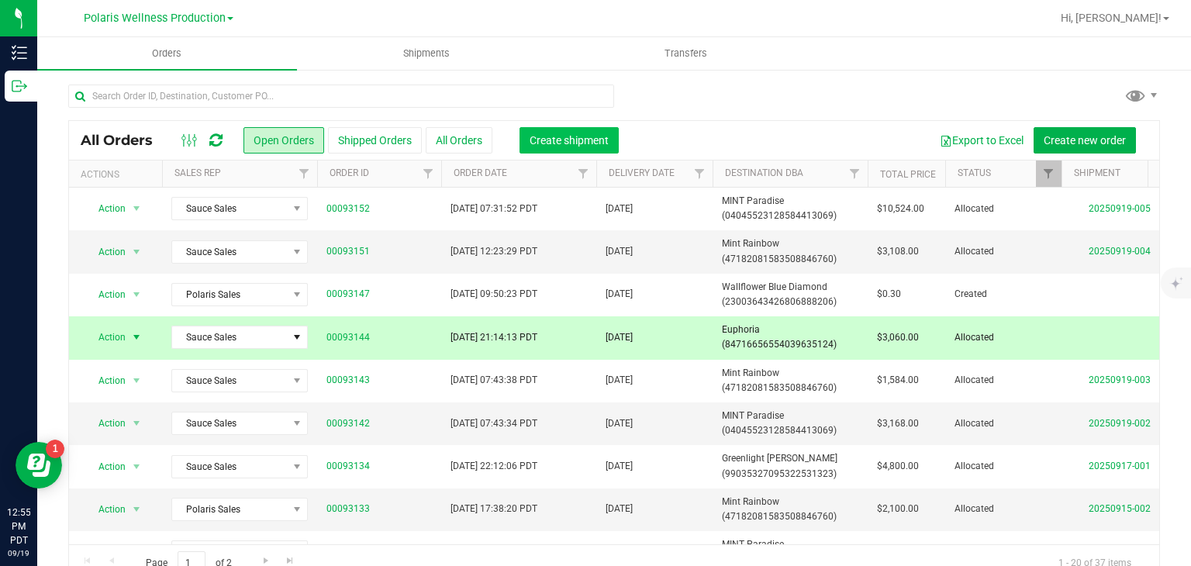
click at [581, 143] on span "Create shipment" at bounding box center [568, 140] width 79 height 12
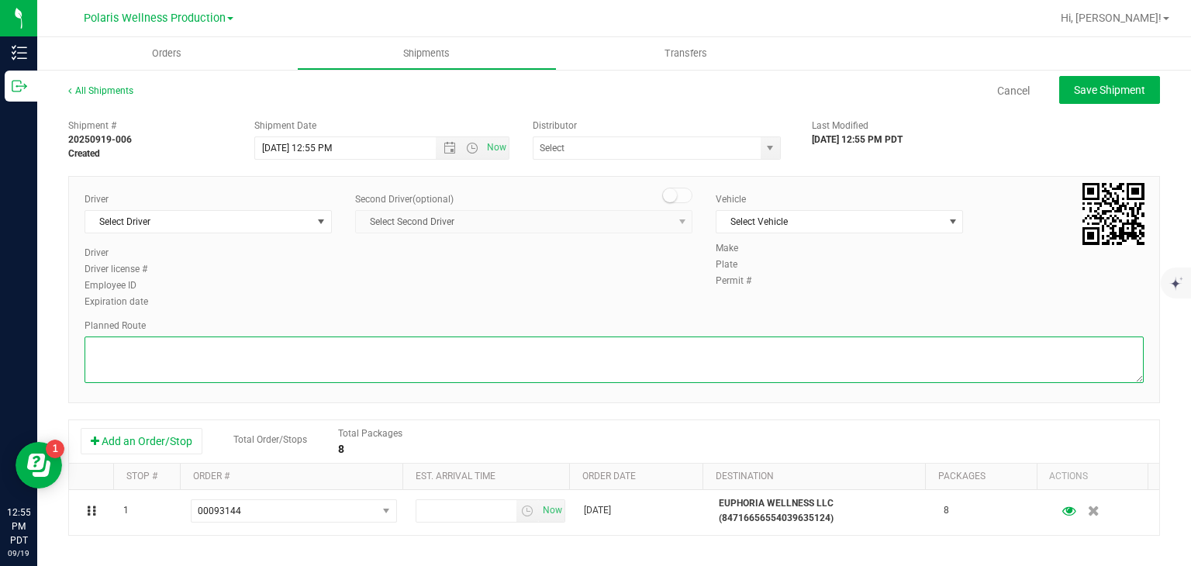
click at [641, 374] on textarea at bounding box center [614, 359] width 1059 height 47
paste textarea "5385 Polaris Ave Head south on Polaris Ave 0.4 mi Turn left onto W Russell Rd 0…"
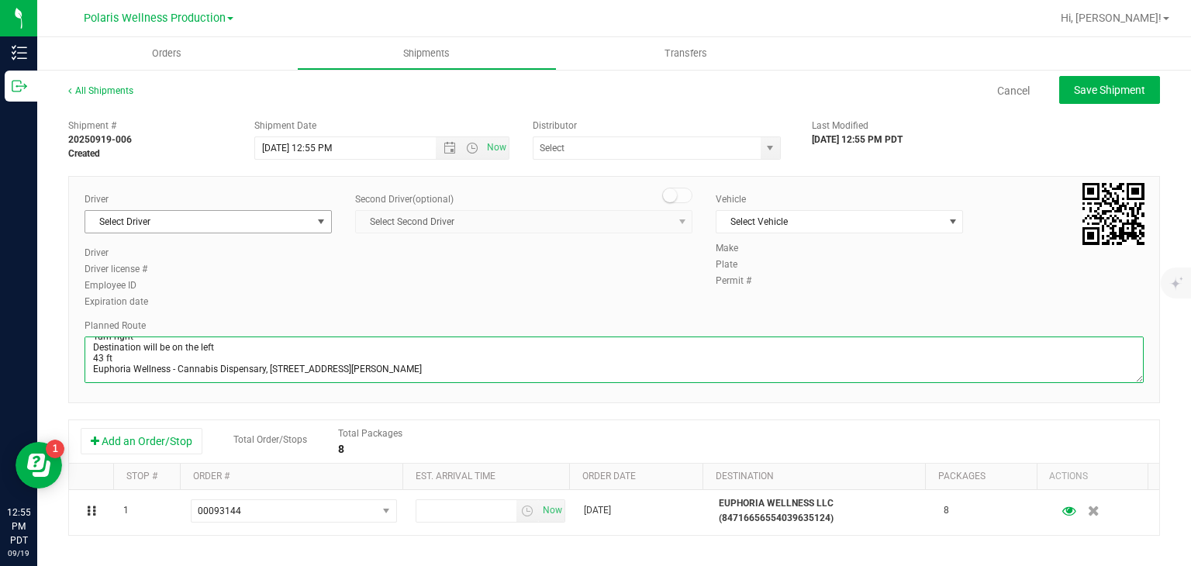
type textarea "5385 Polaris Ave Head south on Polaris Ave 0.4 mi Turn left onto W Russell Rd 0…"
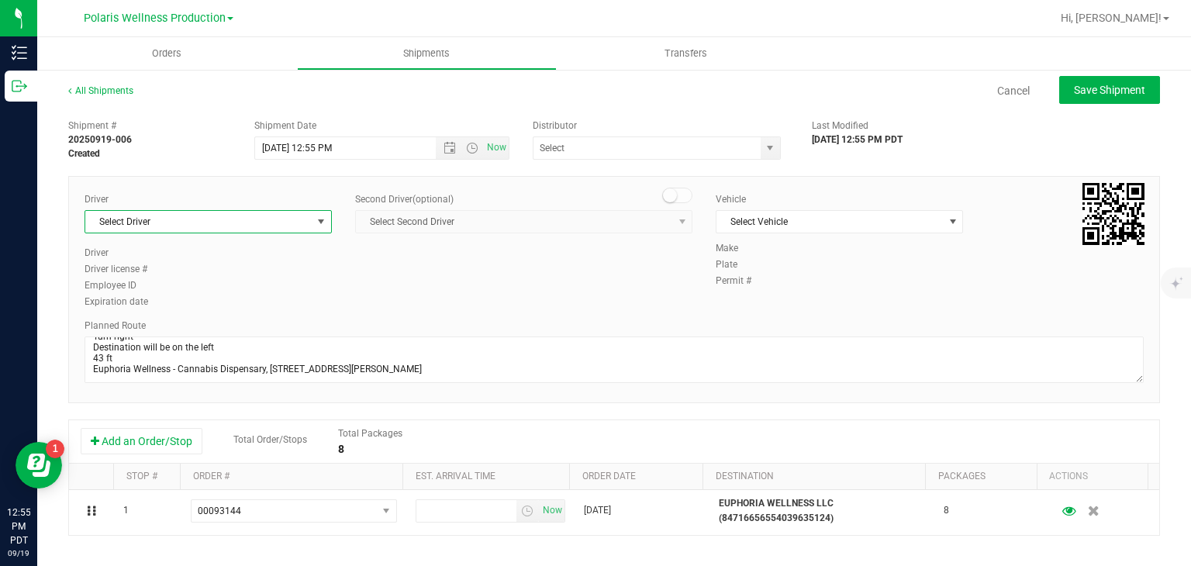
click at [303, 217] on span "Select Driver" at bounding box center [198, 222] width 226 height 22
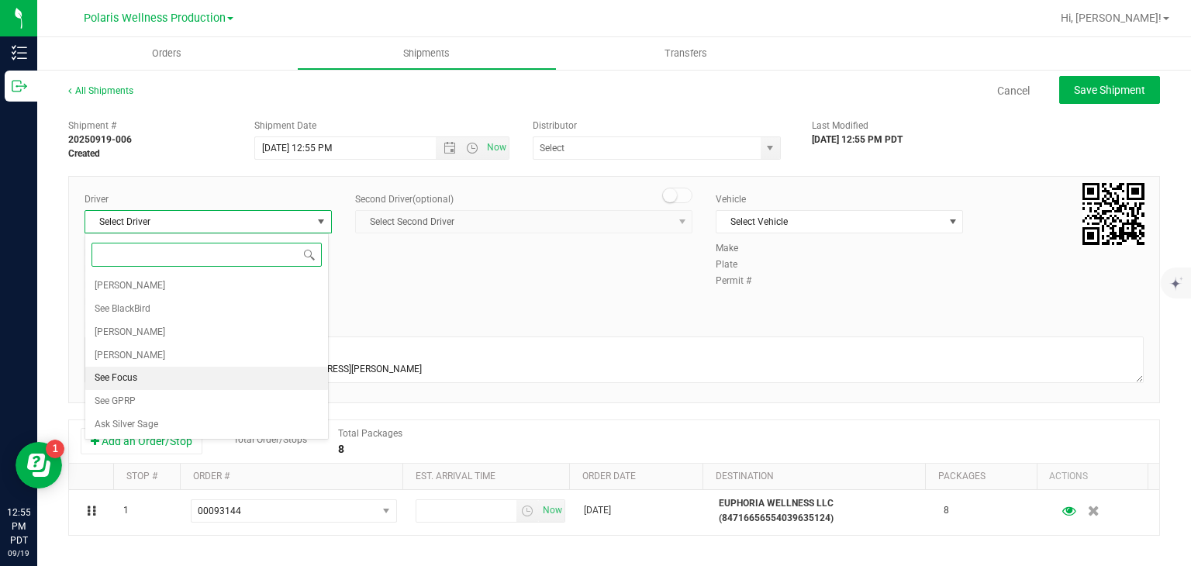
click at [174, 371] on li "See Focus" at bounding box center [206, 378] width 243 height 23
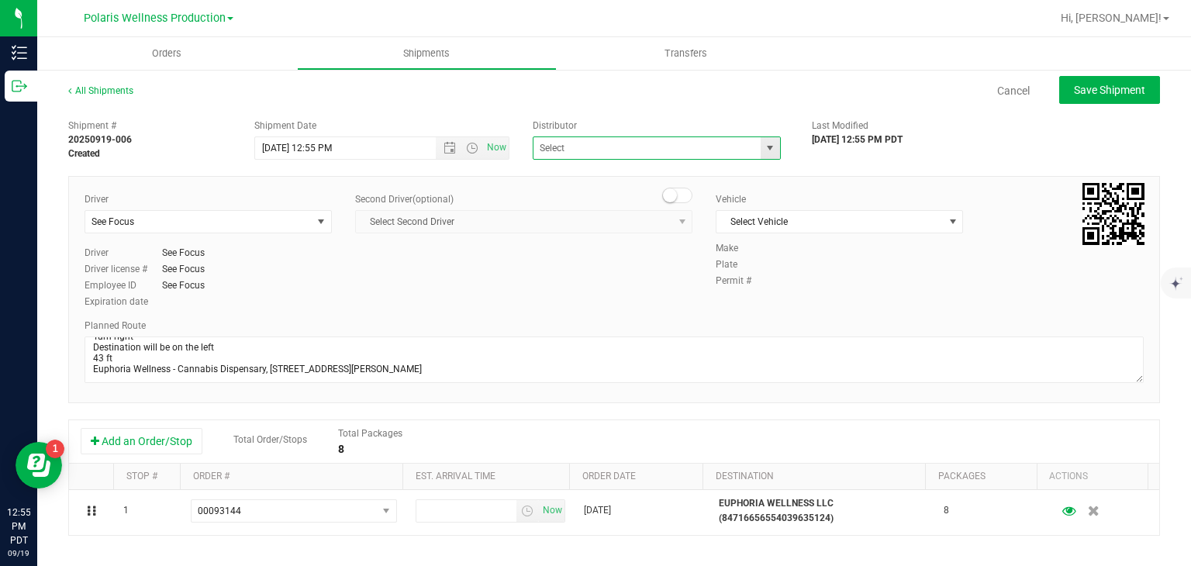
click at [750, 147] on span at bounding box center [657, 147] width 248 height 23
click at [761, 154] on span "select" at bounding box center [770, 148] width 19 height 22
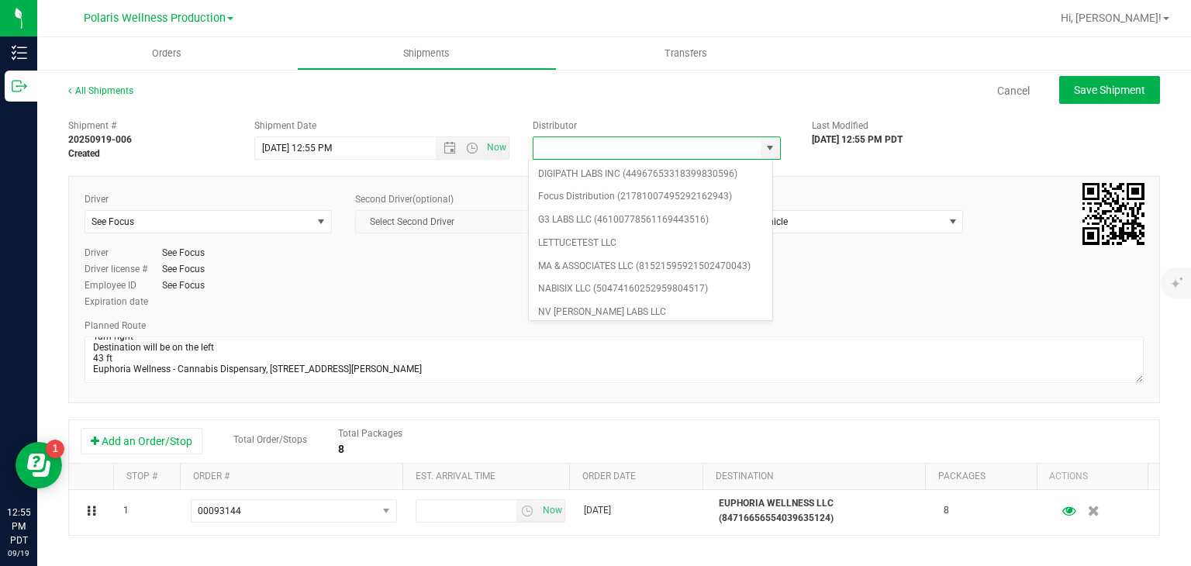
scroll to position [136, 0]
click at [592, 195] on li "Focus Distribution (21781007495292162943)" at bounding box center [650, 196] width 243 height 23
type input "Focus Distribution (21781007495292162943)"
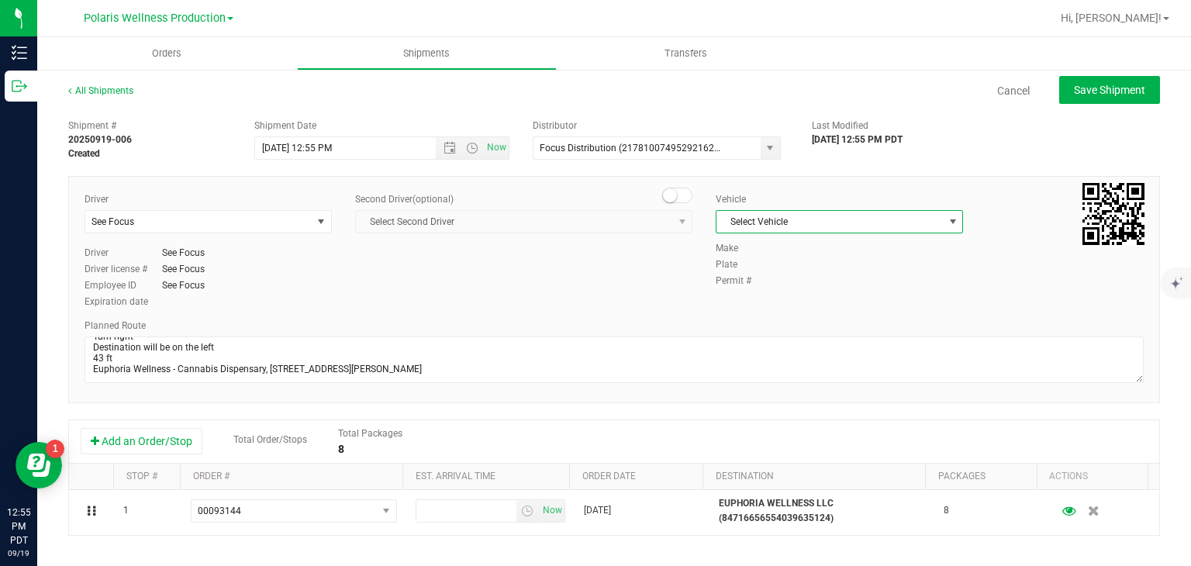
click at [747, 219] on span "Select Vehicle" at bounding box center [829, 222] width 226 height 22
click at [763, 295] on li "See Focus" at bounding box center [830, 294] width 243 height 23
click at [443, 147] on span "Open the date view" at bounding box center [449, 148] width 12 height 12
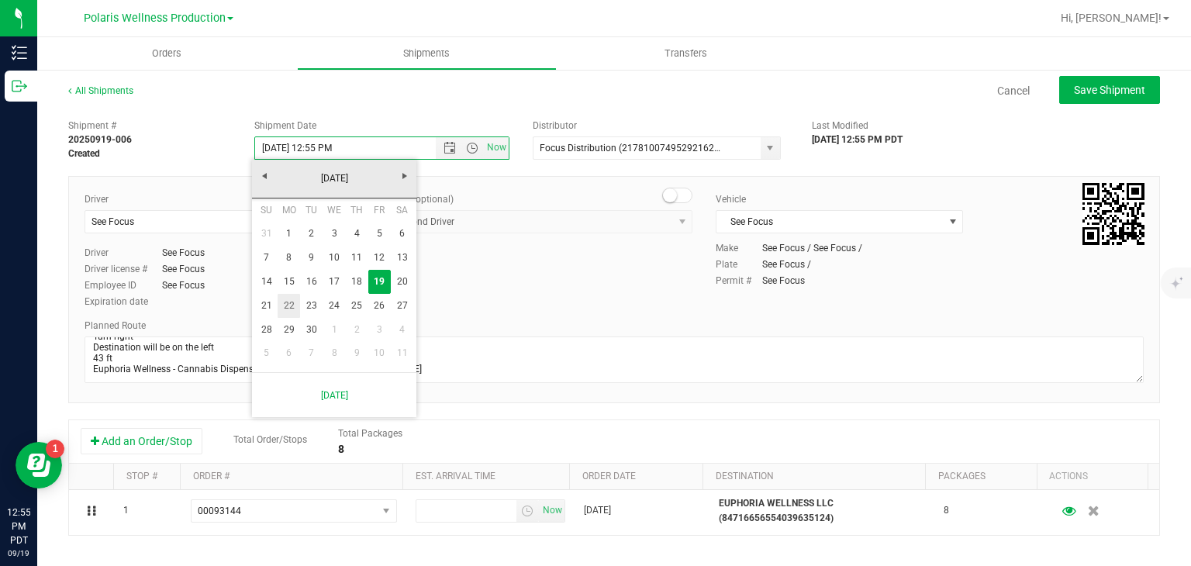
click at [291, 309] on link "22" at bounding box center [289, 306] width 22 height 24
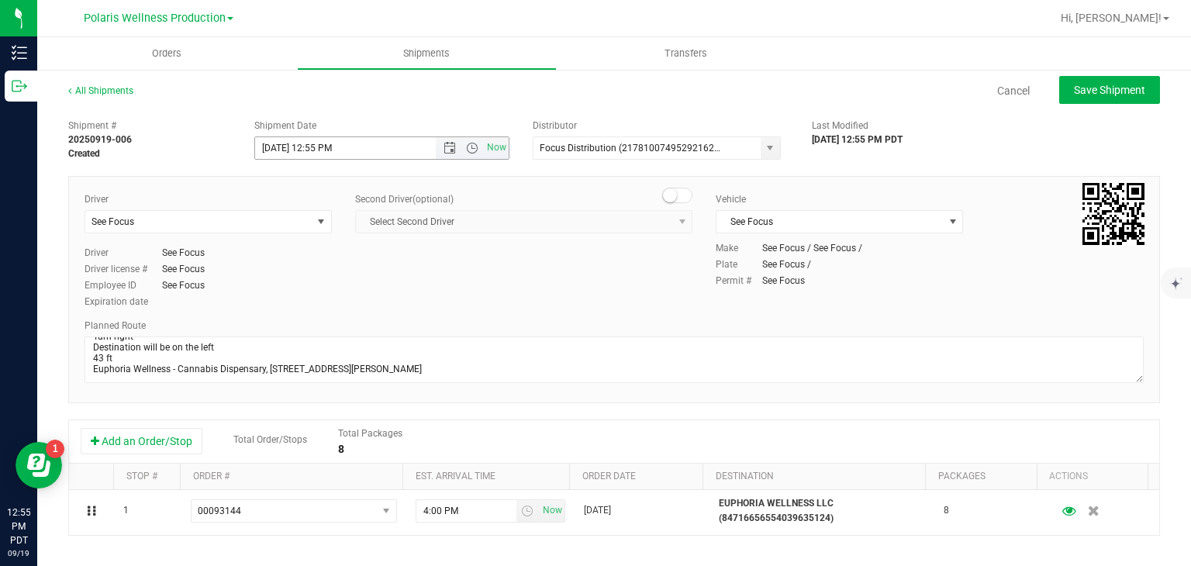
click at [468, 140] on span "Now" at bounding box center [472, 148] width 73 height 22
click at [459, 153] on span "Open the time view" at bounding box center [472, 148] width 26 height 12
click at [309, 215] on li "9:00 AM" at bounding box center [378, 219] width 250 height 20
click at [1090, 91] on span "Save Shipment" at bounding box center [1109, 90] width 71 height 12
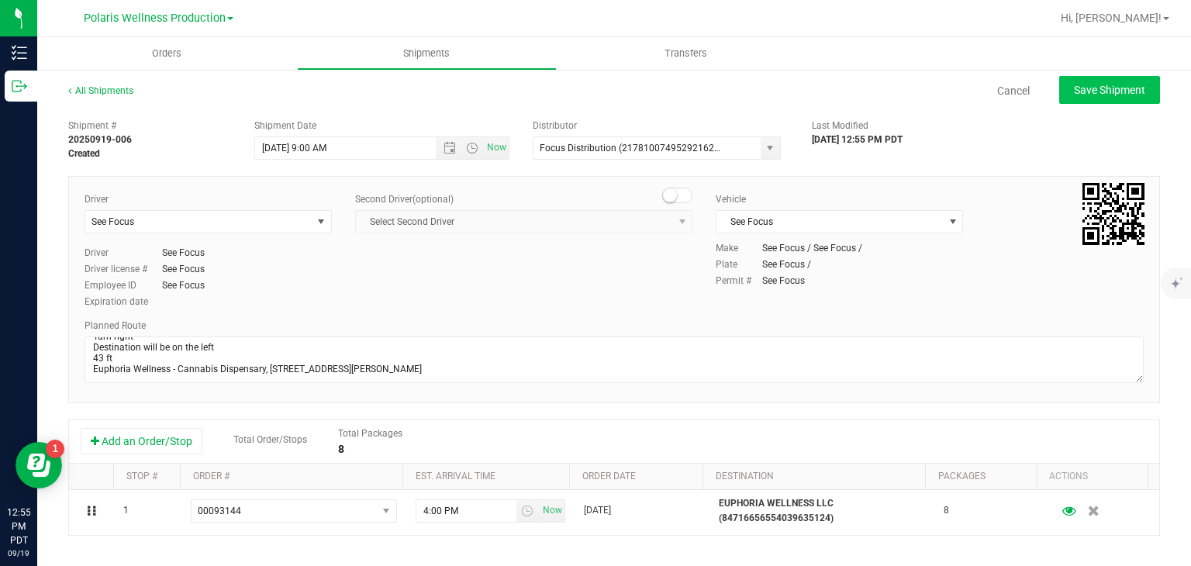
type input "9/22/2025 4:00 PM"
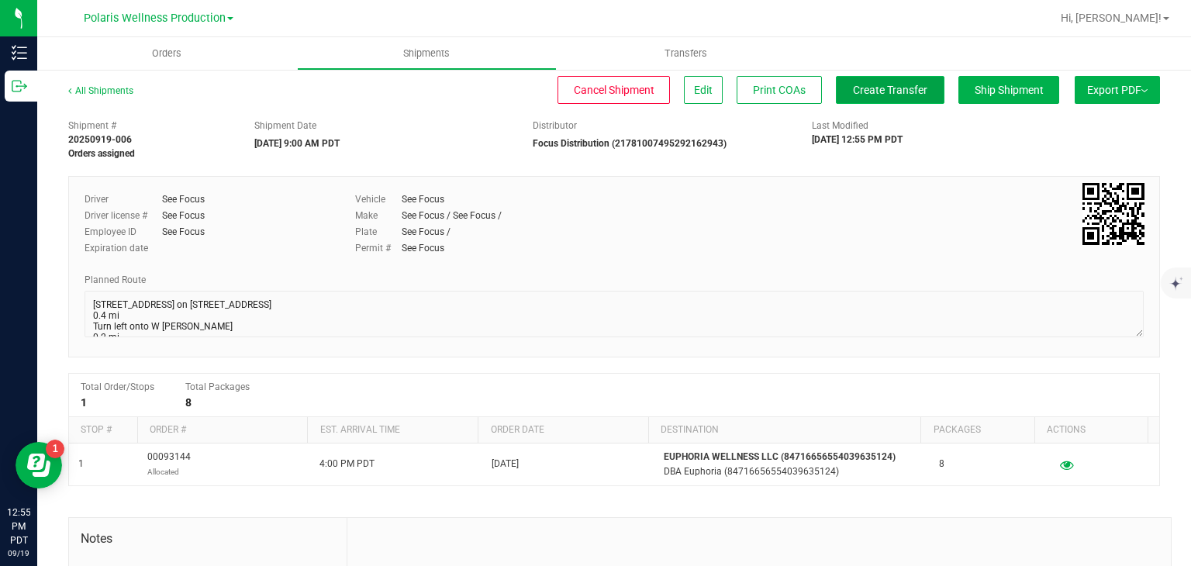
click at [885, 94] on span "Create Transfer" at bounding box center [890, 90] width 74 height 12
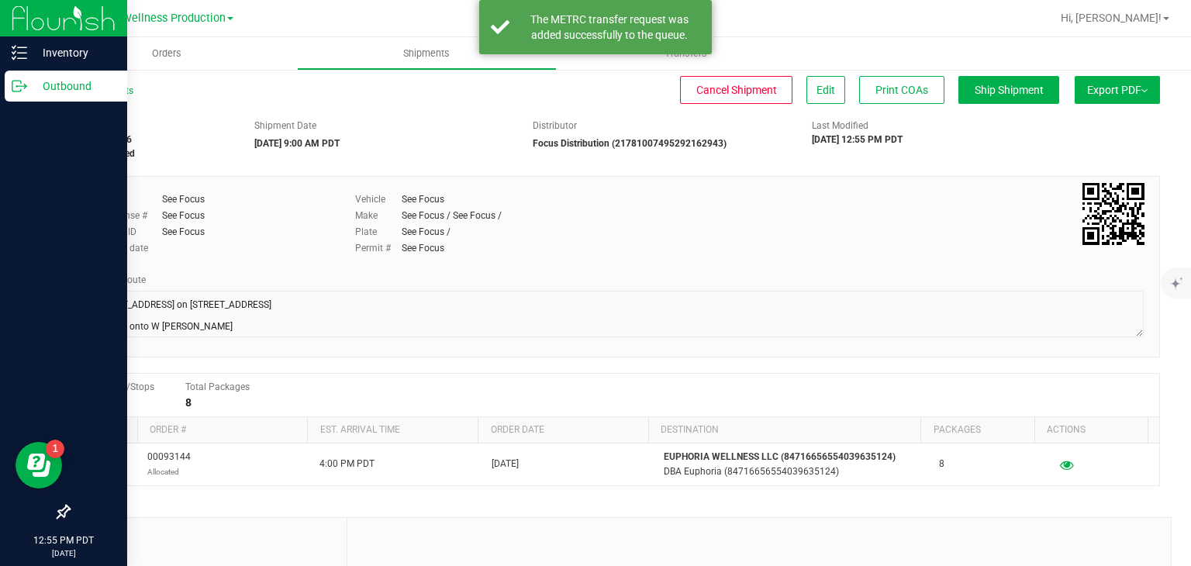
click at [21, 88] on icon at bounding box center [20, 86] width 16 height 16
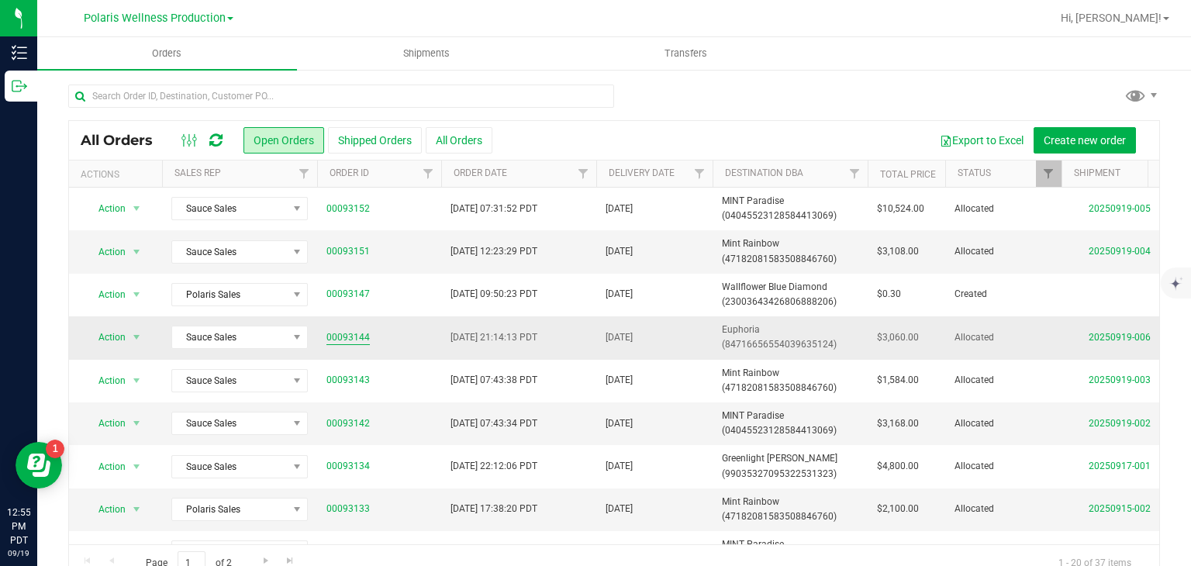
click at [350, 335] on link "00093144" at bounding box center [347, 337] width 43 height 15
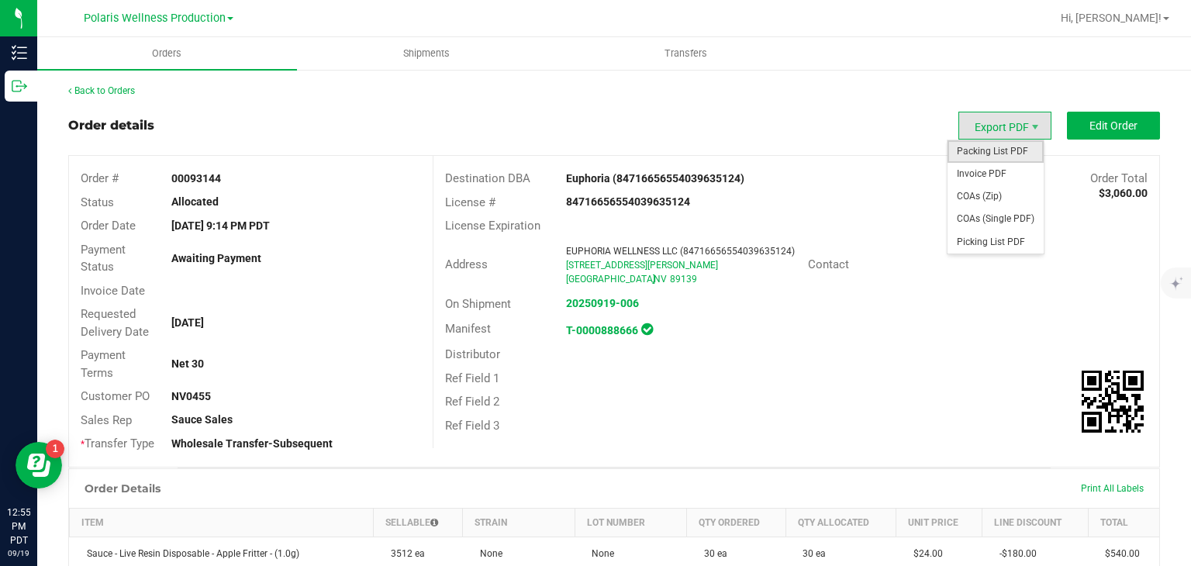
click at [971, 143] on span "Packing List PDF" at bounding box center [995, 151] width 96 height 22
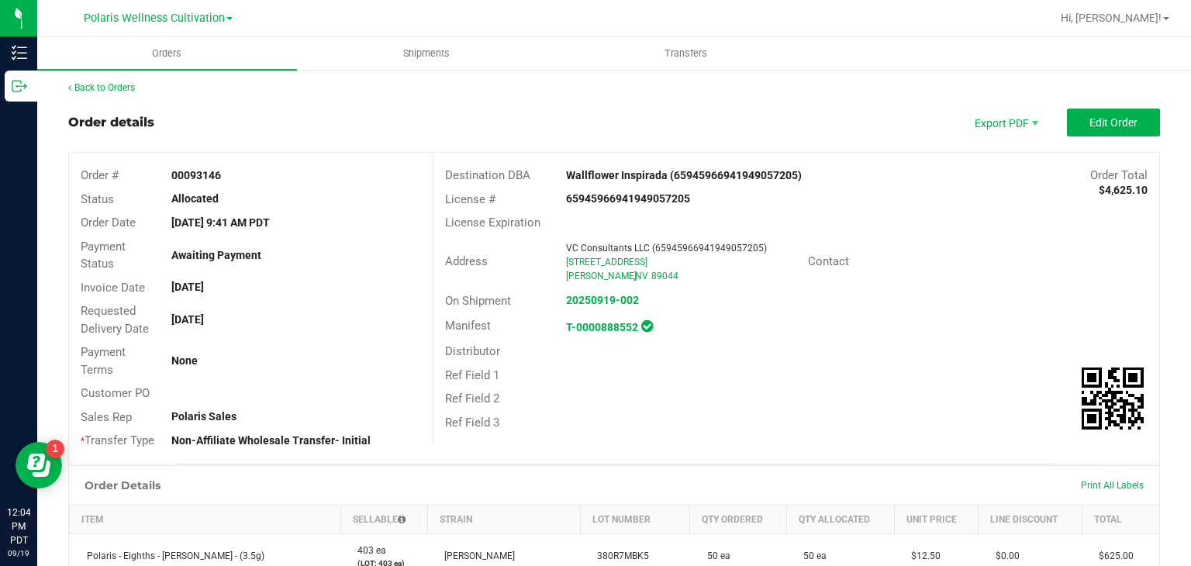
scroll to position [2, 0]
click at [130, 89] on link "Back to Orders" at bounding box center [101, 88] width 67 height 11
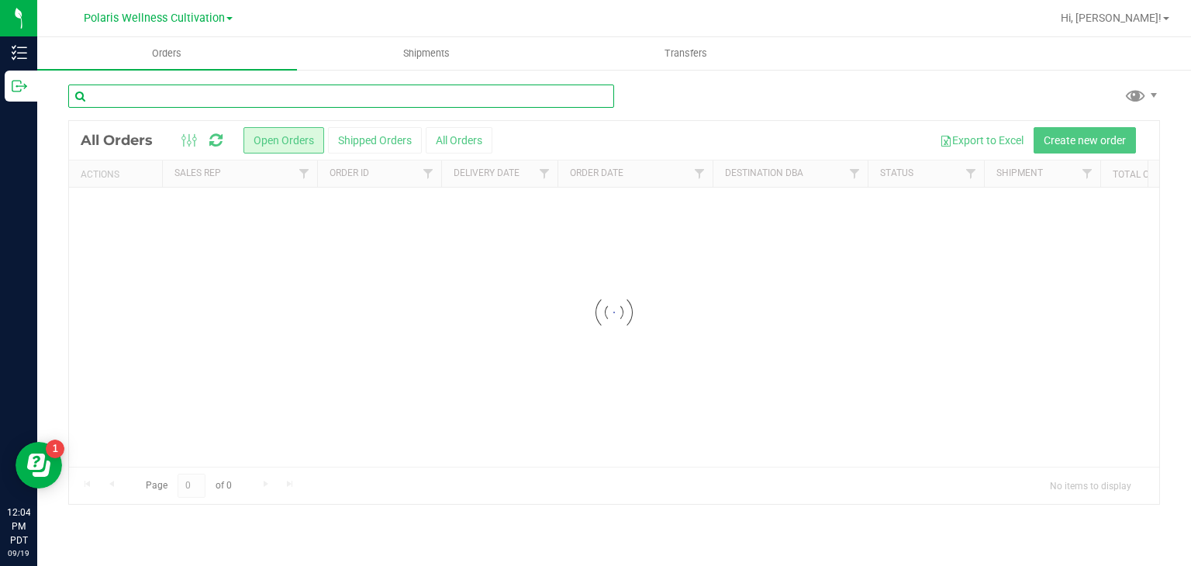
click at [130, 89] on input "text" at bounding box center [341, 96] width 546 height 23
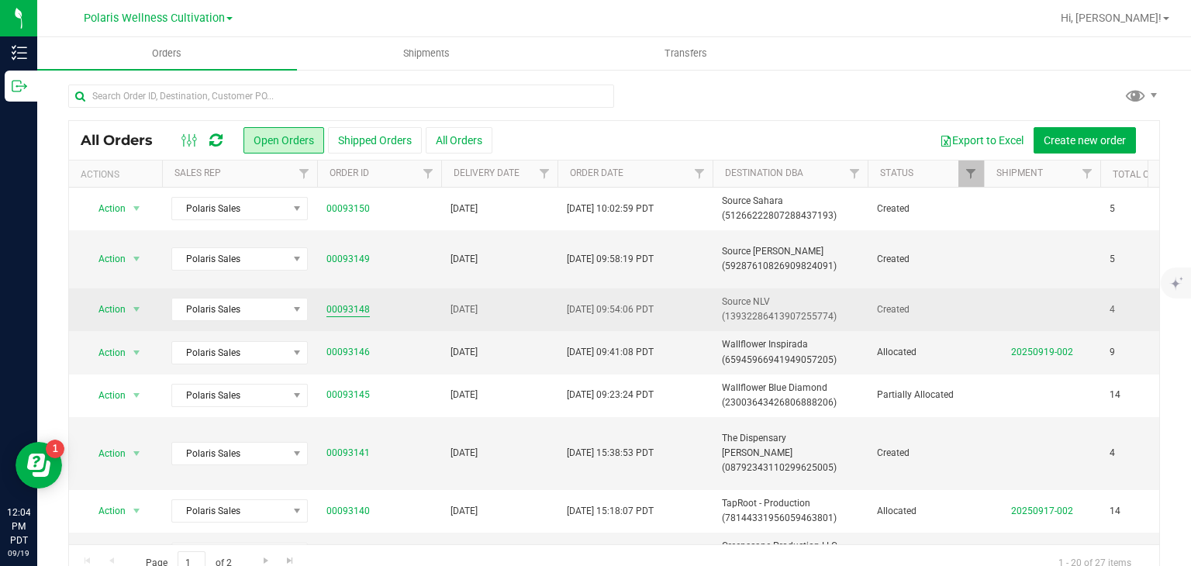
click at [363, 309] on link "00093148" at bounding box center [347, 309] width 43 height 15
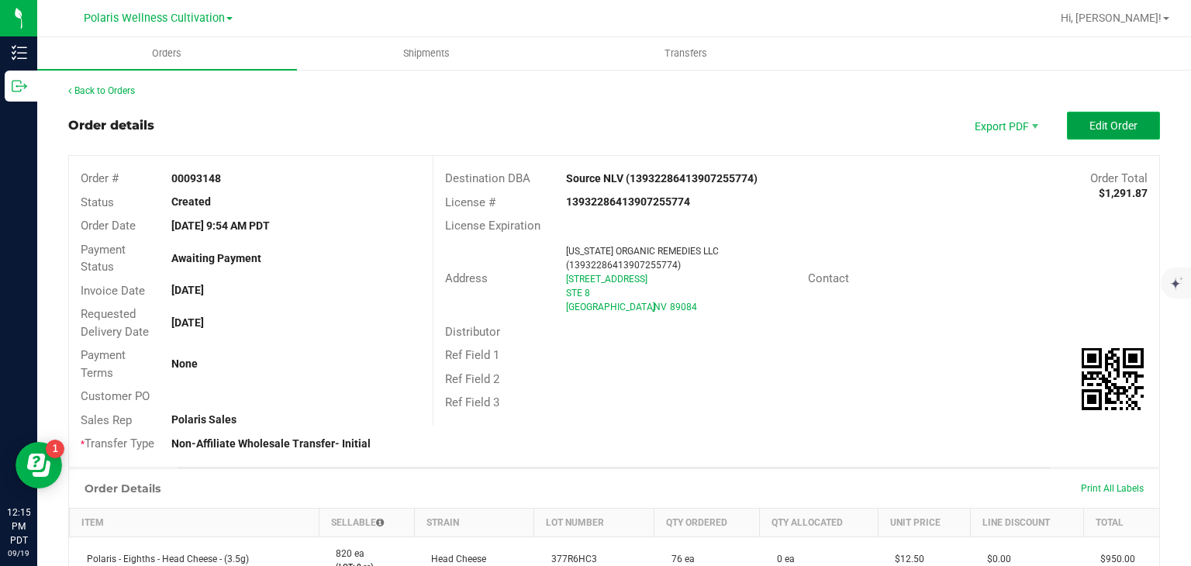
click at [1089, 128] on span "Edit Order" at bounding box center [1113, 125] width 48 height 12
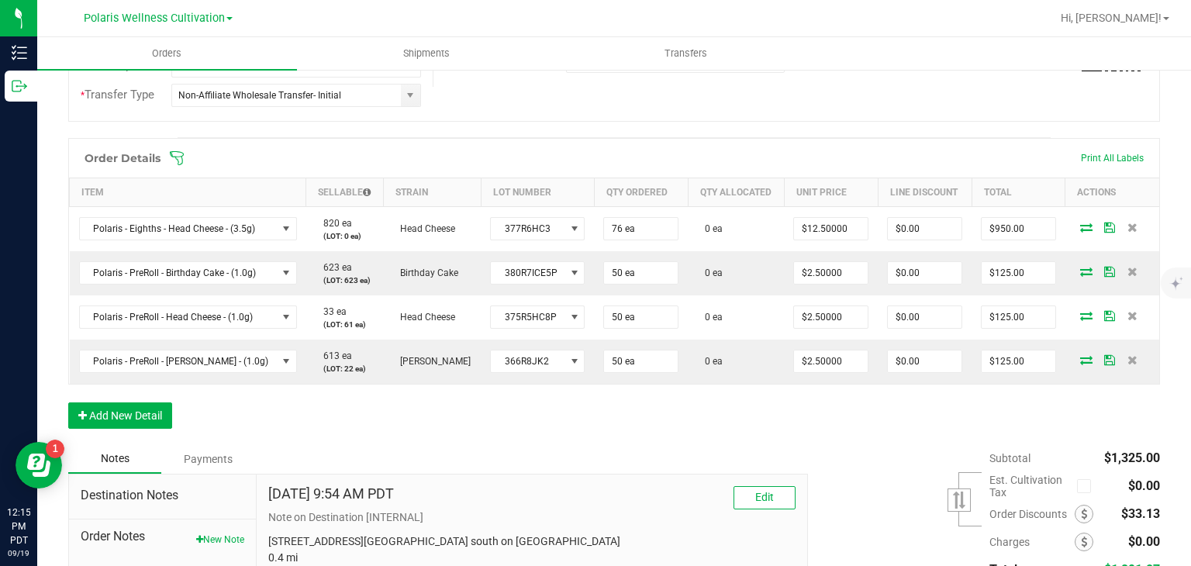
scroll to position [369, 0]
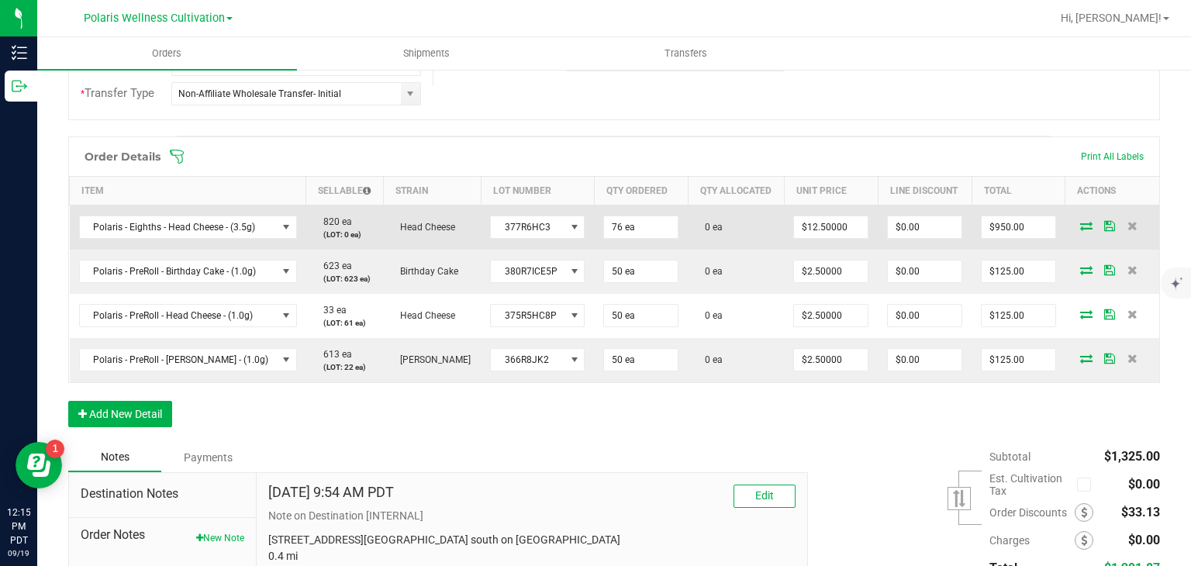
click at [1074, 225] on span at bounding box center [1085, 225] width 23 height 9
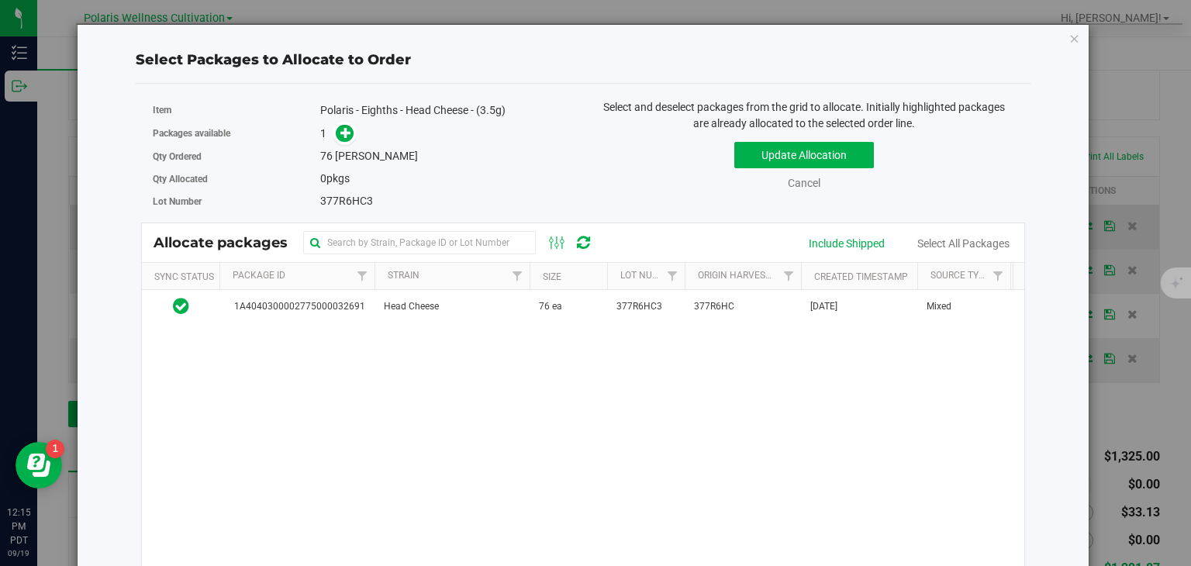
click at [1072, 225] on div "Select Packages to Allocate to Order Item Polaris - Eighths - Head Cheese - (3.…" at bounding box center [583, 363] width 1012 height 678
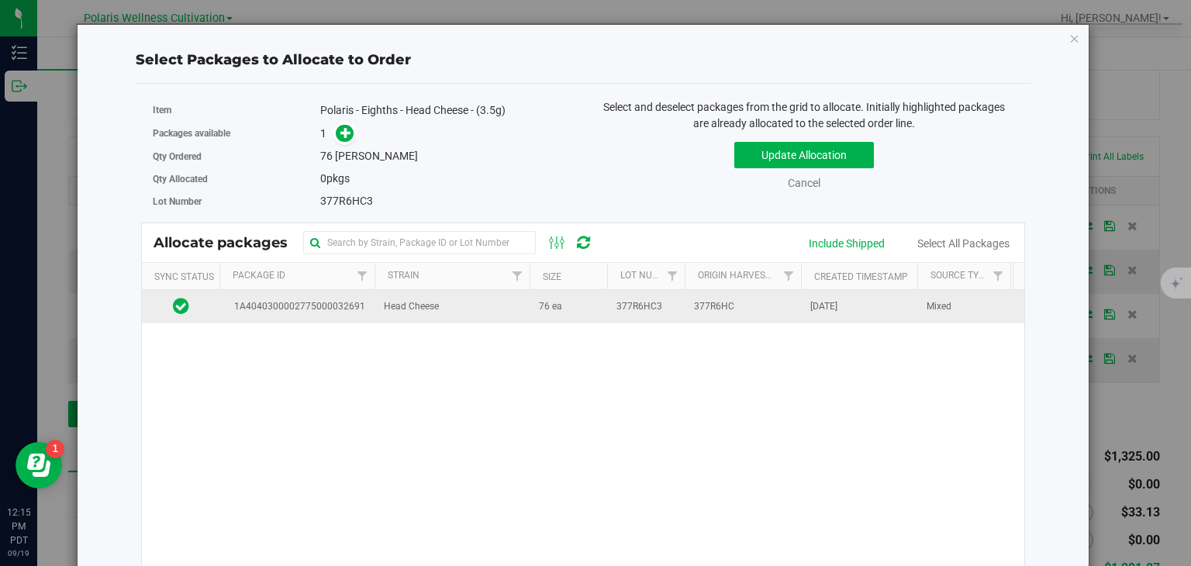
click at [729, 305] on span "377R6HC" at bounding box center [714, 306] width 40 height 15
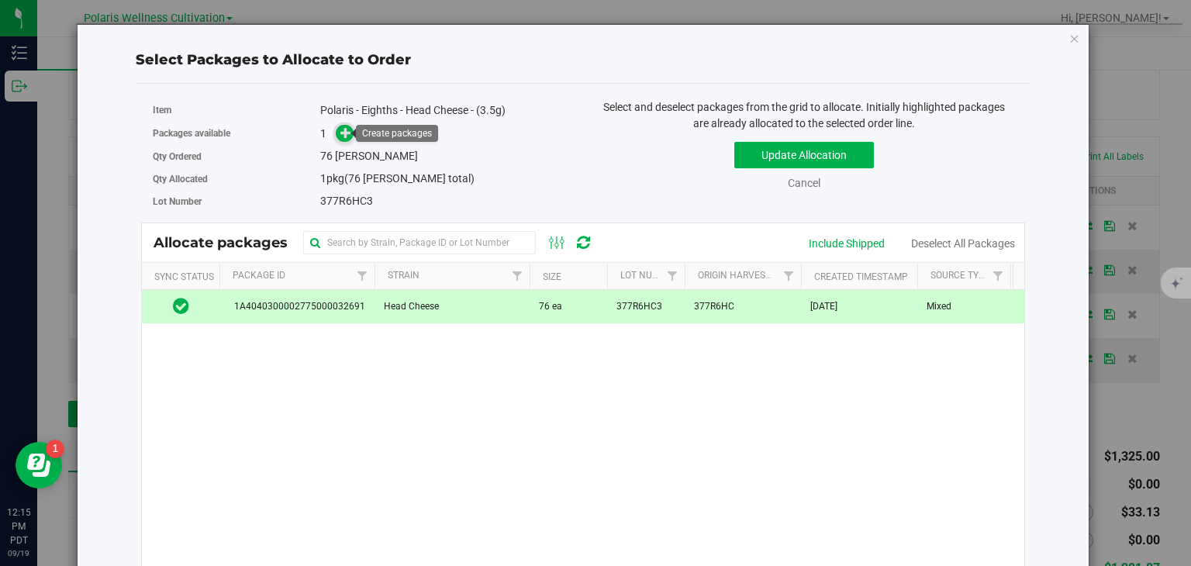
click at [344, 133] on icon at bounding box center [345, 132] width 11 height 11
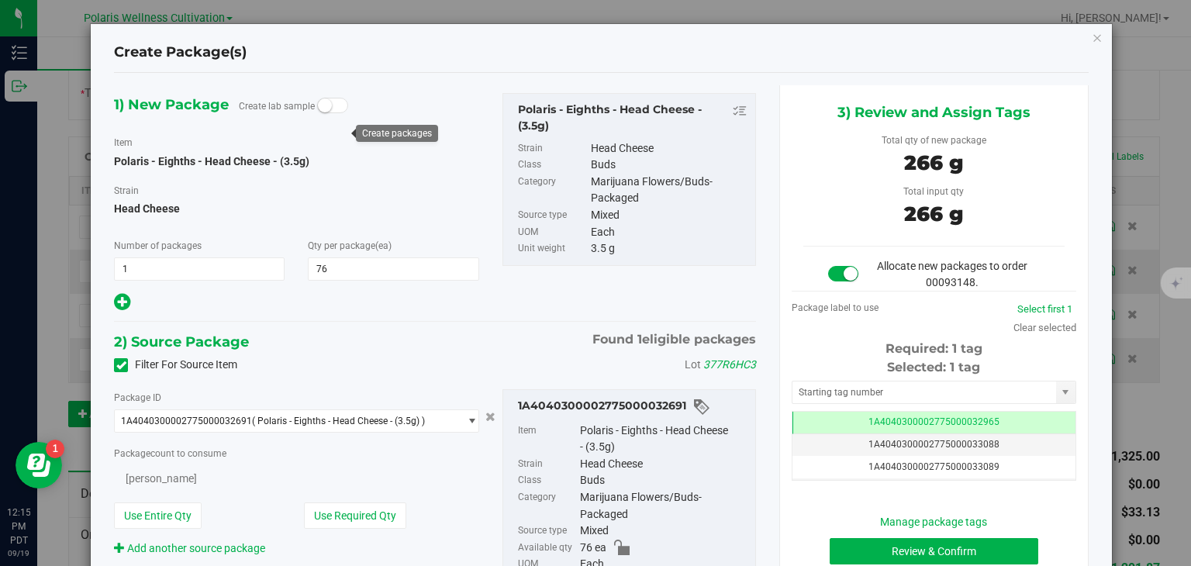
type input "76"
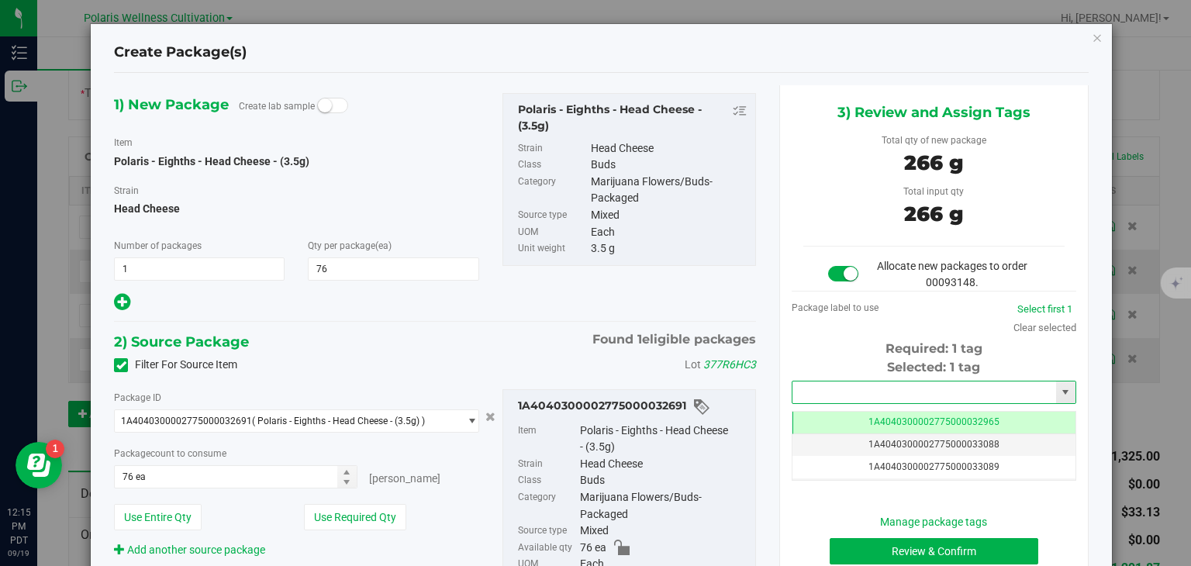
click at [886, 391] on input "text" at bounding box center [924, 392] width 264 height 22
click at [878, 417] on li "1A4040300002775000033146" at bounding box center [925, 417] width 280 height 23
type input "1A4040300002775000033146"
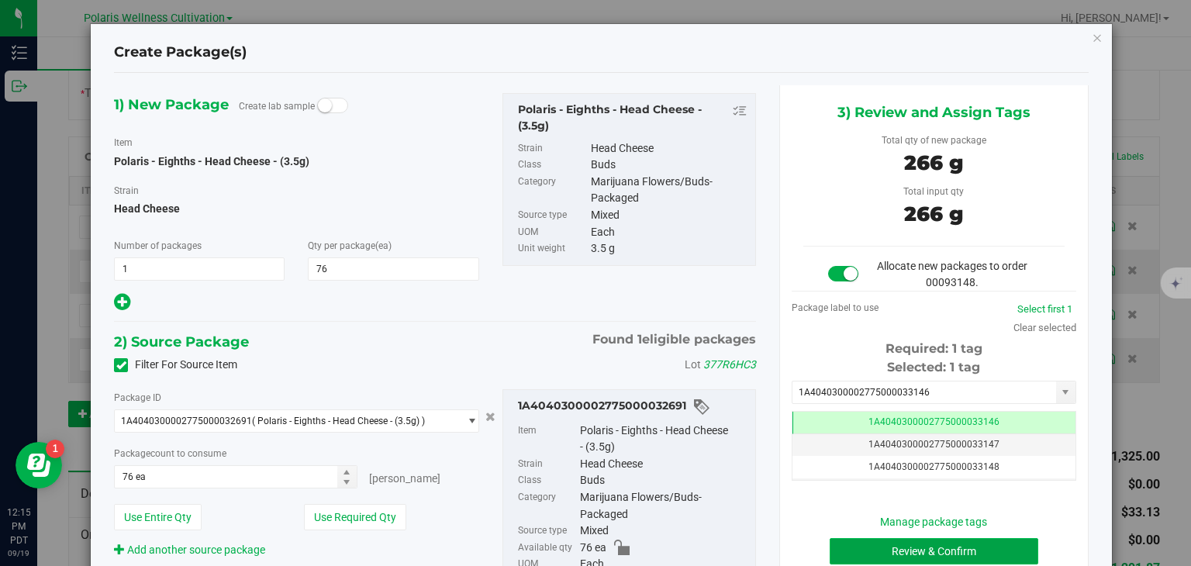
click at [893, 558] on button "Review & Confirm" at bounding box center [933, 551] width 209 height 26
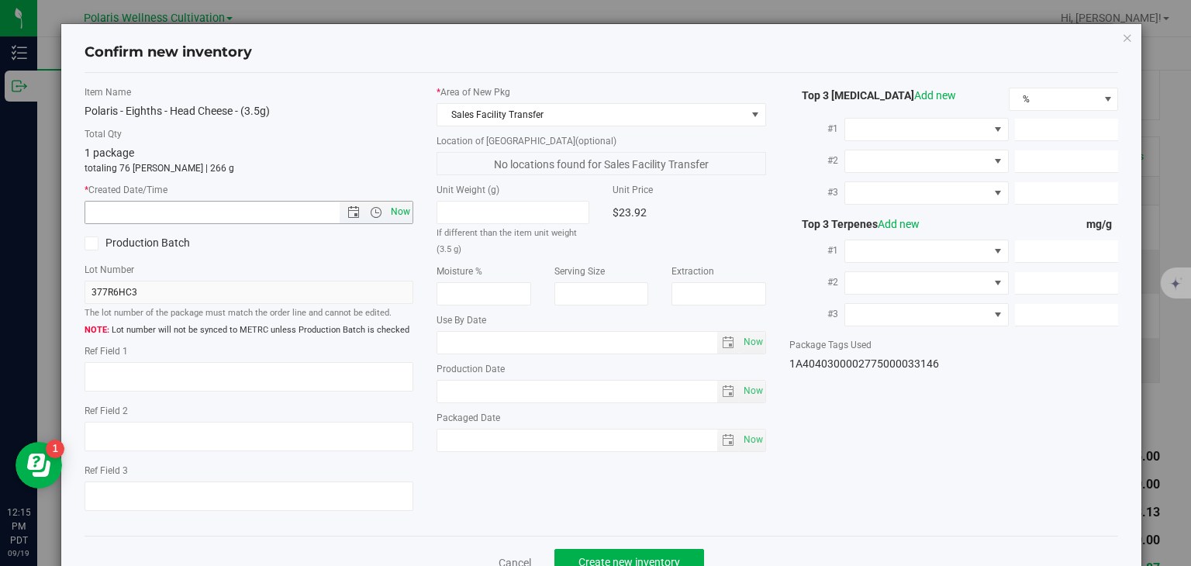
click at [400, 216] on span "Now" at bounding box center [401, 212] width 26 height 22
type input "9/19/2025 12:15 PM"
click at [613, 560] on span "Create new inventory" at bounding box center [629, 562] width 102 height 12
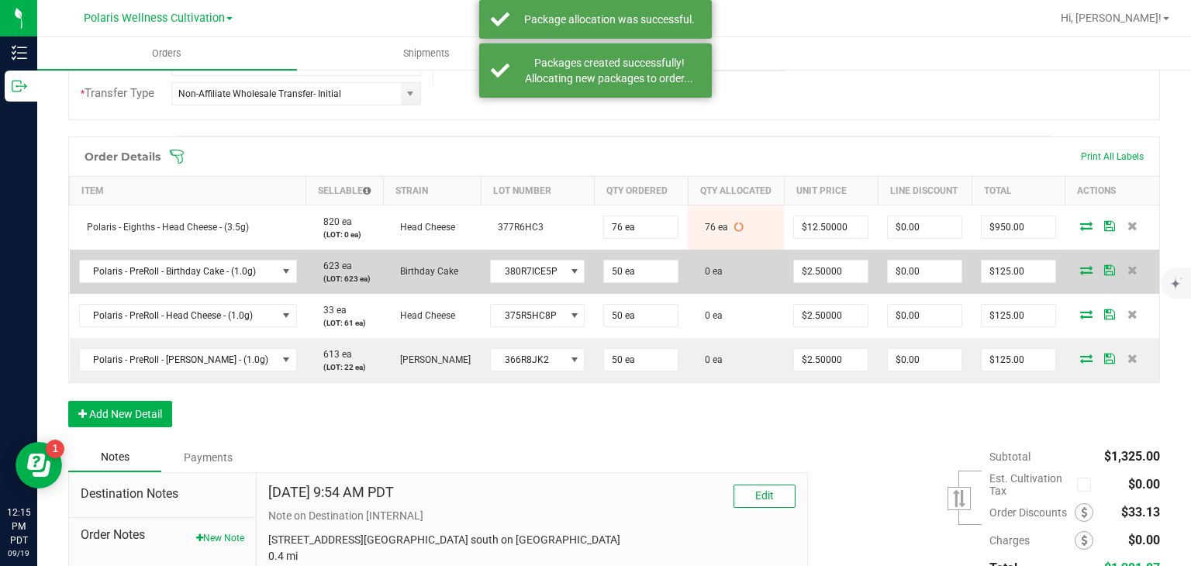
click at [1080, 265] on icon at bounding box center [1086, 269] width 12 height 9
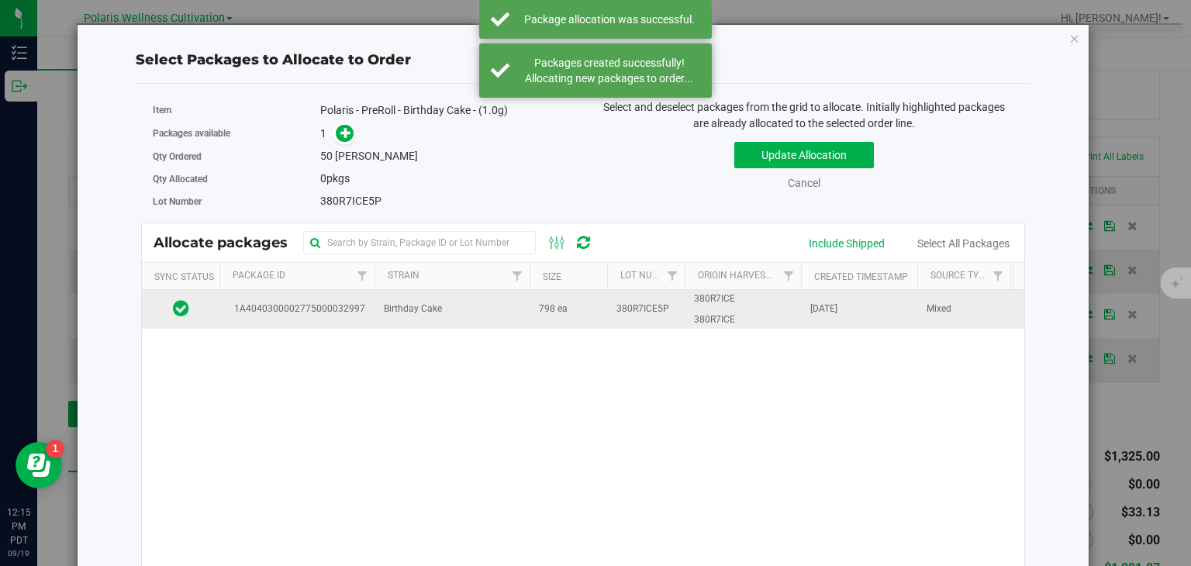
click at [527, 295] on td "Birthday Cake" at bounding box center [451, 309] width 155 height 39
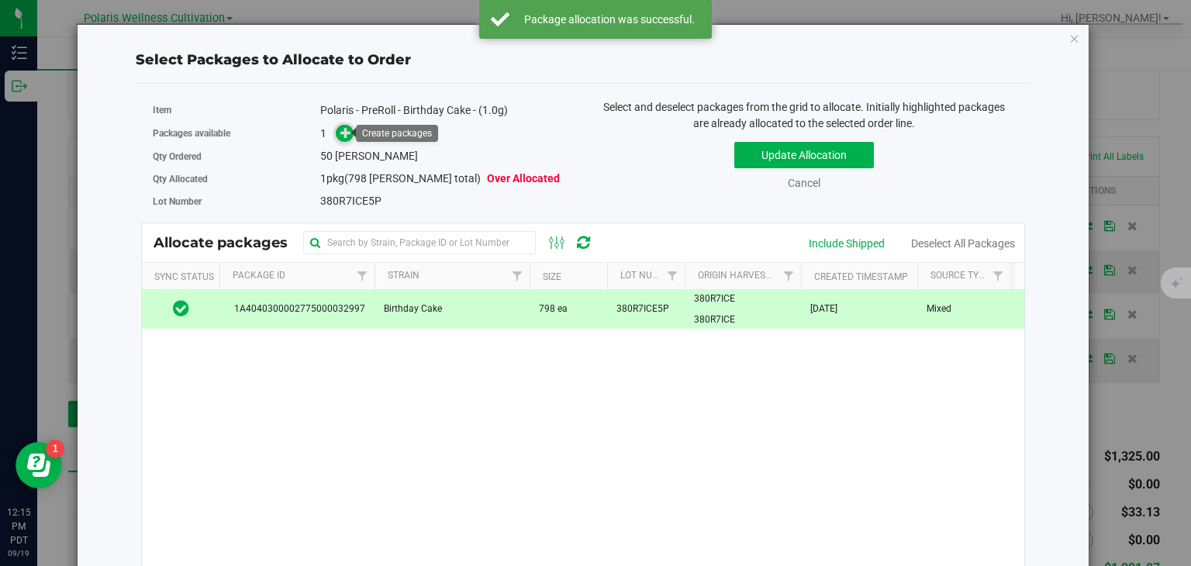
click at [346, 130] on icon at bounding box center [345, 132] width 11 height 11
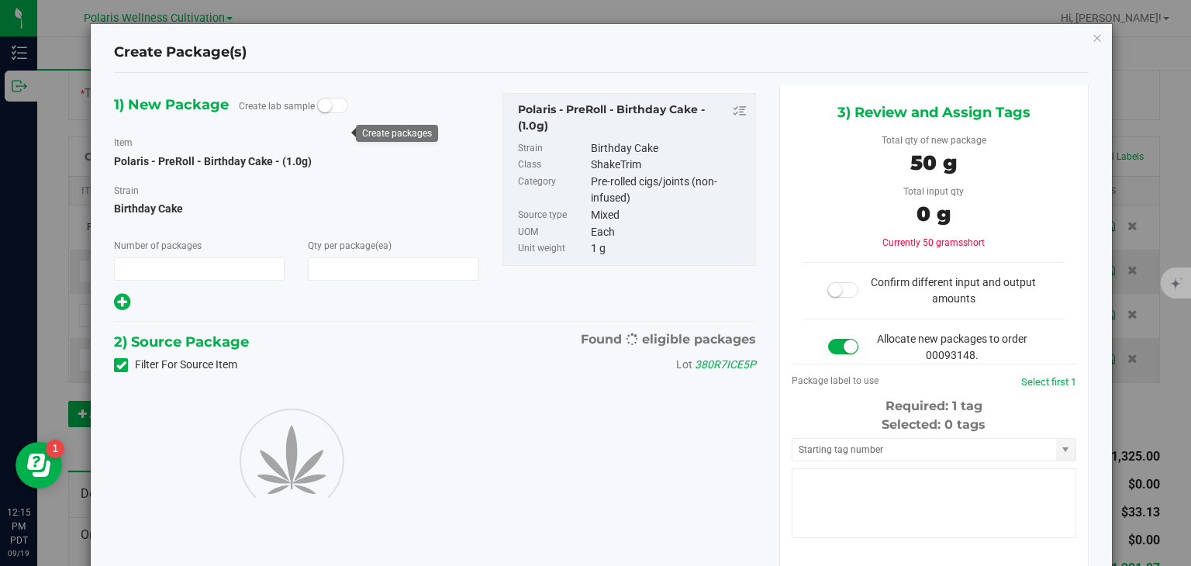
type input "1"
type input "50"
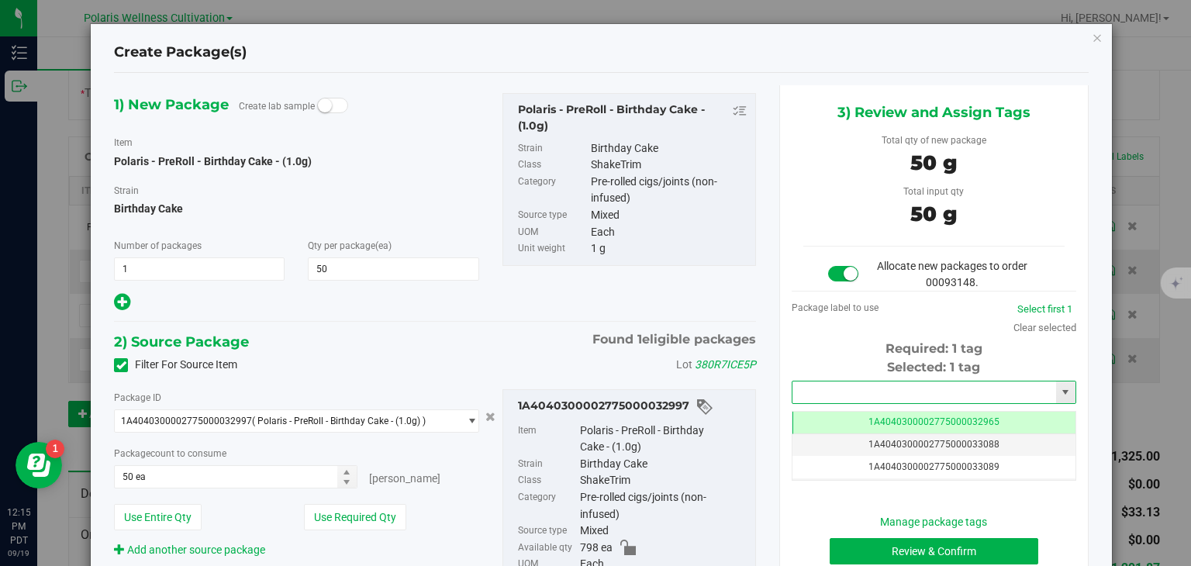
click at [909, 391] on input "text" at bounding box center [924, 392] width 264 height 22
click at [898, 418] on li "1A4040300002775000033147" at bounding box center [925, 417] width 280 height 23
type input "1A4040300002775000033147"
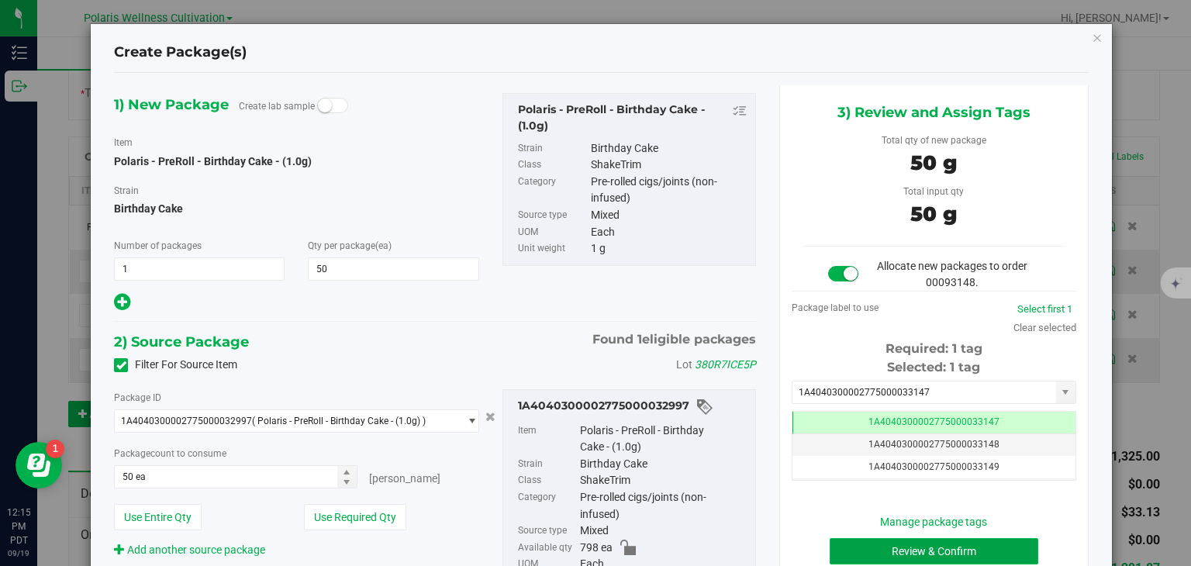
click at [871, 544] on button "Review & Confirm" at bounding box center [933, 551] width 209 height 26
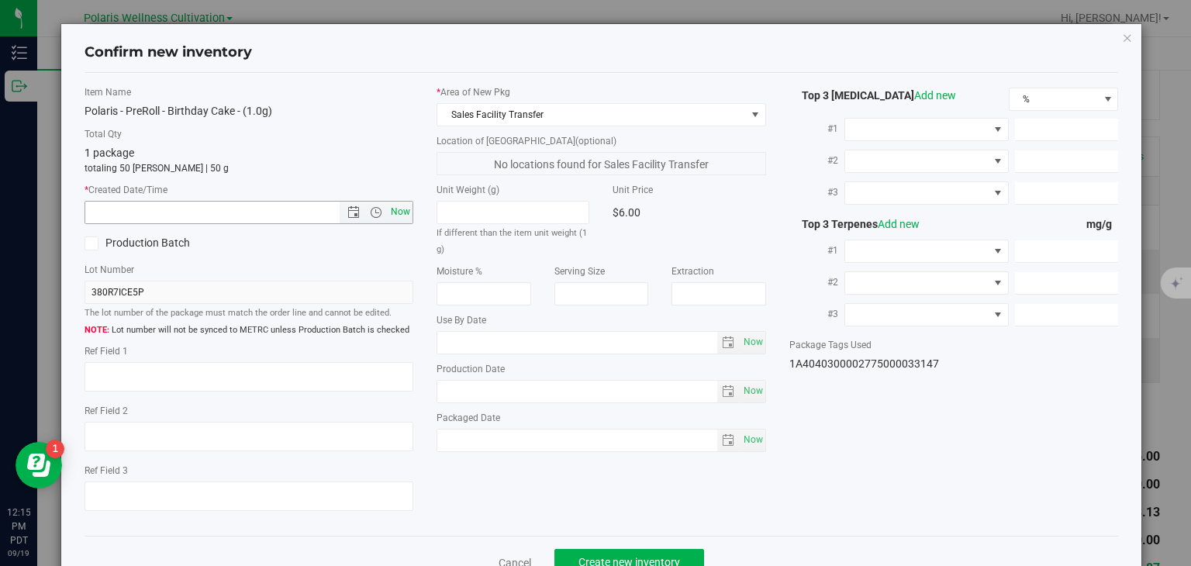
click at [402, 221] on span "Now" at bounding box center [401, 212] width 26 height 22
type input "9/19/2025 12:15 PM"
click at [605, 553] on button "Create new inventory" at bounding box center [629, 562] width 150 height 26
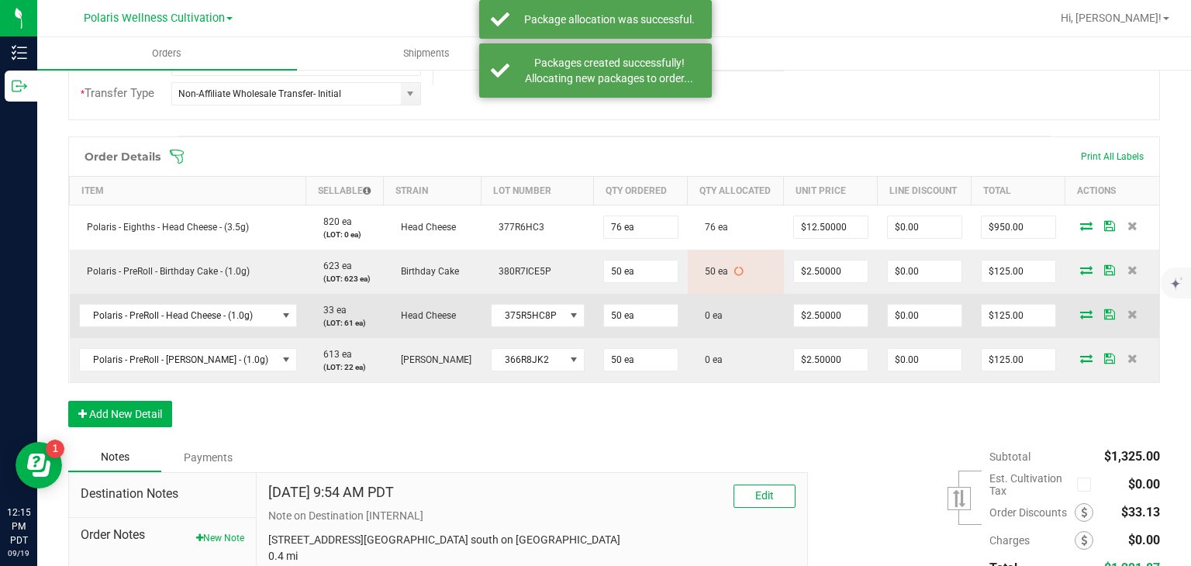
click at [1080, 309] on icon at bounding box center [1086, 313] width 12 height 9
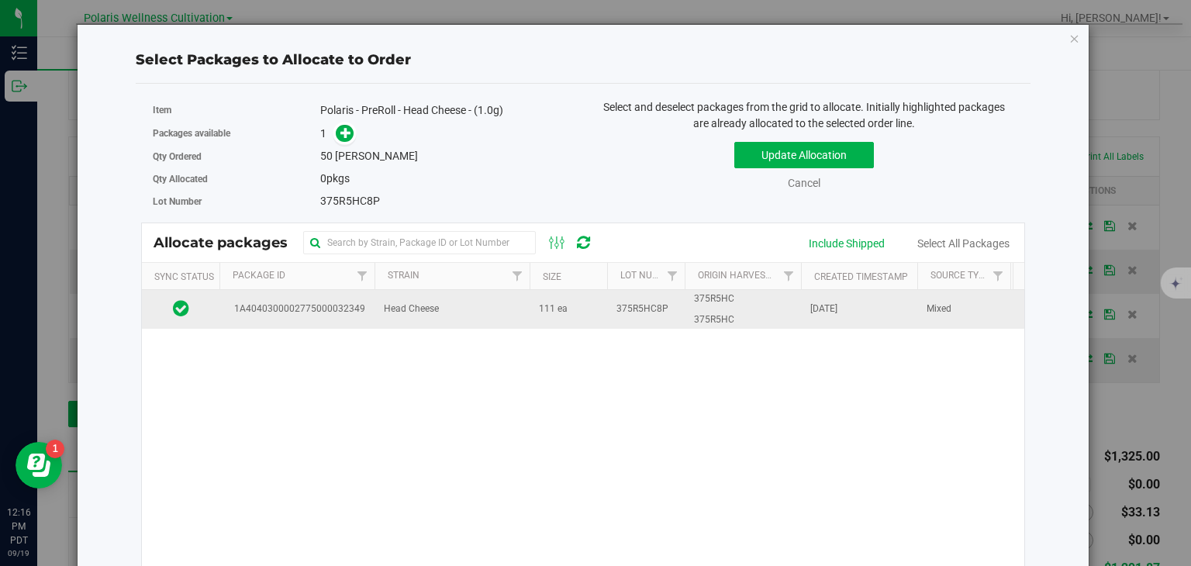
click at [679, 311] on td "375R5HC8P" at bounding box center [646, 309] width 78 height 39
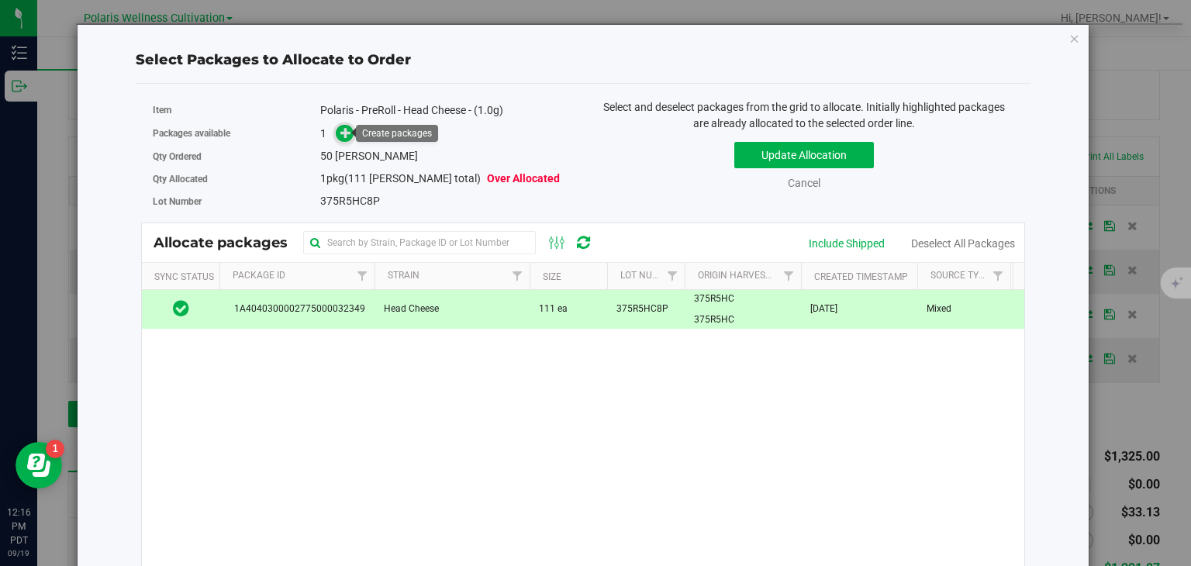
click at [340, 133] on icon at bounding box center [345, 132] width 11 height 11
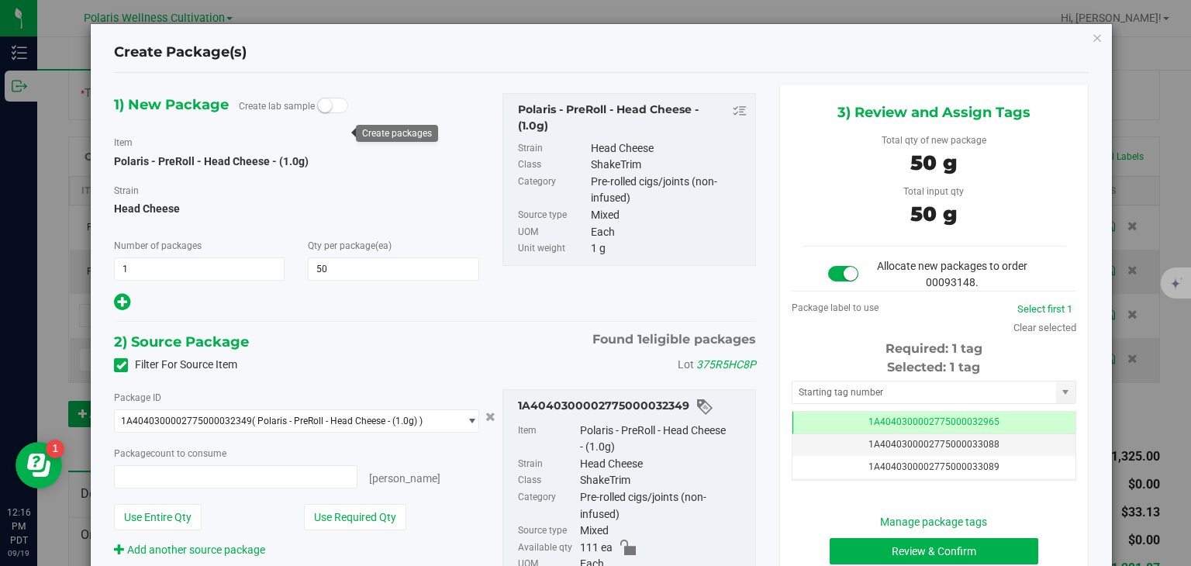
type input "50 ea"
click at [914, 385] on input "text" at bounding box center [924, 392] width 264 height 22
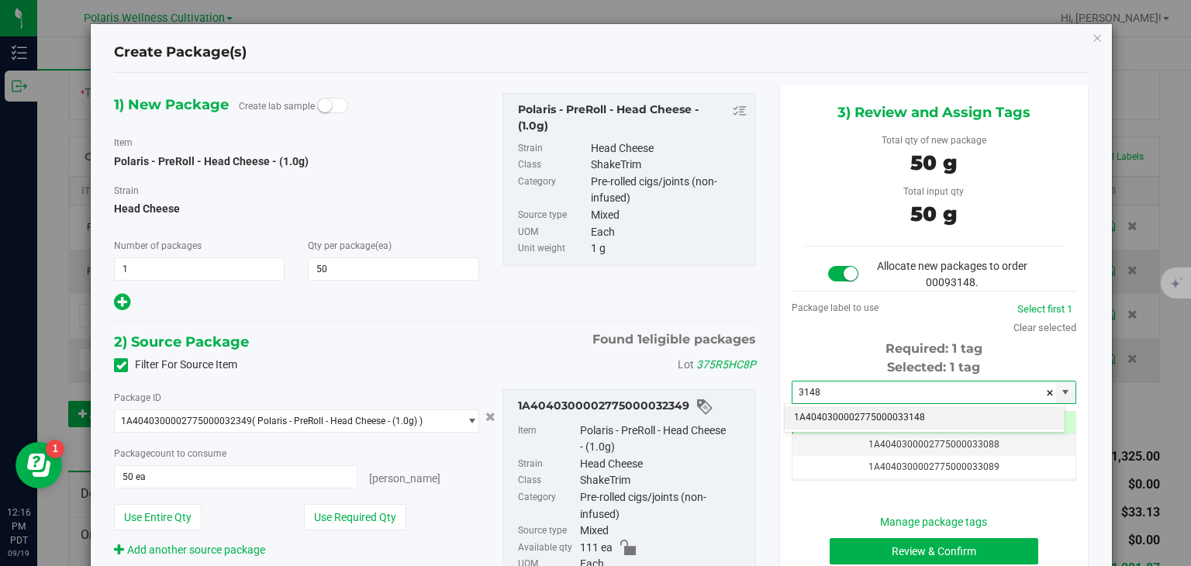
click at [934, 409] on li "1A4040300002775000033148" at bounding box center [925, 417] width 280 height 23
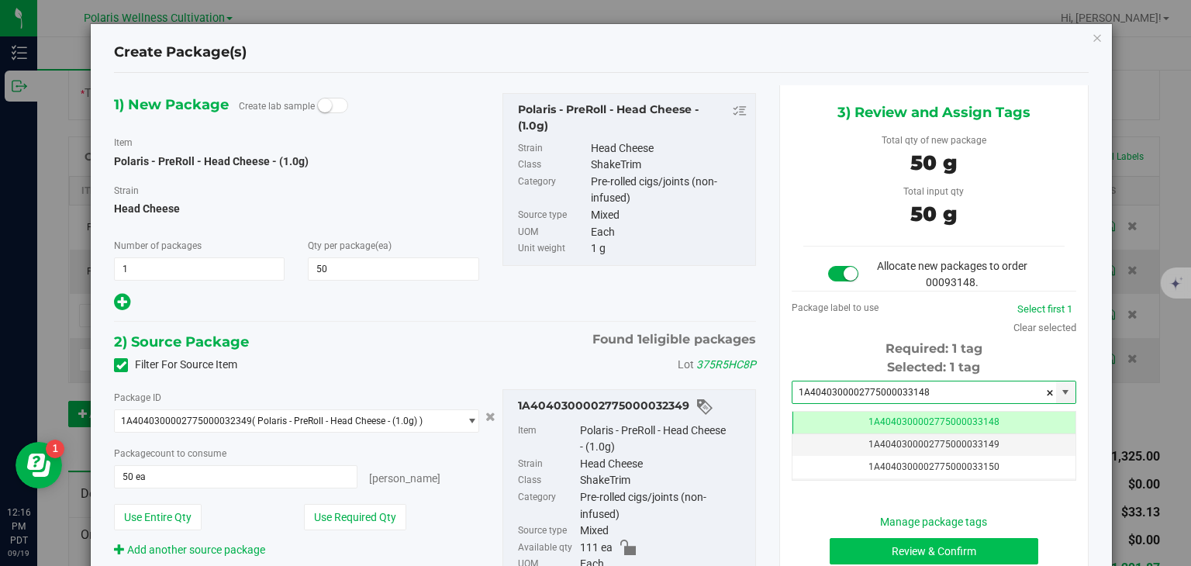
type input "1A4040300002775000033148"
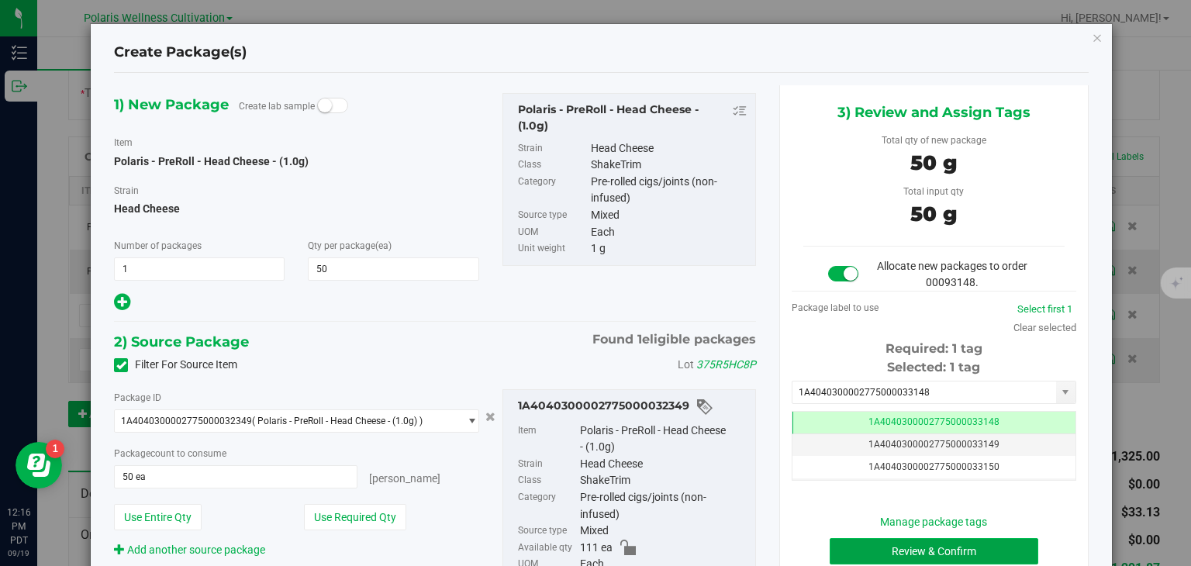
click at [934, 552] on button "Review & Confirm" at bounding box center [933, 551] width 209 height 26
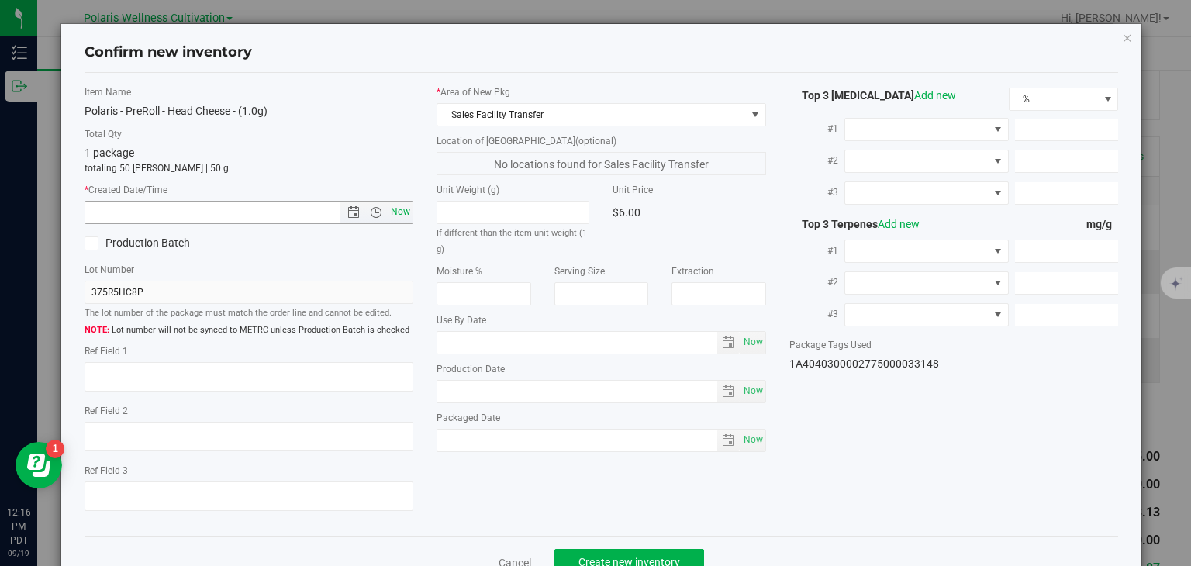
click at [403, 209] on span "Now" at bounding box center [401, 212] width 26 height 22
type input "9/19/2025 12:16 PM"
click at [668, 556] on span "Create new inventory" at bounding box center [629, 562] width 102 height 12
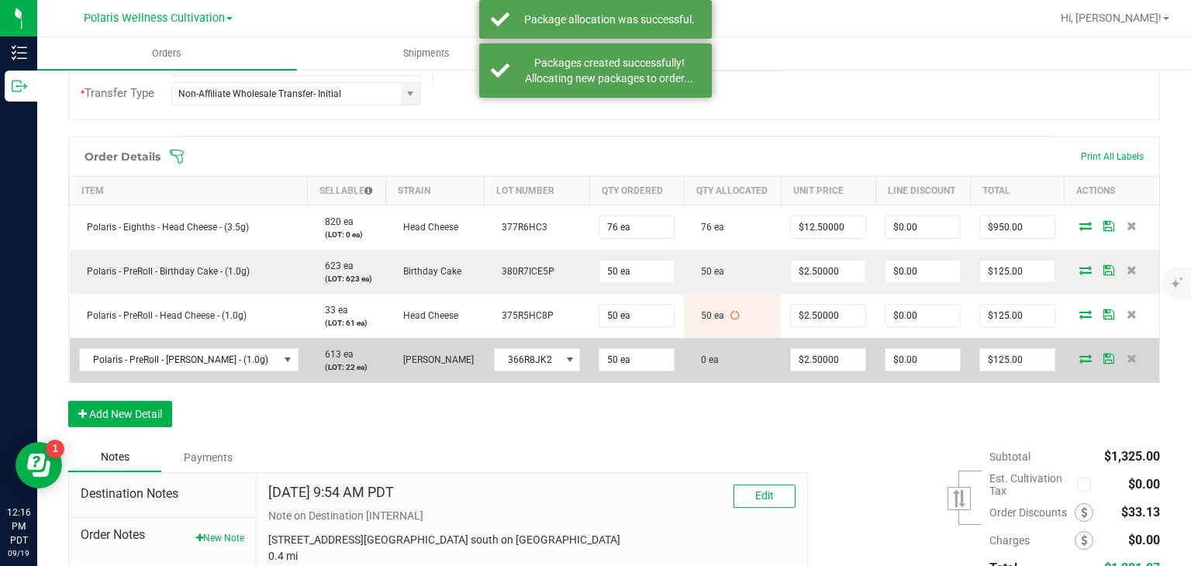
click at [1079, 359] on icon at bounding box center [1085, 358] width 12 height 9
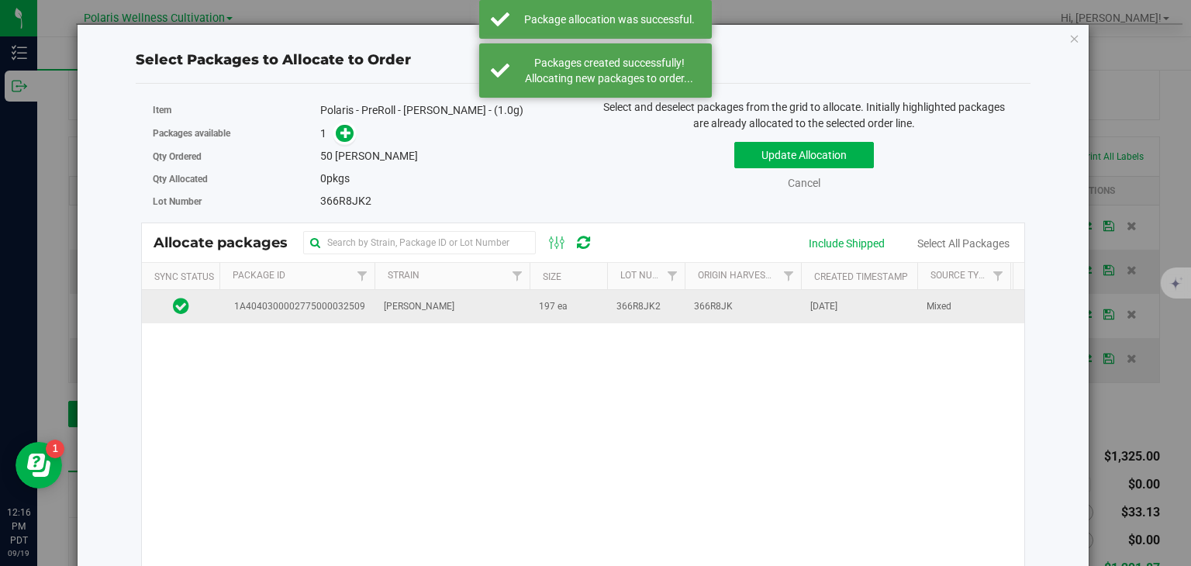
click at [698, 300] on span "366R8JK" at bounding box center [713, 306] width 39 height 15
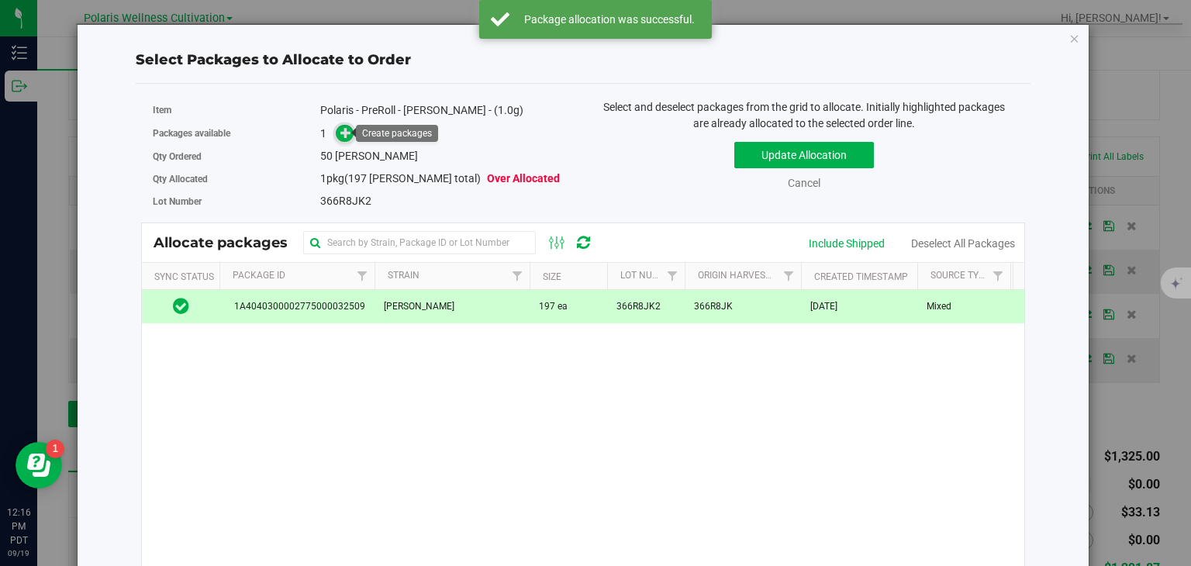
click at [341, 133] on icon at bounding box center [345, 132] width 11 height 11
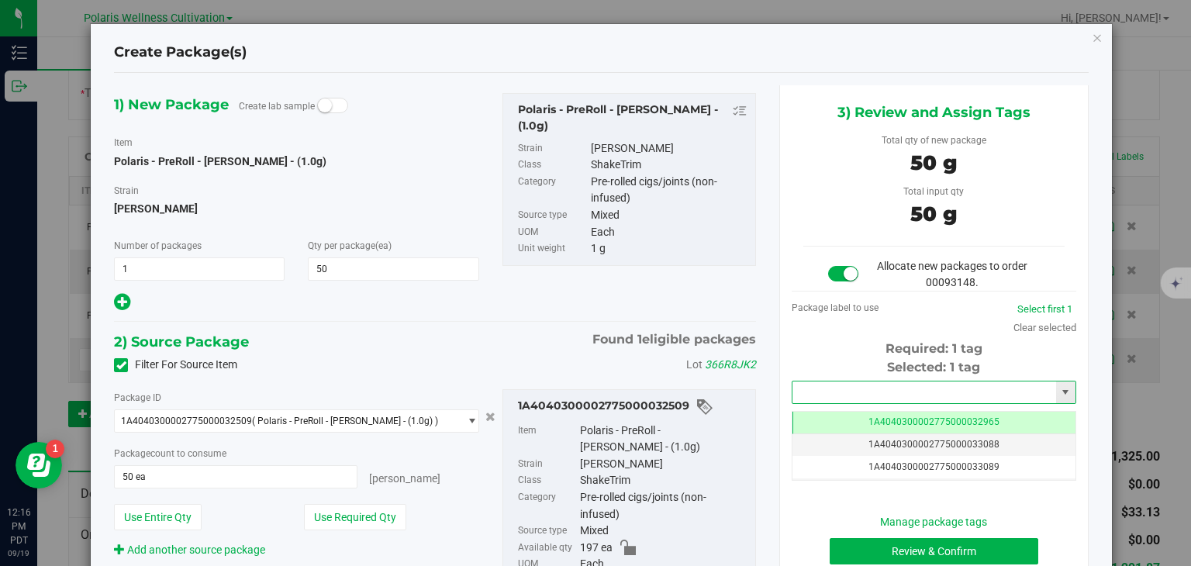
click at [799, 381] on input "text" at bounding box center [924, 392] width 264 height 22
click at [856, 412] on li "1A4040300002775000033149" at bounding box center [925, 417] width 280 height 23
type input "1A4040300002775000033149"
click at [886, 548] on button "Review & Confirm" at bounding box center [933, 551] width 209 height 26
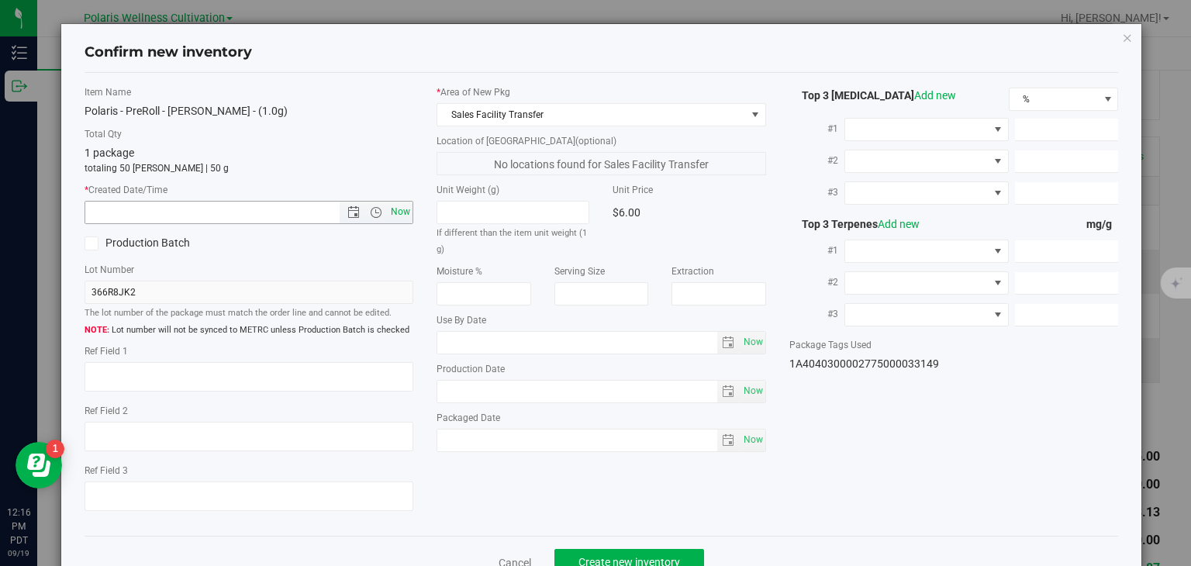
click at [399, 208] on span "Now" at bounding box center [401, 212] width 26 height 22
type input "9/19/2025 12:16 PM"
click at [595, 558] on span "Create new inventory" at bounding box center [629, 562] width 102 height 12
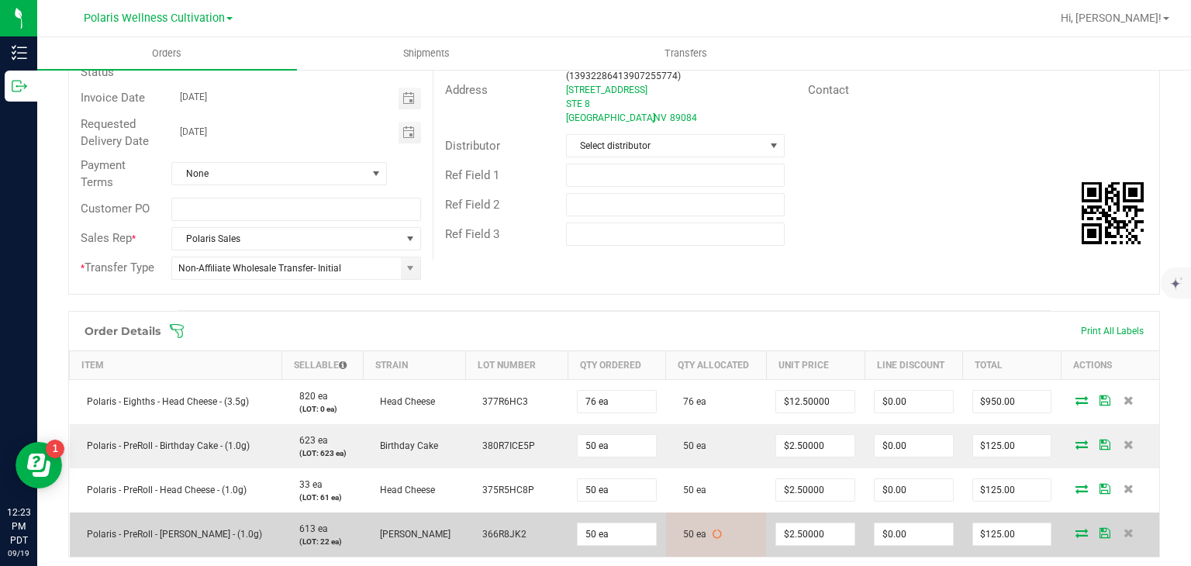
scroll to position [183, 0]
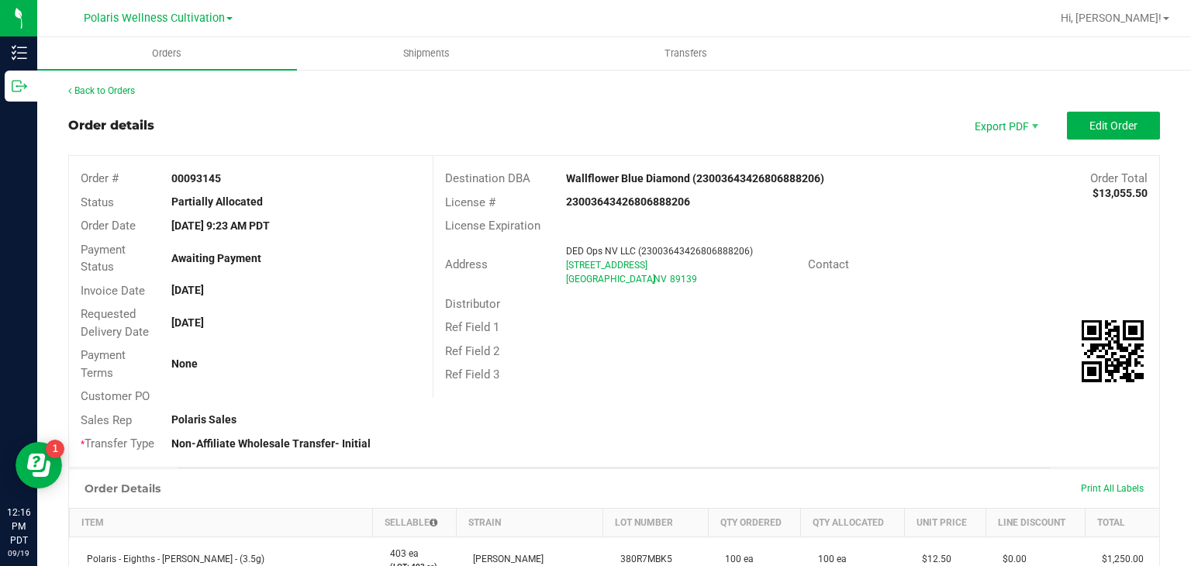
scroll to position [530, 0]
click at [1113, 135] on button "Edit Order" at bounding box center [1113, 126] width 93 height 28
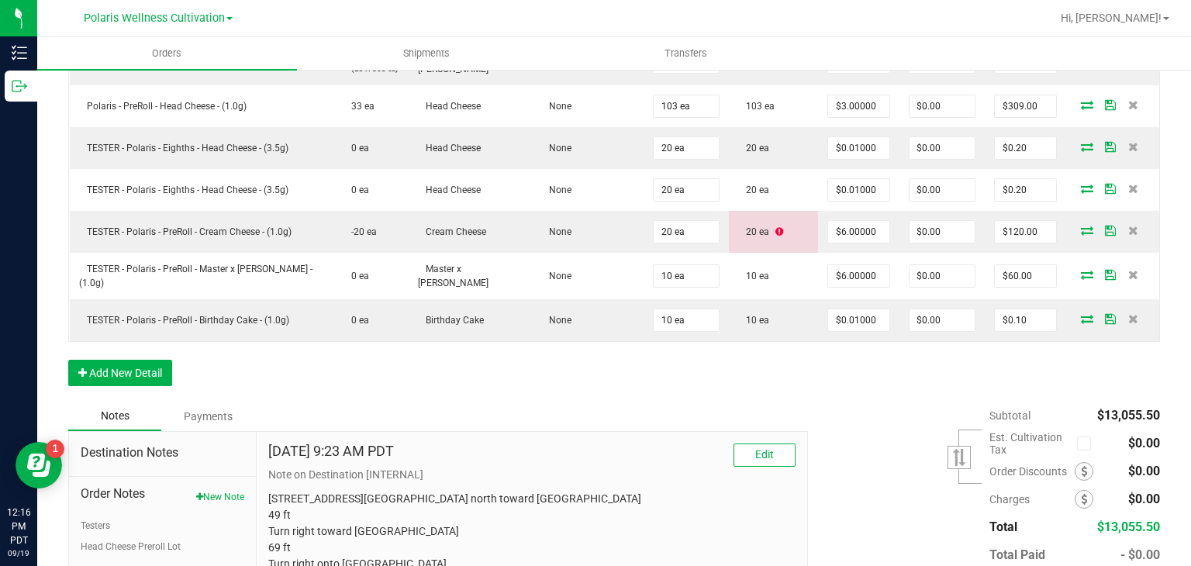
scroll to position [881, 0]
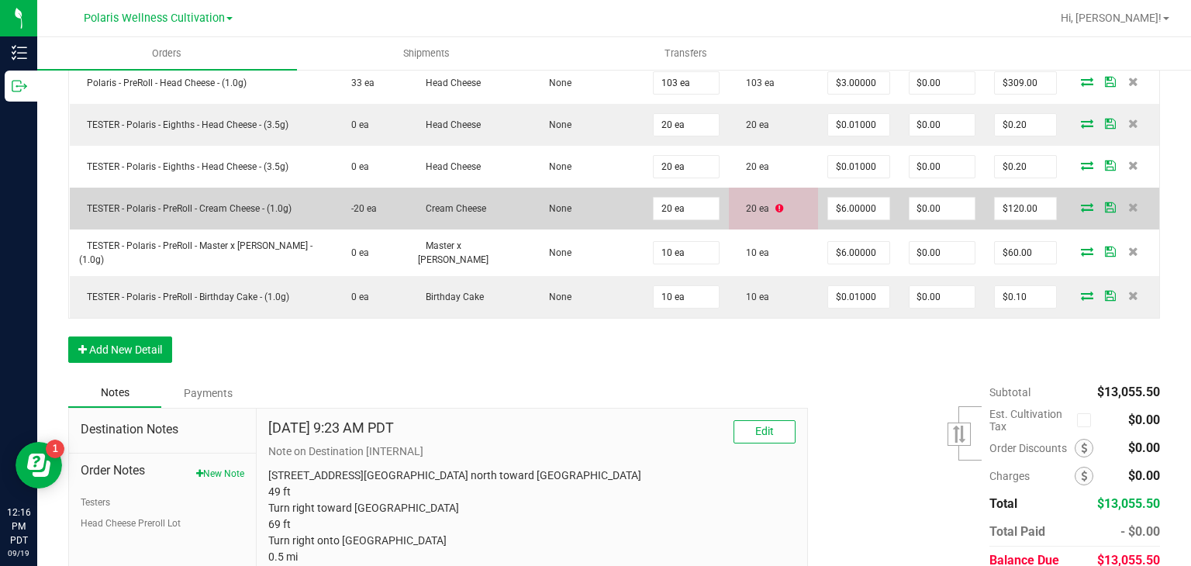
click at [775, 205] on icon at bounding box center [779, 208] width 8 height 9
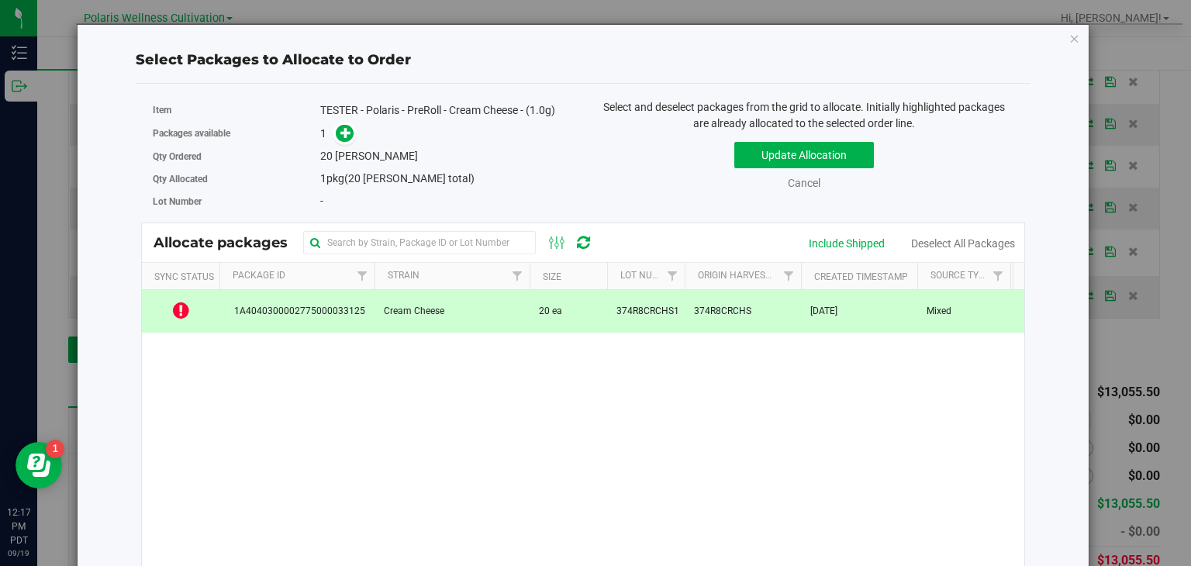
click at [181, 307] on icon at bounding box center [181, 310] width 16 height 19
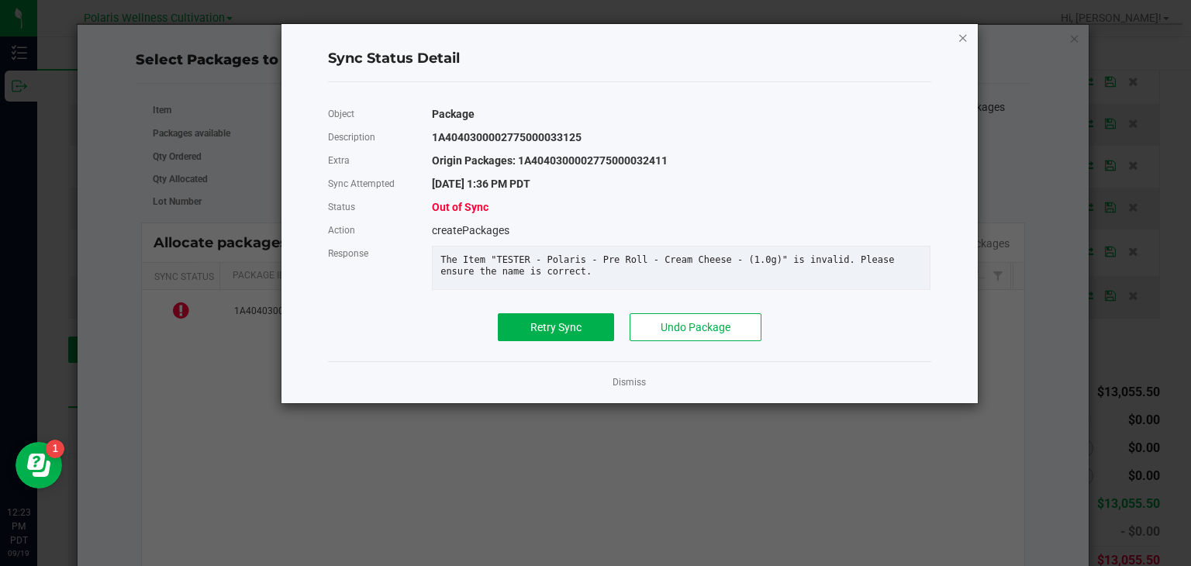
click at [961, 36] on icon "Close" at bounding box center [962, 37] width 11 height 19
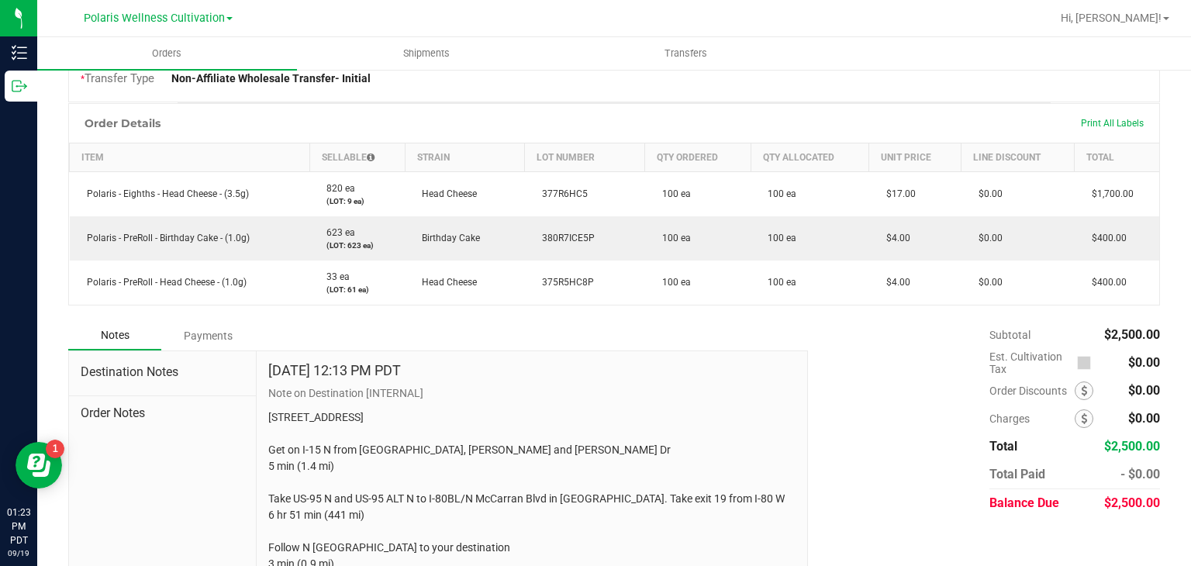
scroll to position [366, 0]
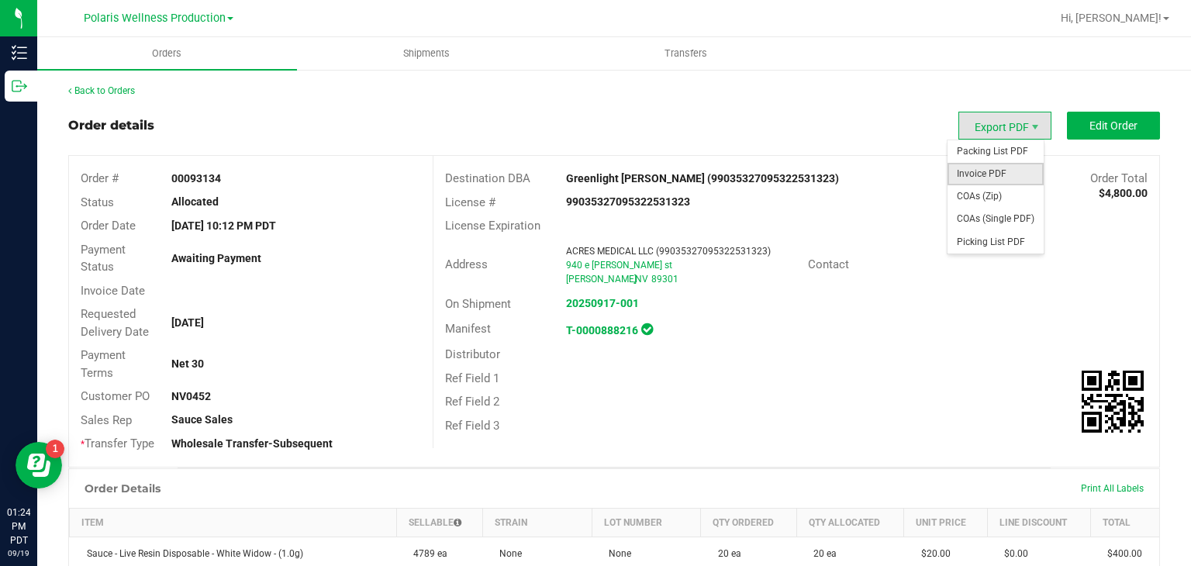
click at [985, 171] on span "Invoice PDF" at bounding box center [995, 174] width 96 height 22
click at [990, 174] on span "Invoice PDF" at bounding box center [995, 174] width 96 height 22
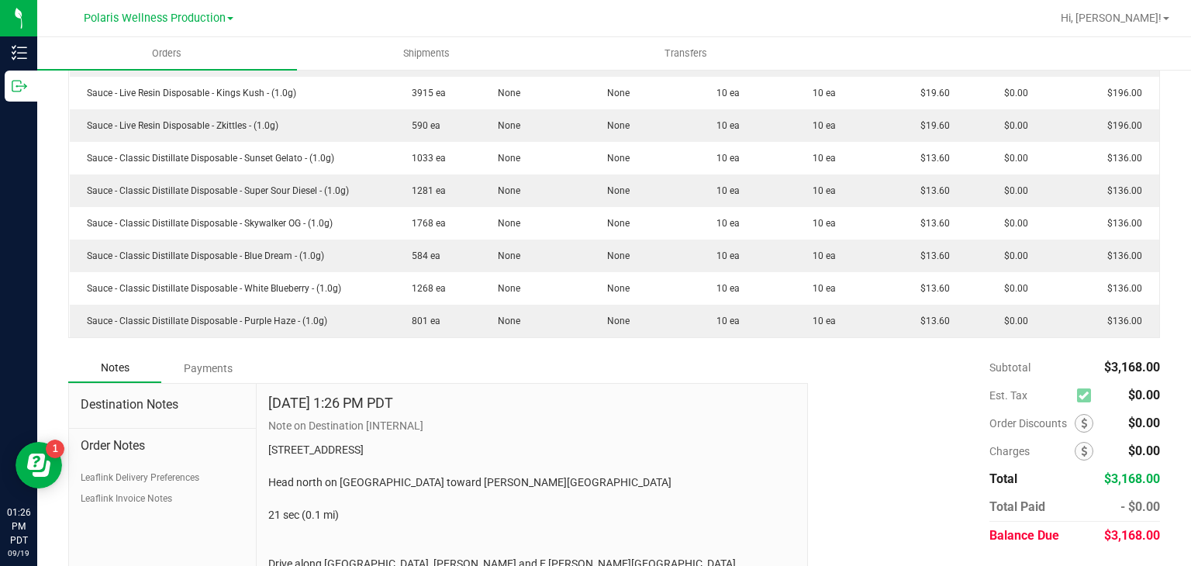
scroll to position [662, 0]
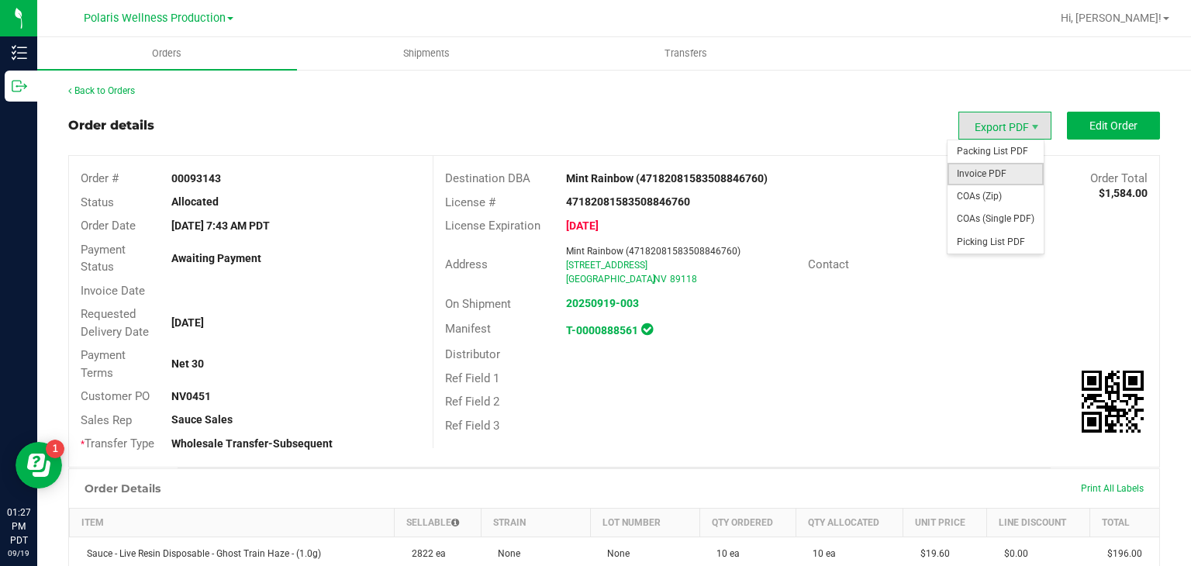
click at [986, 167] on span "Invoice PDF" at bounding box center [995, 174] width 96 height 22
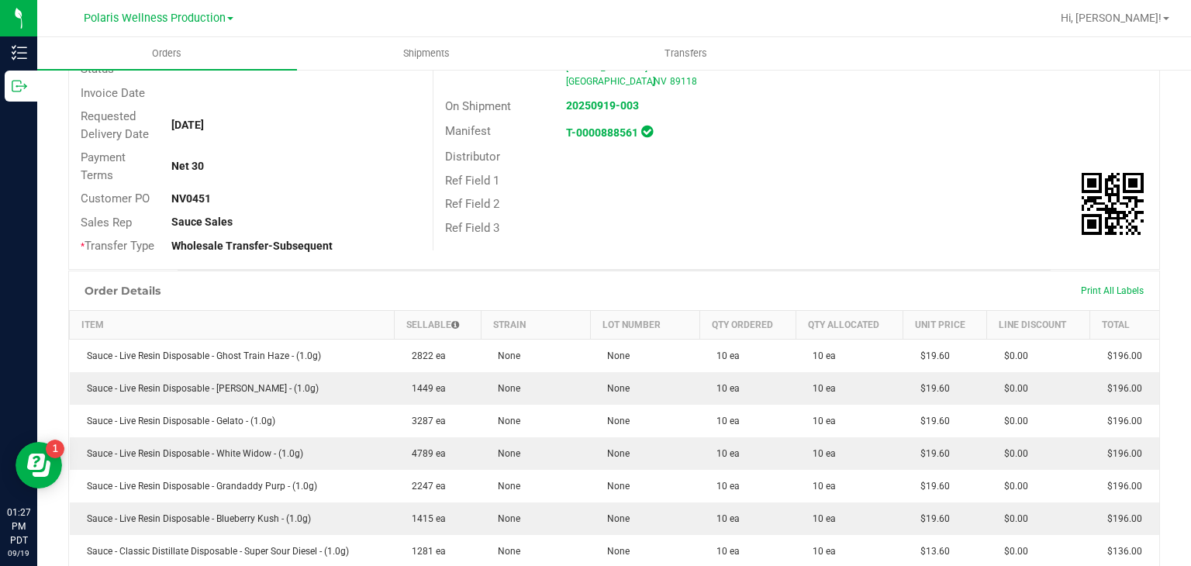
scroll to position [89, 0]
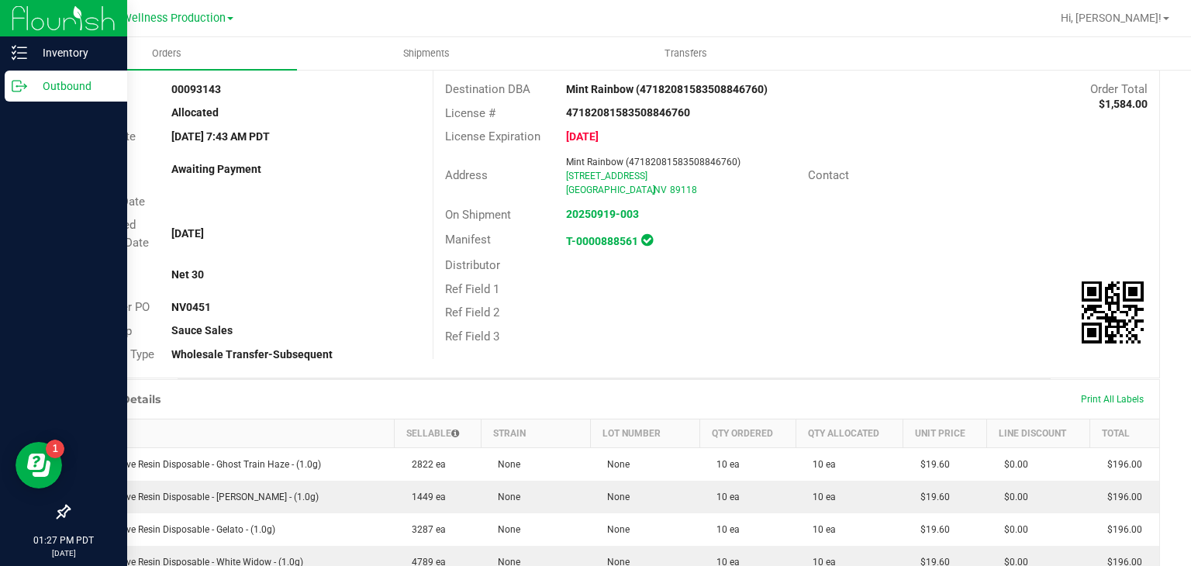
click at [46, 84] on p "Outbound" at bounding box center [73, 86] width 93 height 19
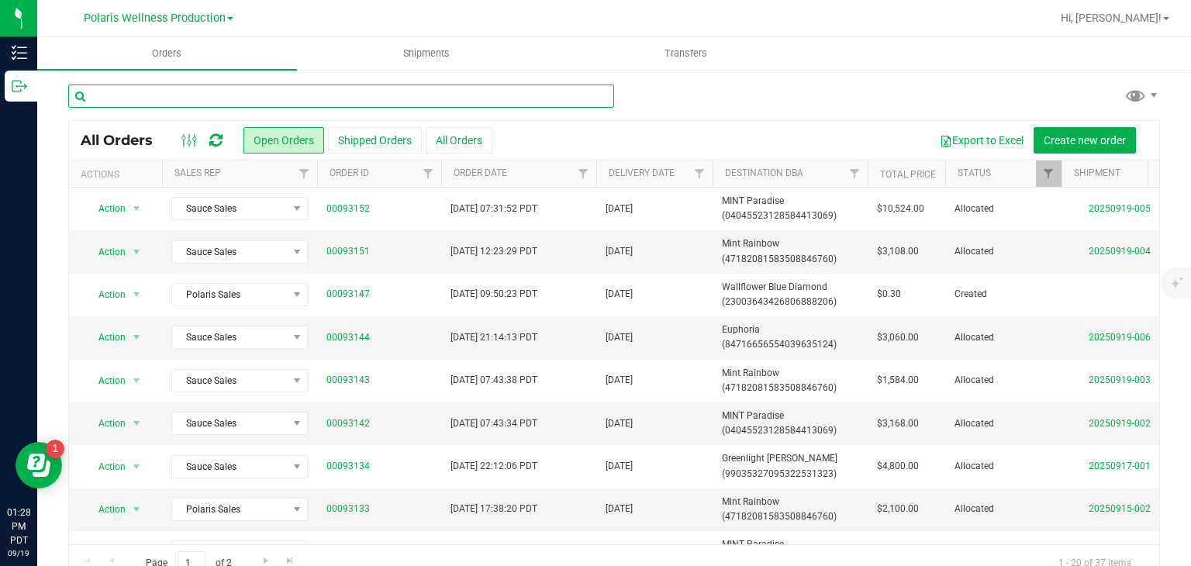
click at [202, 95] on input "text" at bounding box center [341, 96] width 546 height 23
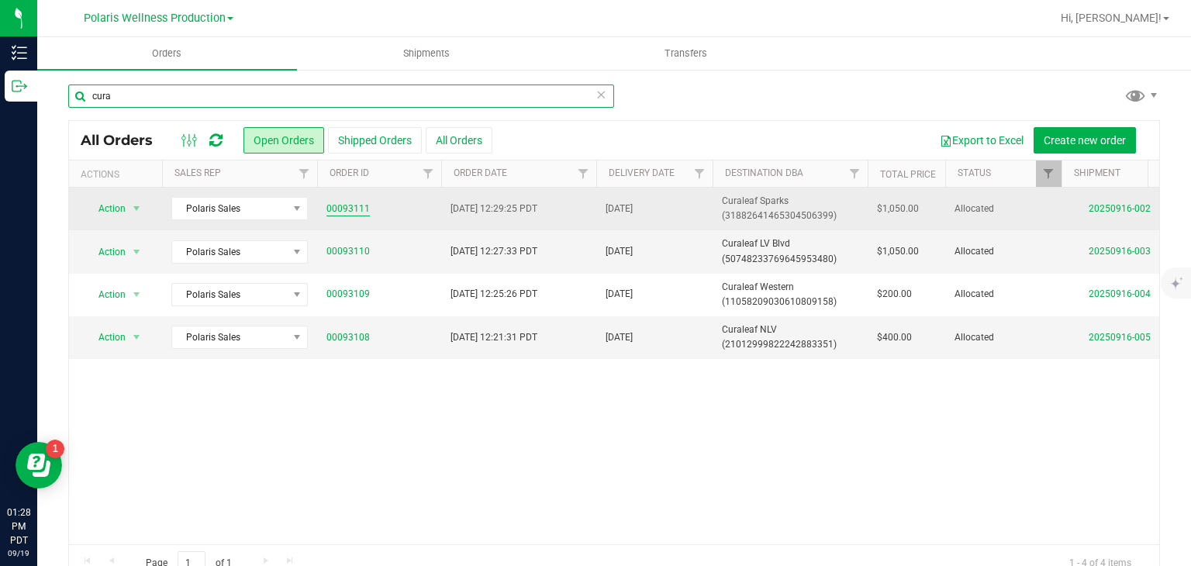
type input "cura"
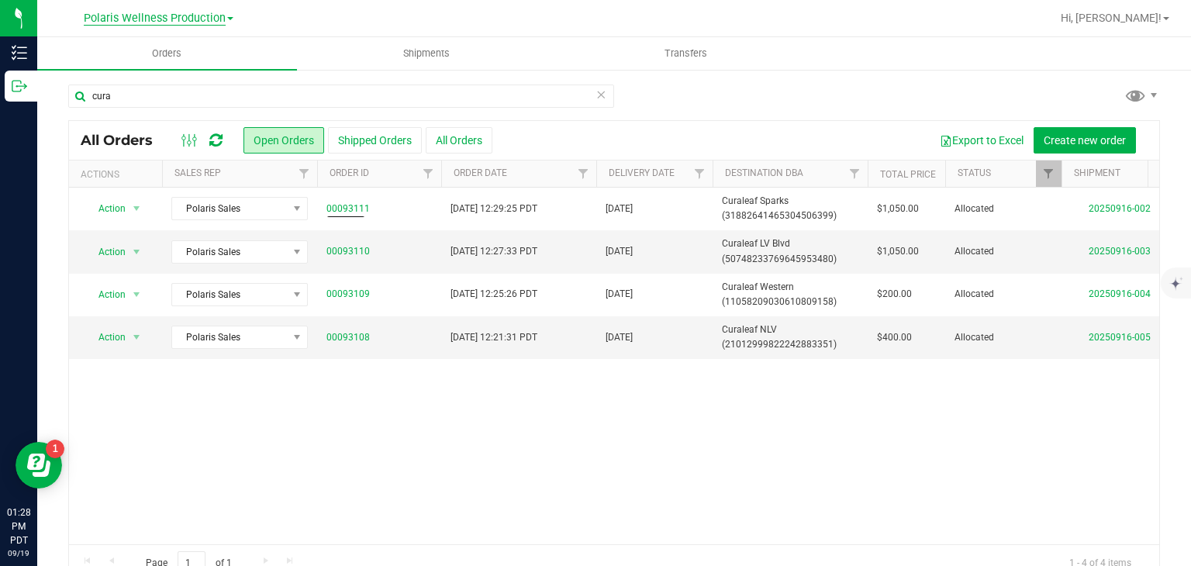
click at [221, 24] on span "Polaris Wellness Production" at bounding box center [155, 19] width 142 height 14
click at [198, 54] on link "Polaris Wellness Cultivation" at bounding box center [158, 54] width 226 height 21
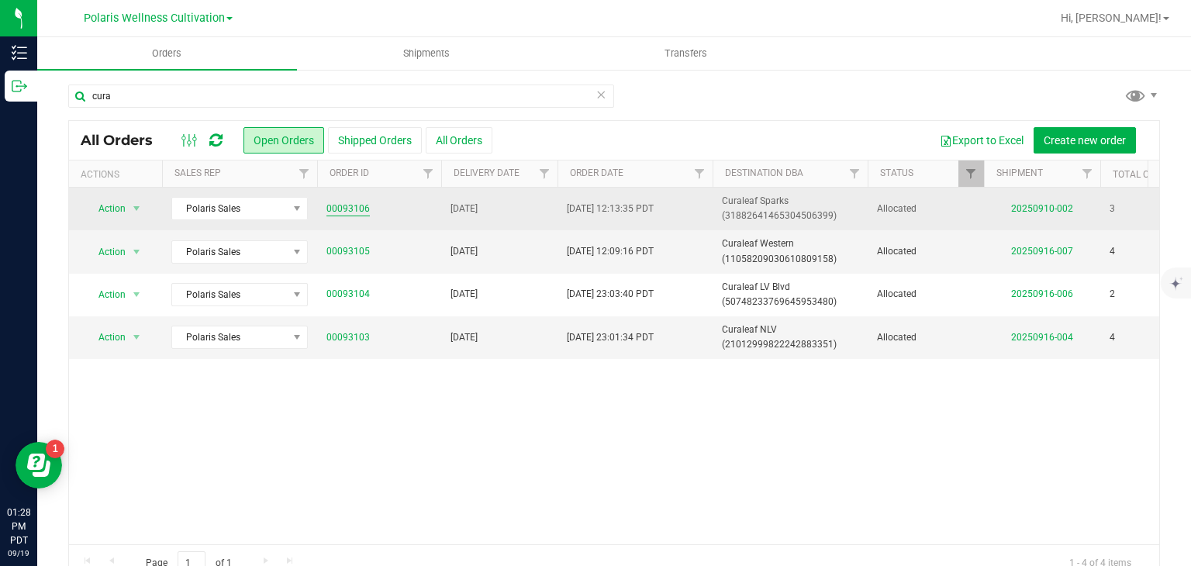
click at [352, 208] on link "00093106" at bounding box center [347, 209] width 43 height 15
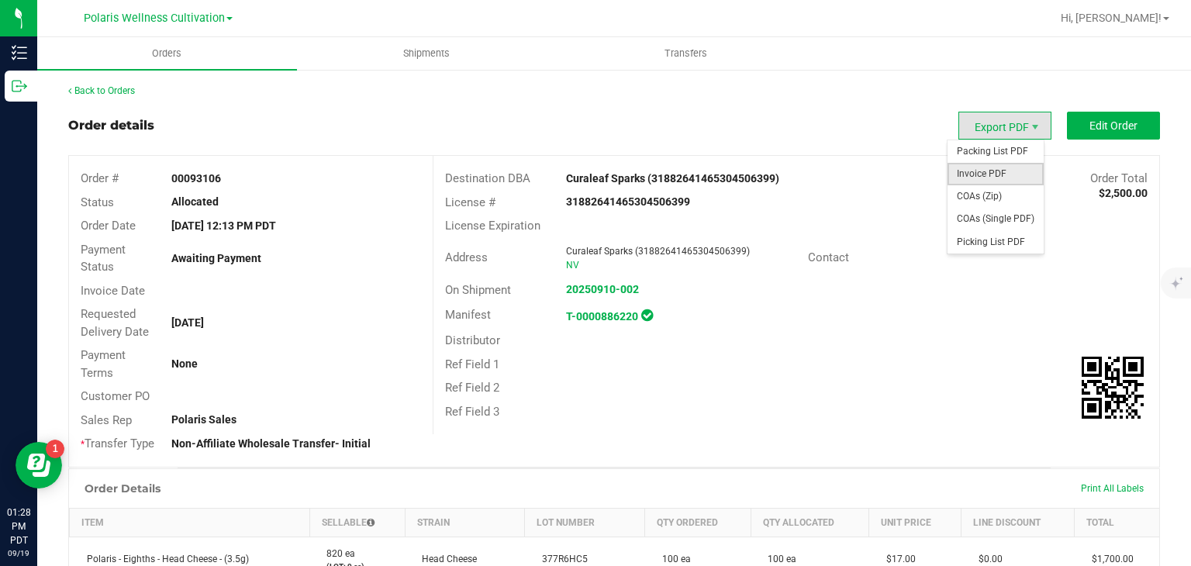
click at [986, 164] on span "Invoice PDF" at bounding box center [995, 174] width 96 height 22
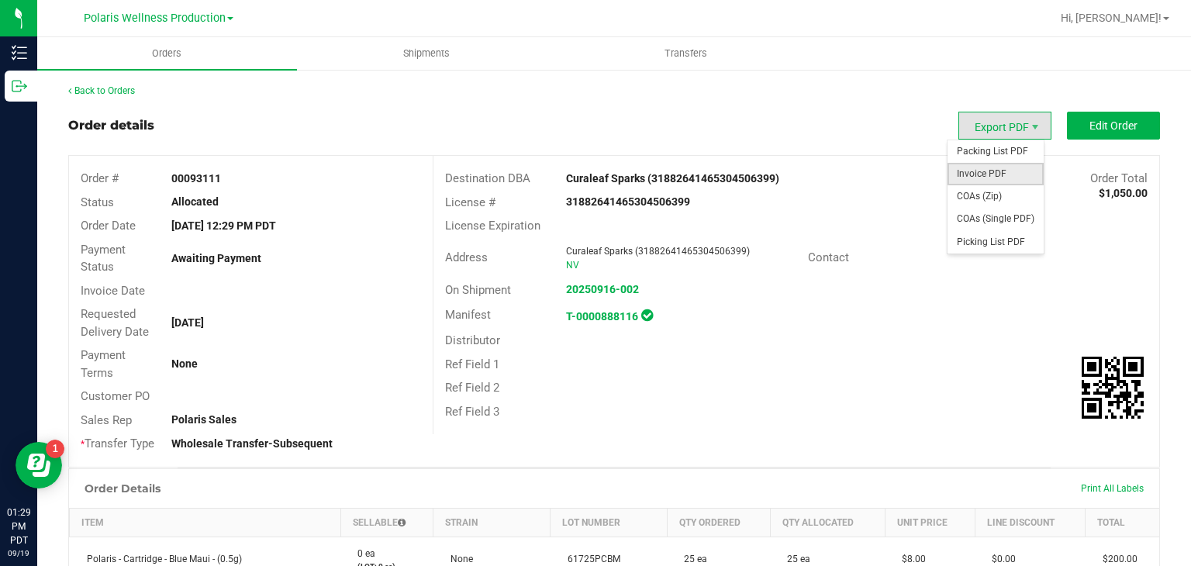
click at [986, 175] on span "Invoice PDF" at bounding box center [995, 174] width 96 height 22
